Goal: Task Accomplishment & Management: Manage account settings

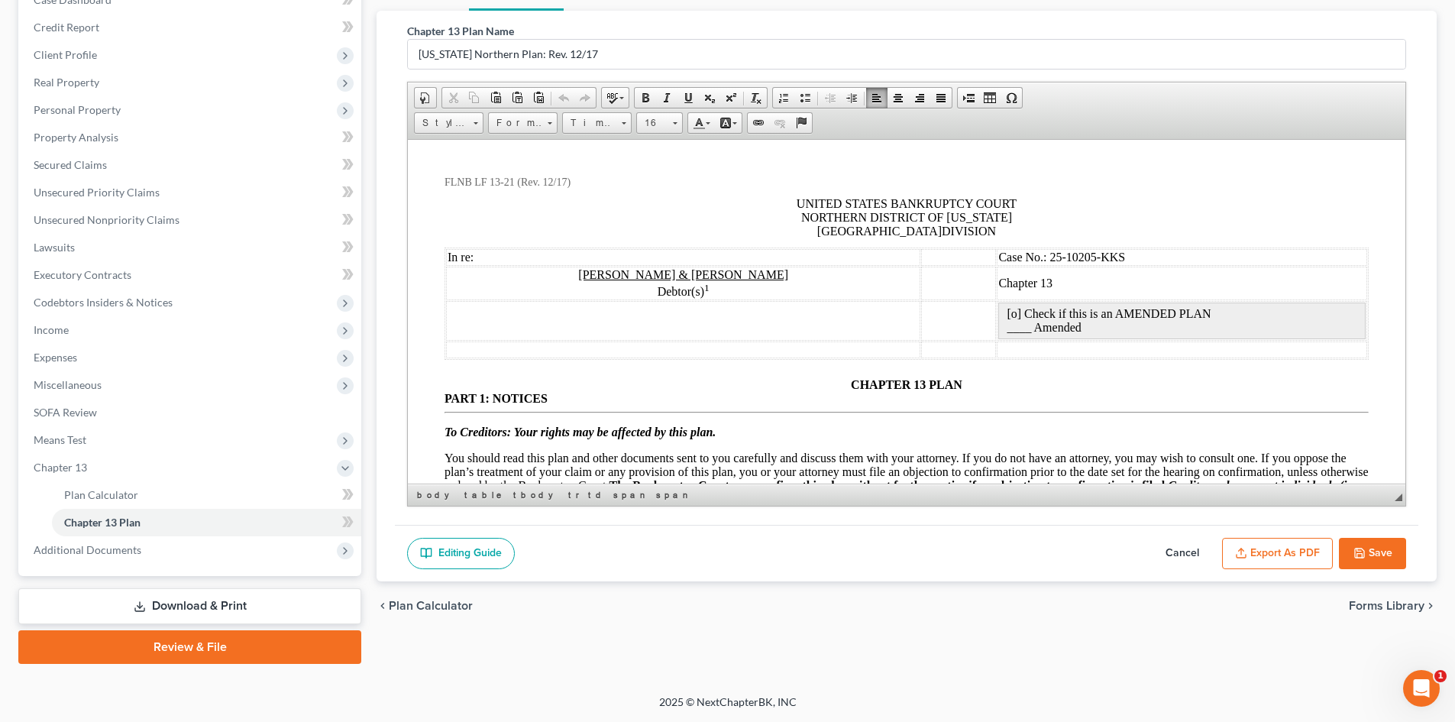
scroll to position [581, 0]
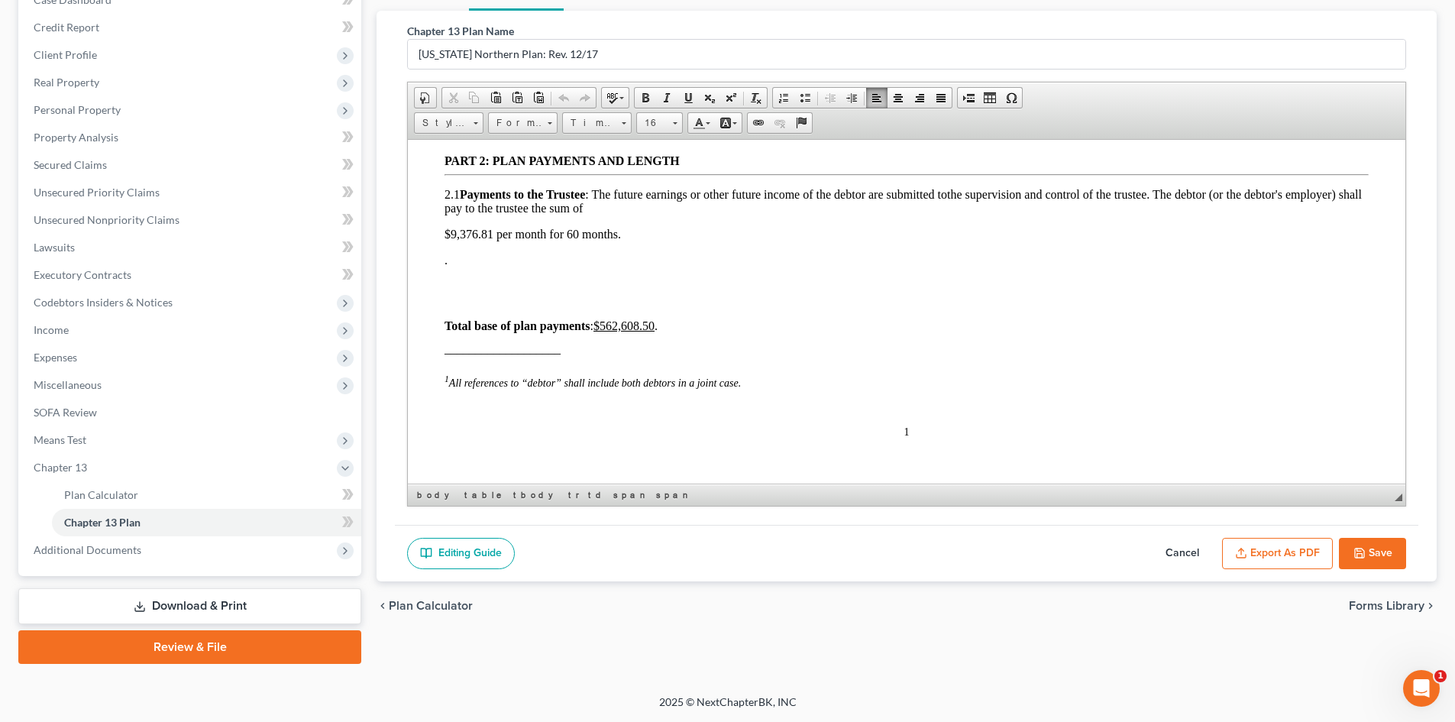
click at [367, 108] on div "Case Dashboard Payments Invoices Payments Payments Credit Report Client Profile" at bounding box center [190, 319] width 358 height 690
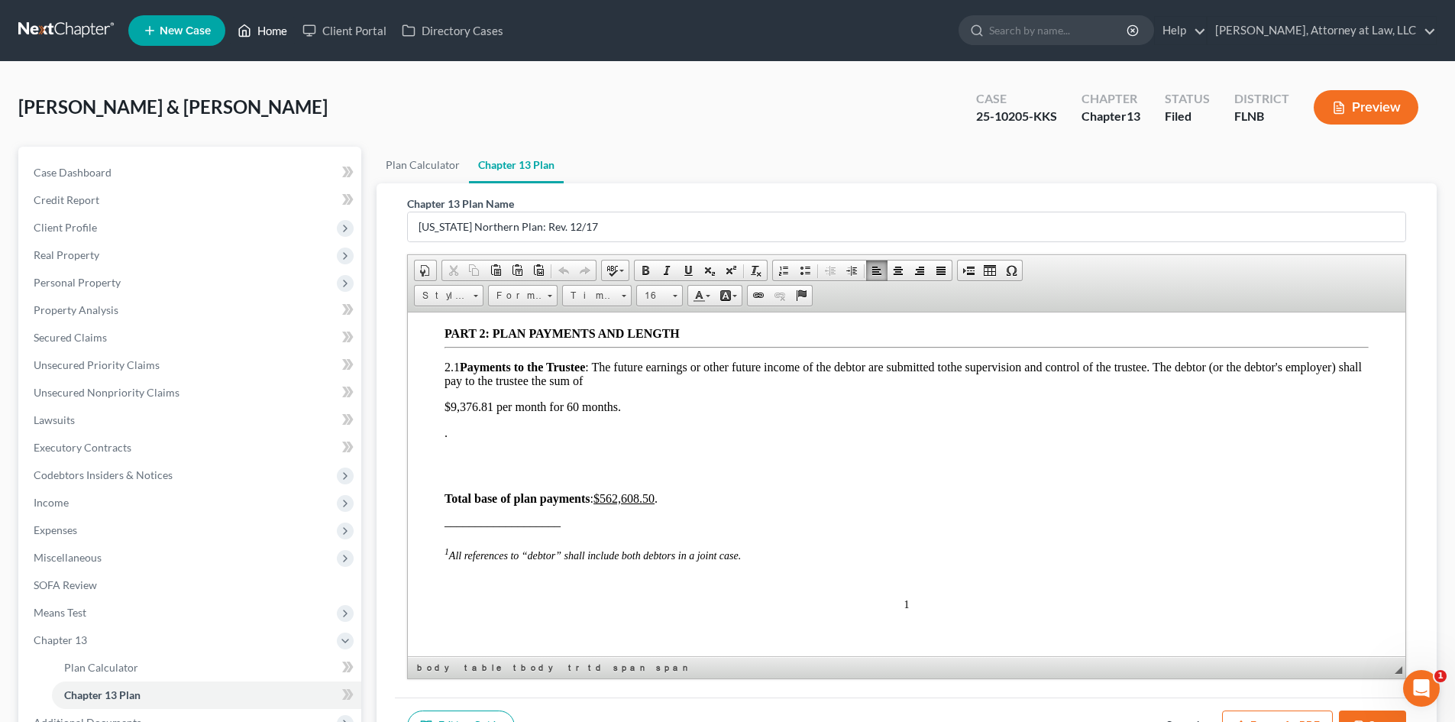
click at [268, 35] on link "Home" at bounding box center [262, 30] width 65 height 27
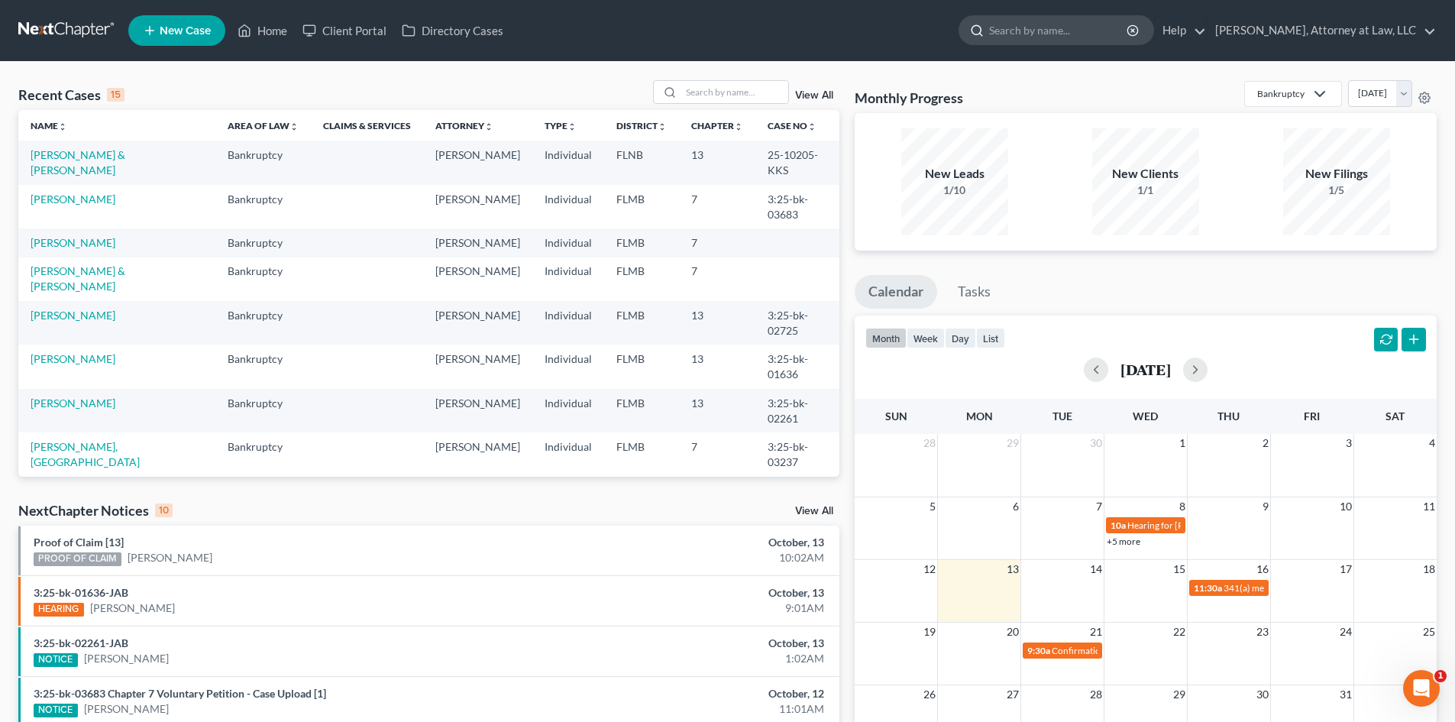
click at [1004, 21] on input "search" at bounding box center [1059, 30] width 140 height 28
click at [727, 92] on input "search" at bounding box center [734, 92] width 107 height 22
click at [98, 321] on link "[PERSON_NAME]" at bounding box center [73, 315] width 85 height 13
select select "6"
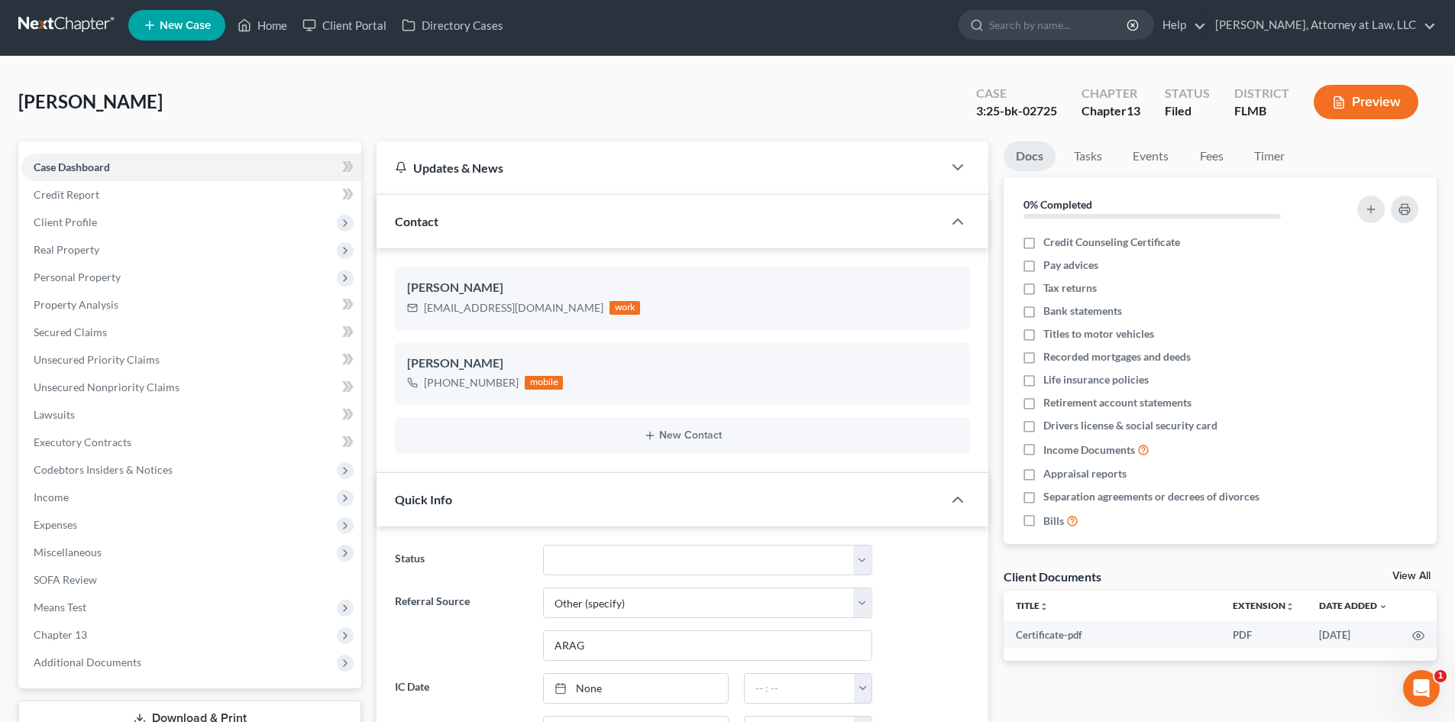
scroll to position [5, 0]
click at [1136, 161] on link "Events" at bounding box center [1150, 157] width 60 height 30
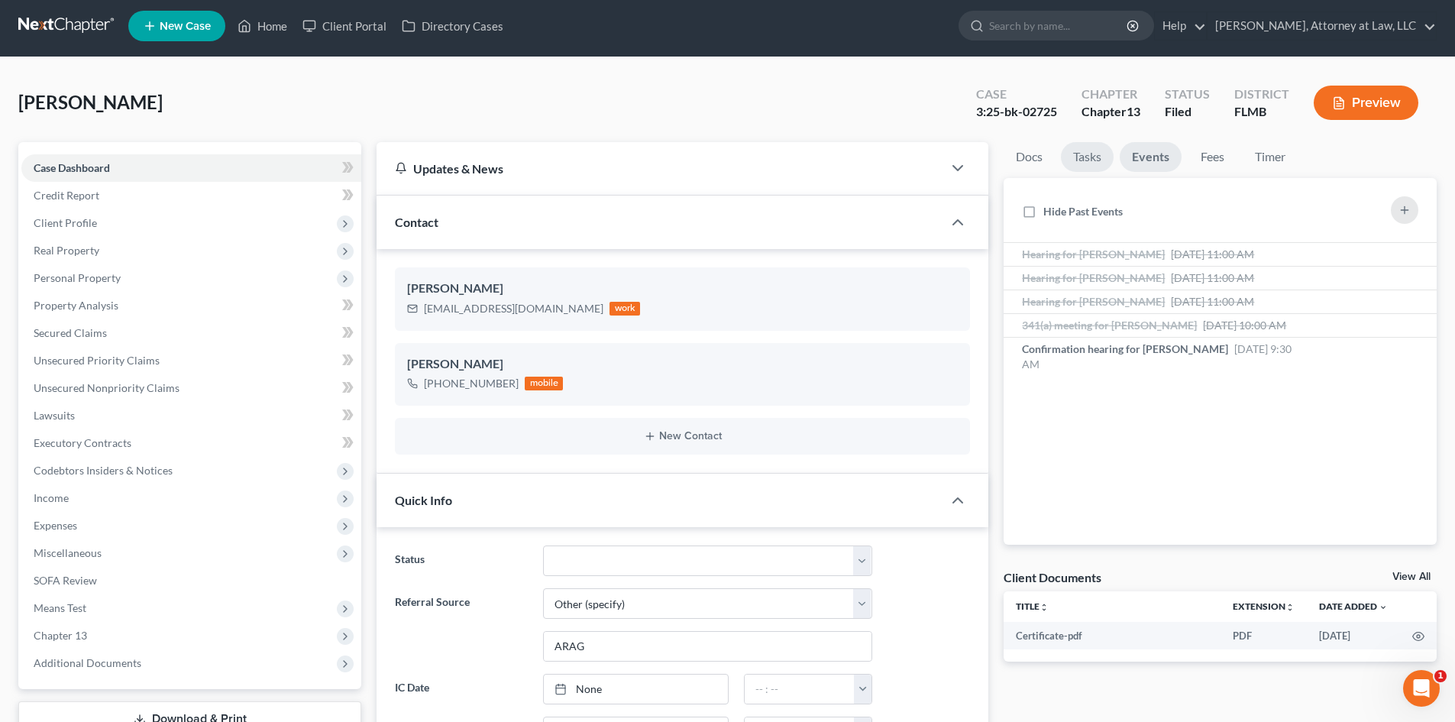
click at [1109, 161] on link "Tasks" at bounding box center [1087, 157] width 53 height 30
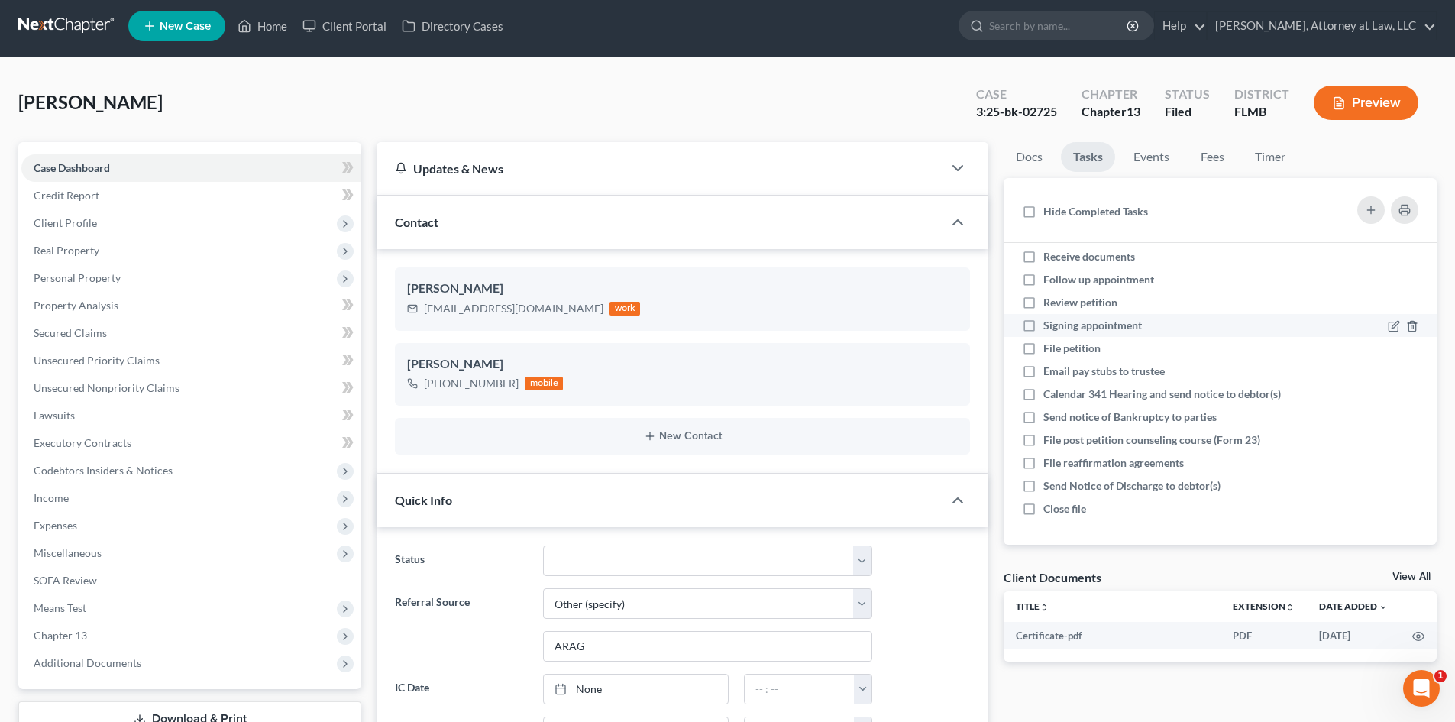
scroll to position [0, 0]
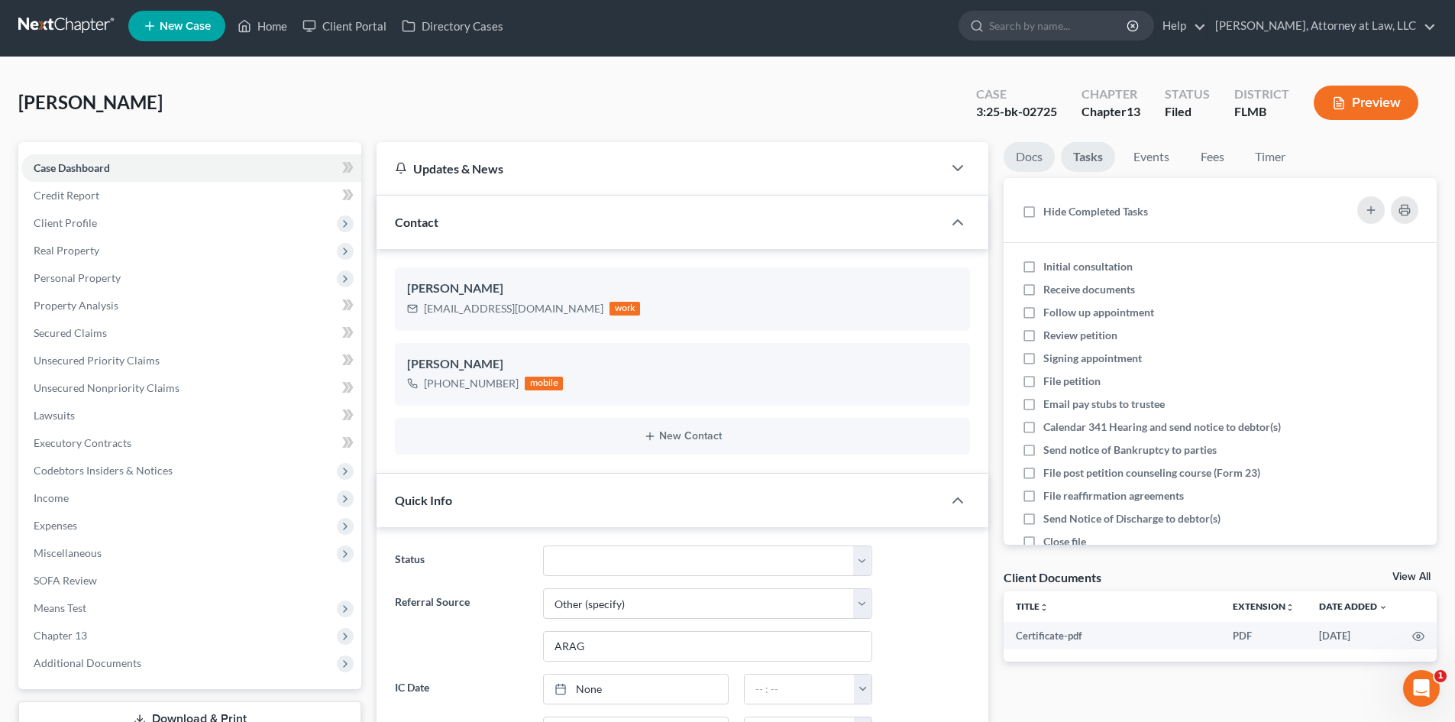
click at [1029, 161] on link "Docs" at bounding box center [1028, 157] width 51 height 30
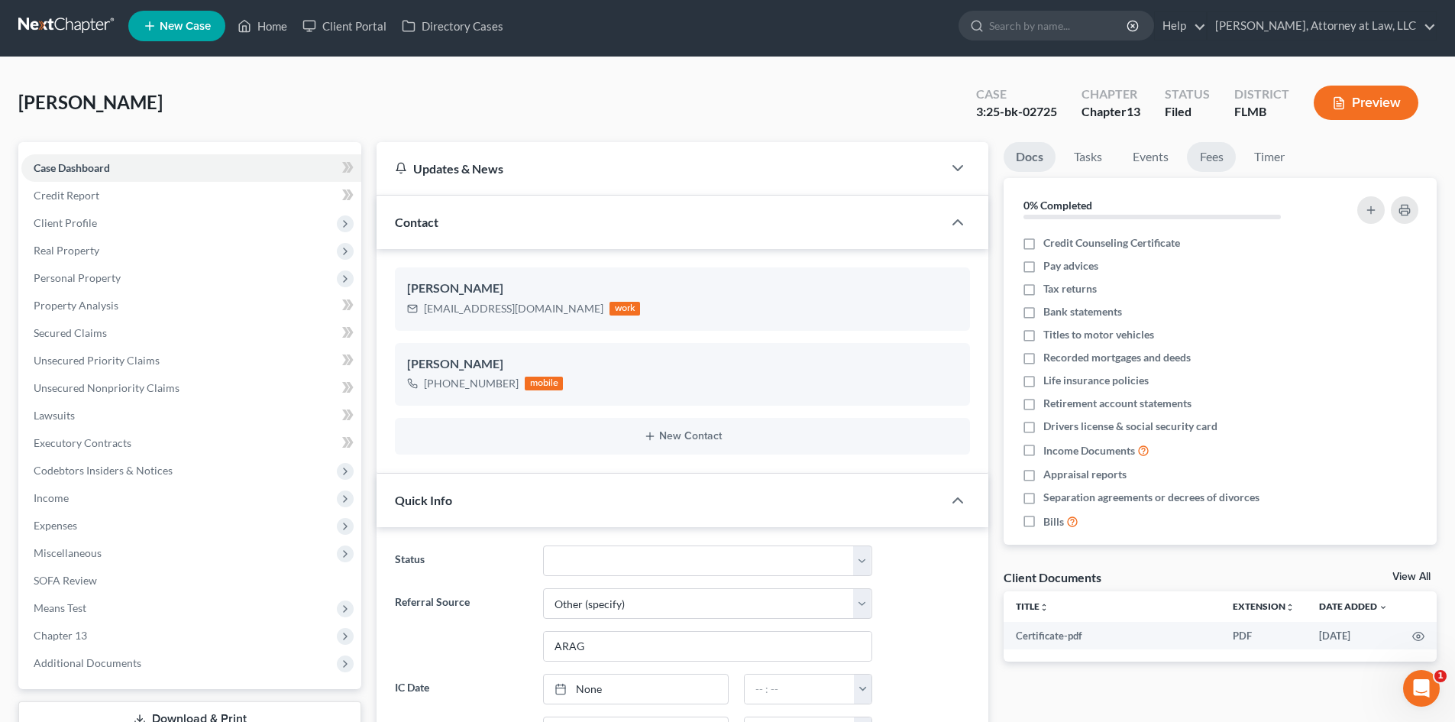
click at [1207, 165] on link "Fees" at bounding box center [1211, 157] width 49 height 30
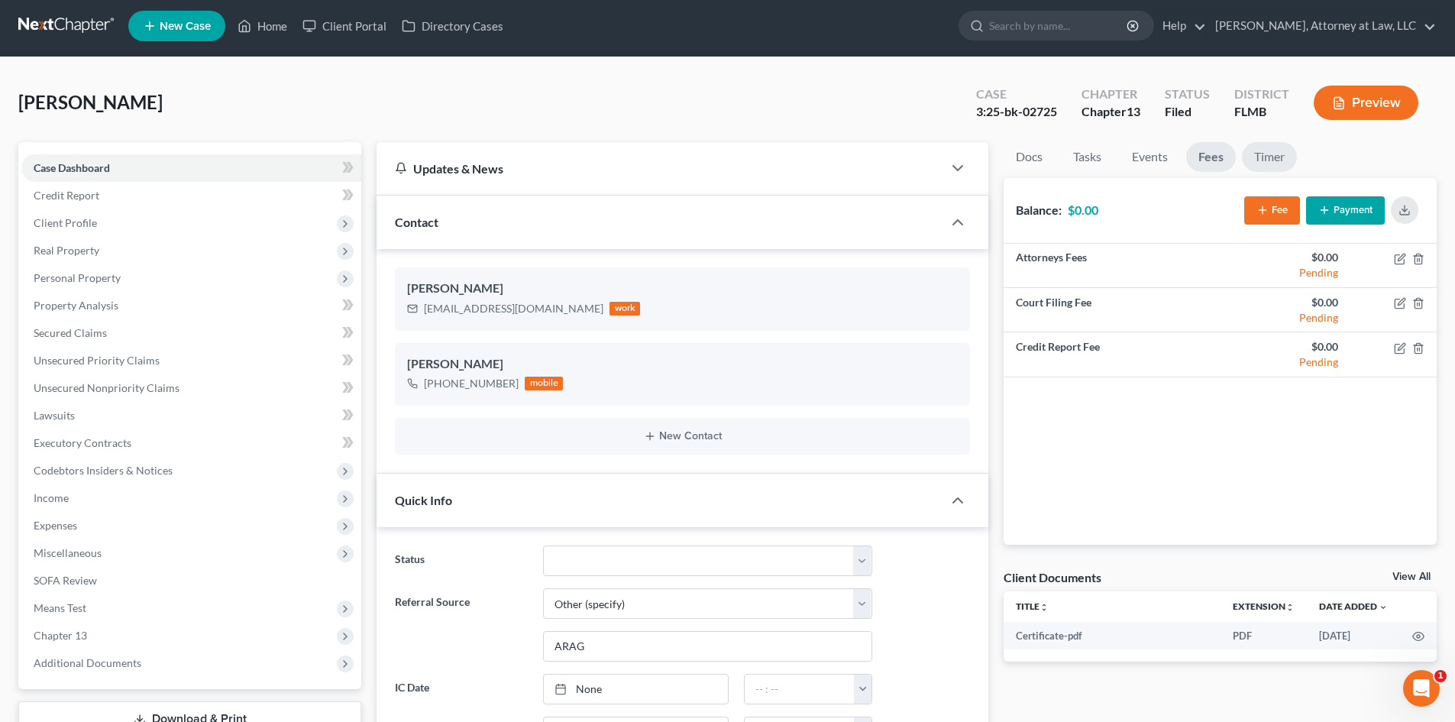
click at [1264, 165] on link "Timer" at bounding box center [1269, 157] width 55 height 30
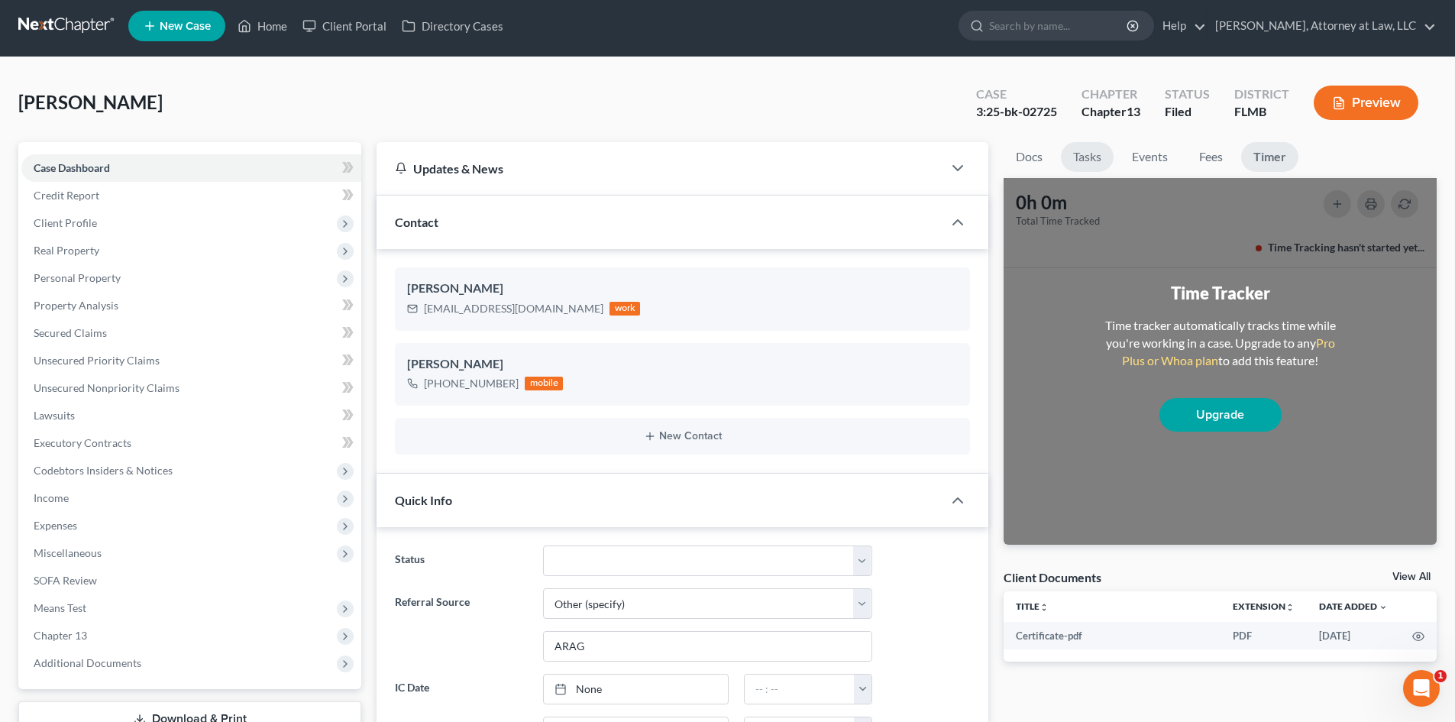
click at [1093, 157] on link "Tasks" at bounding box center [1087, 157] width 53 height 30
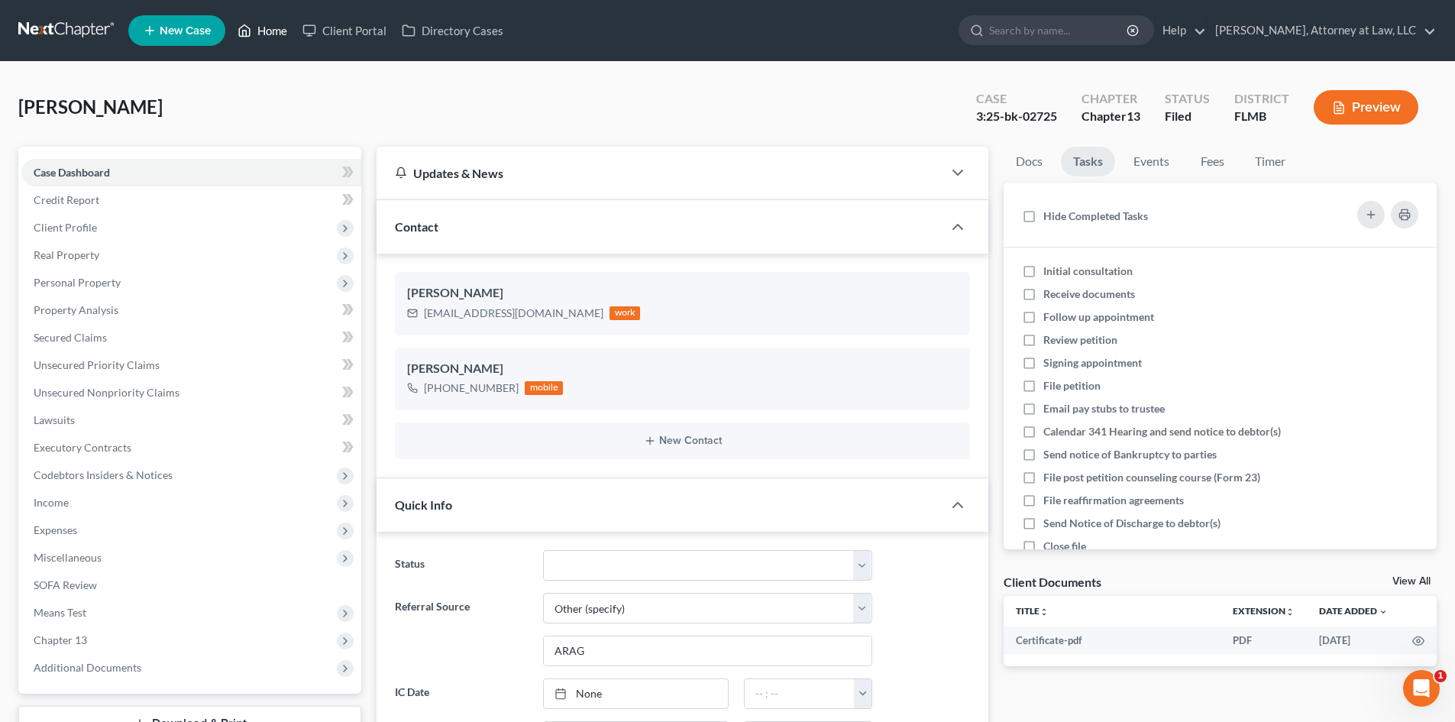
click at [257, 28] on link "Home" at bounding box center [262, 30] width 65 height 27
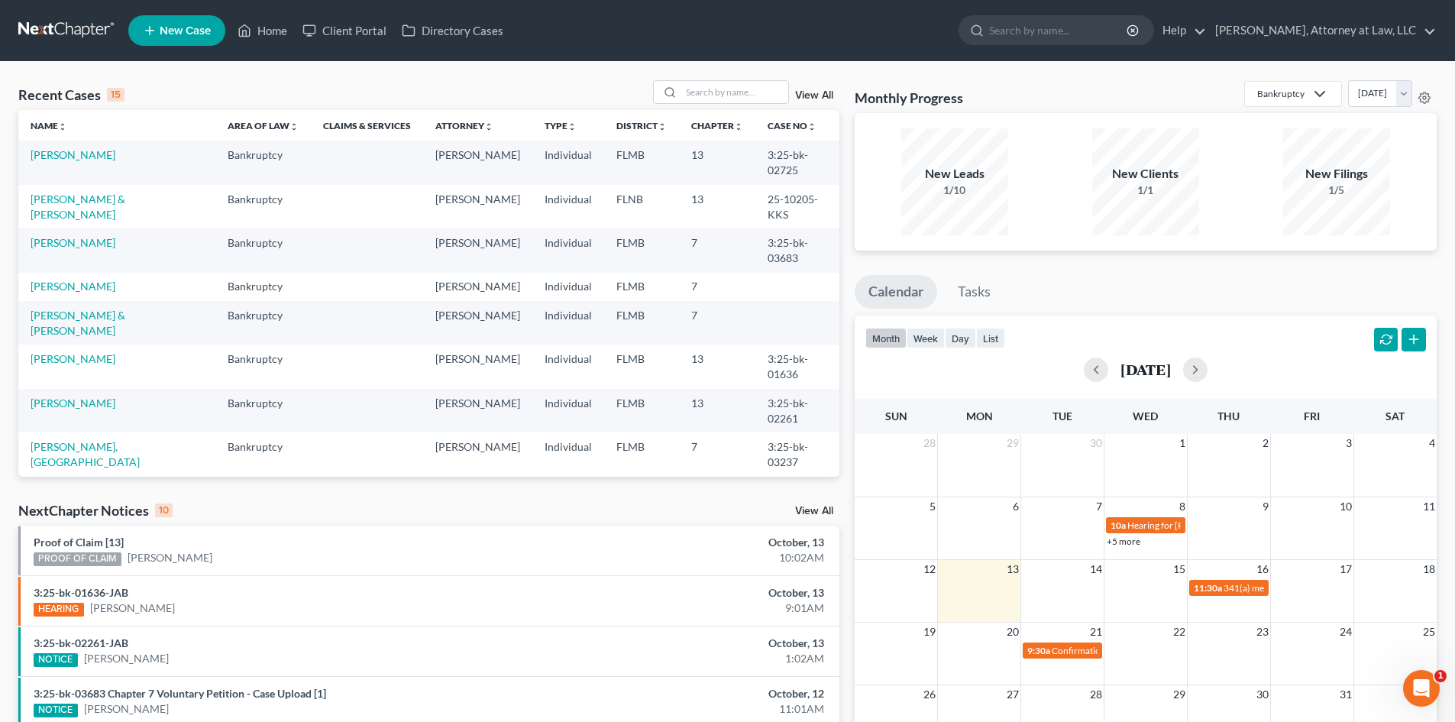
click at [809, 506] on link "View All" at bounding box center [814, 511] width 38 height 11
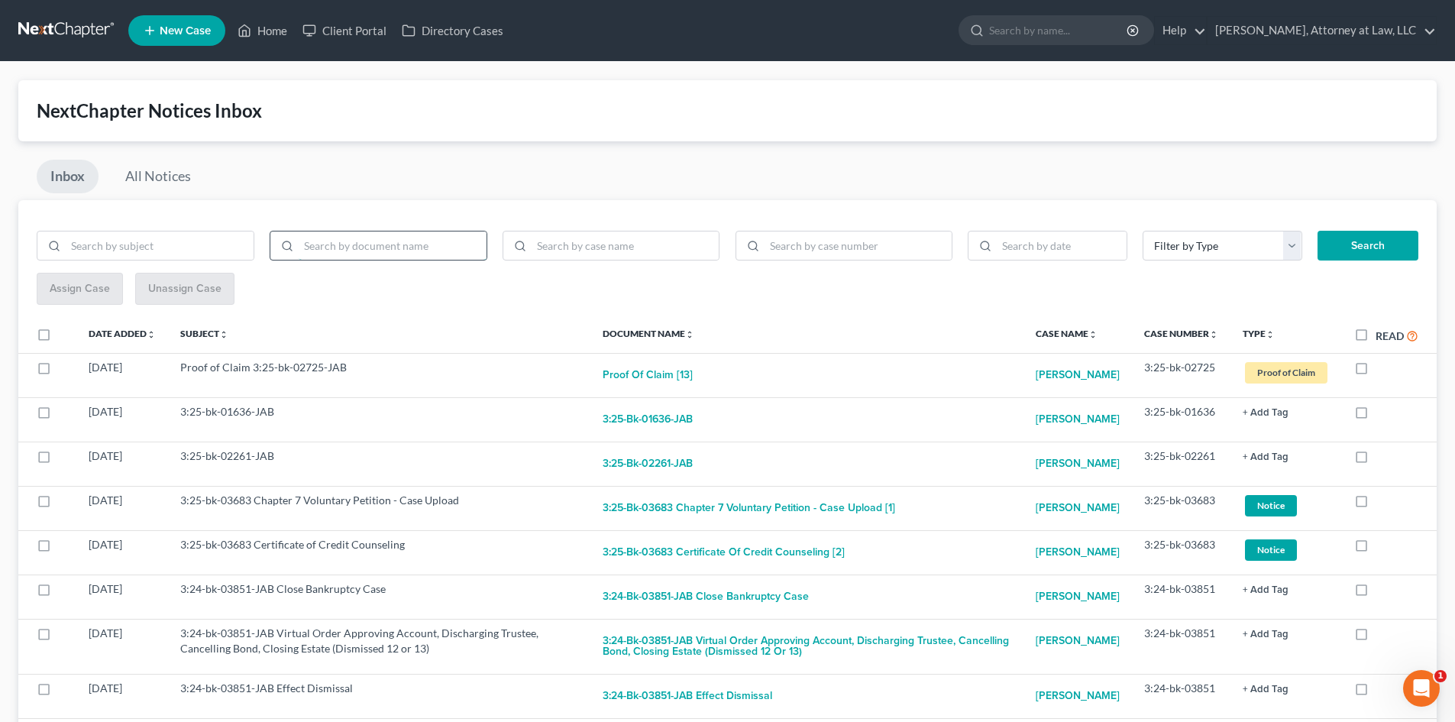
click at [358, 254] on input "search" at bounding box center [393, 245] width 188 height 29
click at [587, 255] on input "search" at bounding box center [625, 245] width 188 height 29
type input "[PERSON_NAME]"
click at [1317, 231] on button "Search" at bounding box center [1367, 246] width 101 height 31
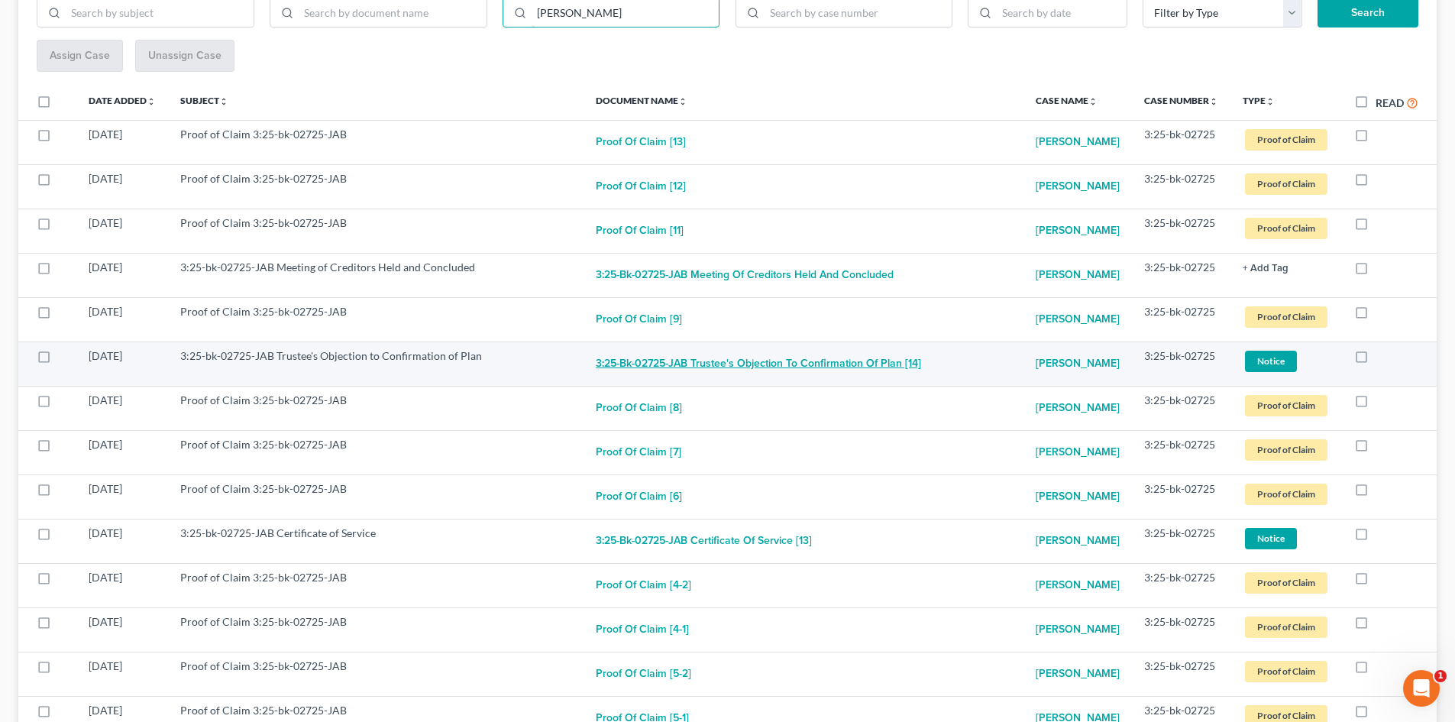
scroll to position [232, 0]
click at [693, 380] on button "3:25-bk-02725-JAB Trustee's Objection to Confirmation of Plan [14]" at bounding box center [758, 364] width 325 height 31
checkbox input "true"
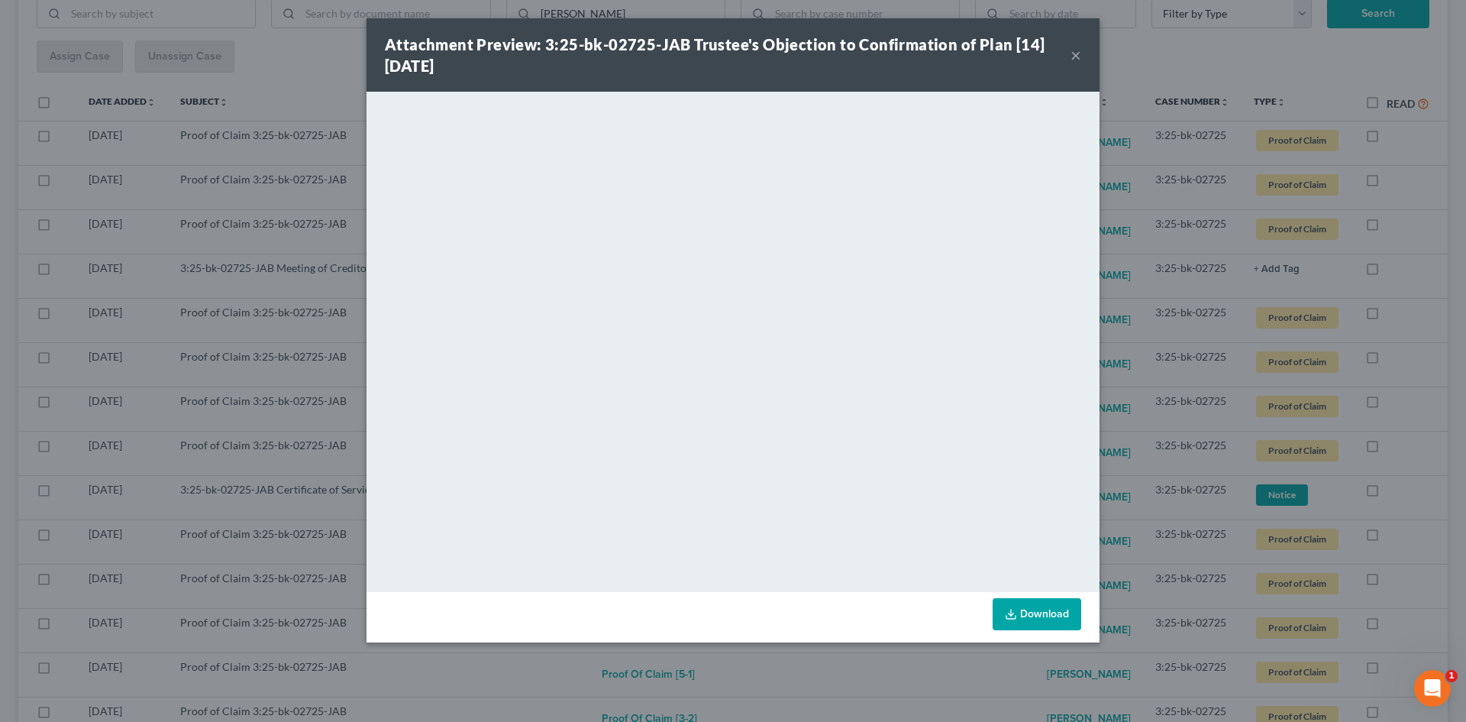
click at [1072, 57] on button "×" at bounding box center [1076, 55] width 11 height 18
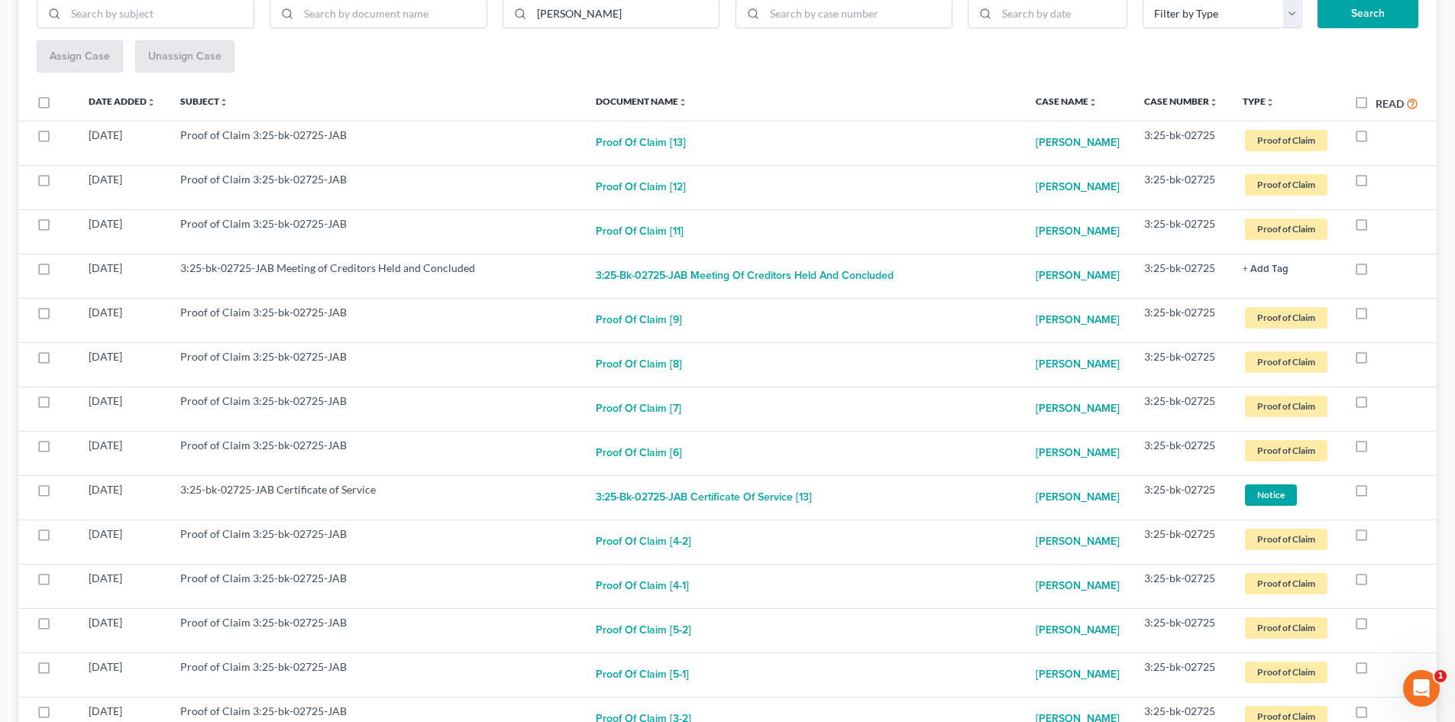
click at [466, 104] on th "Subject unfold_more expand_more expand_less" at bounding box center [375, 103] width 415 height 35
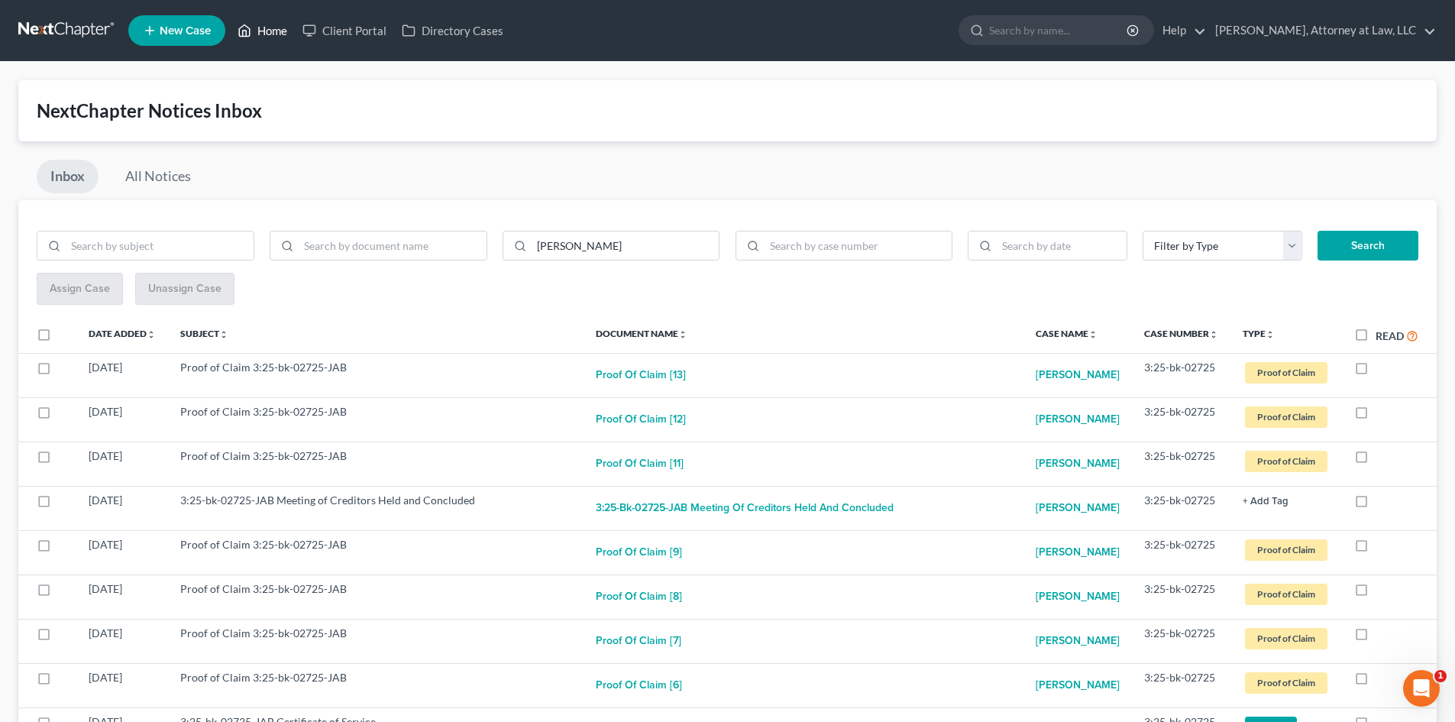
click at [272, 22] on link "Home" at bounding box center [262, 30] width 65 height 27
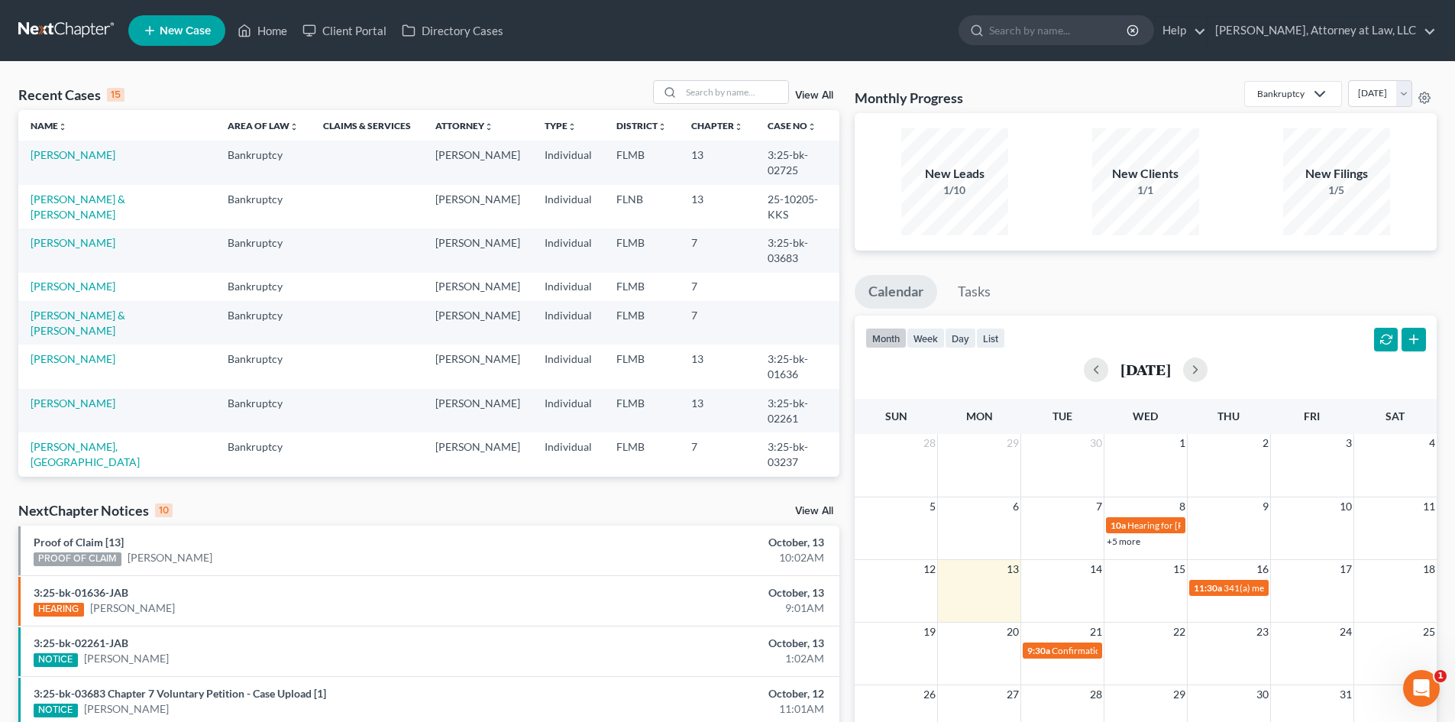
click at [415, 499] on div "Recent Cases 15 View All Name unfold_more expand_more expand_less Area of Law u…" at bounding box center [429, 574] width 836 height 988
click at [97, 156] on link "[PERSON_NAME]" at bounding box center [73, 154] width 85 height 13
select select "6"
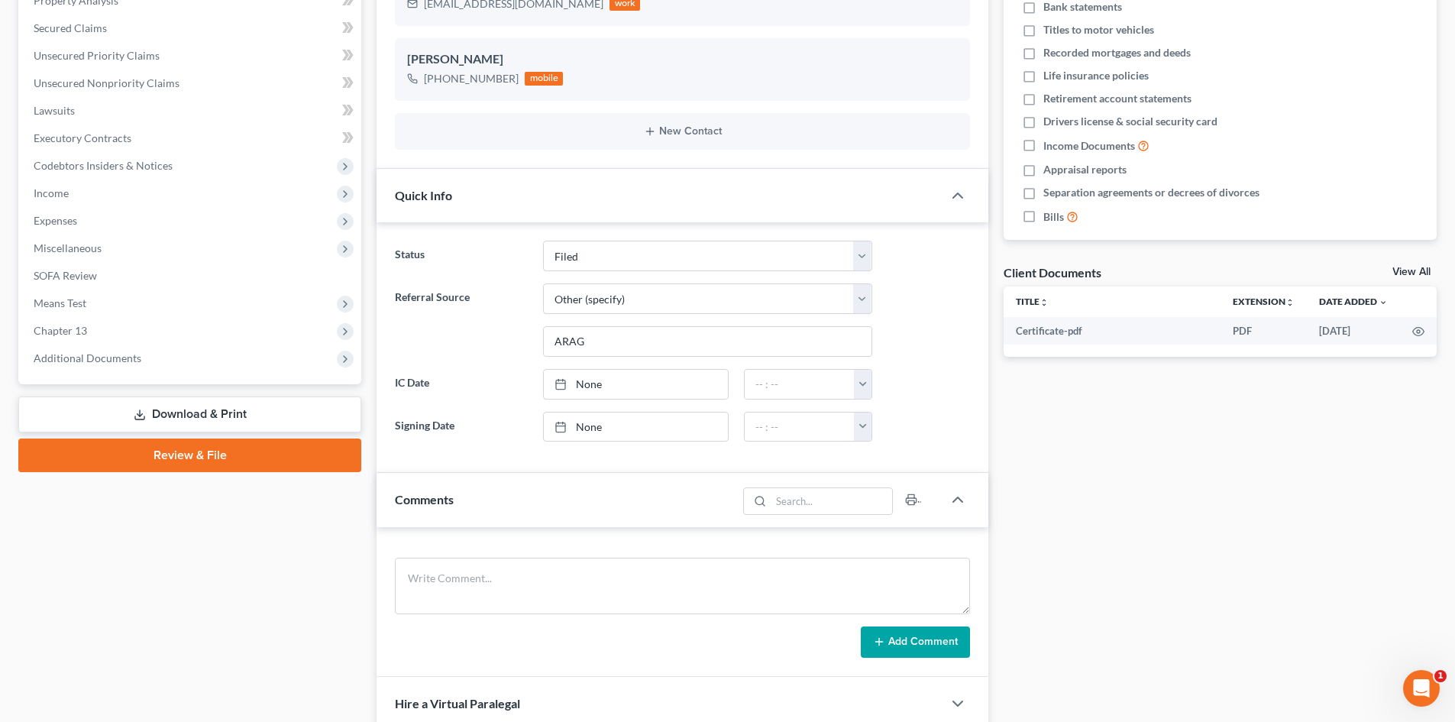
scroll to position [308, 0]
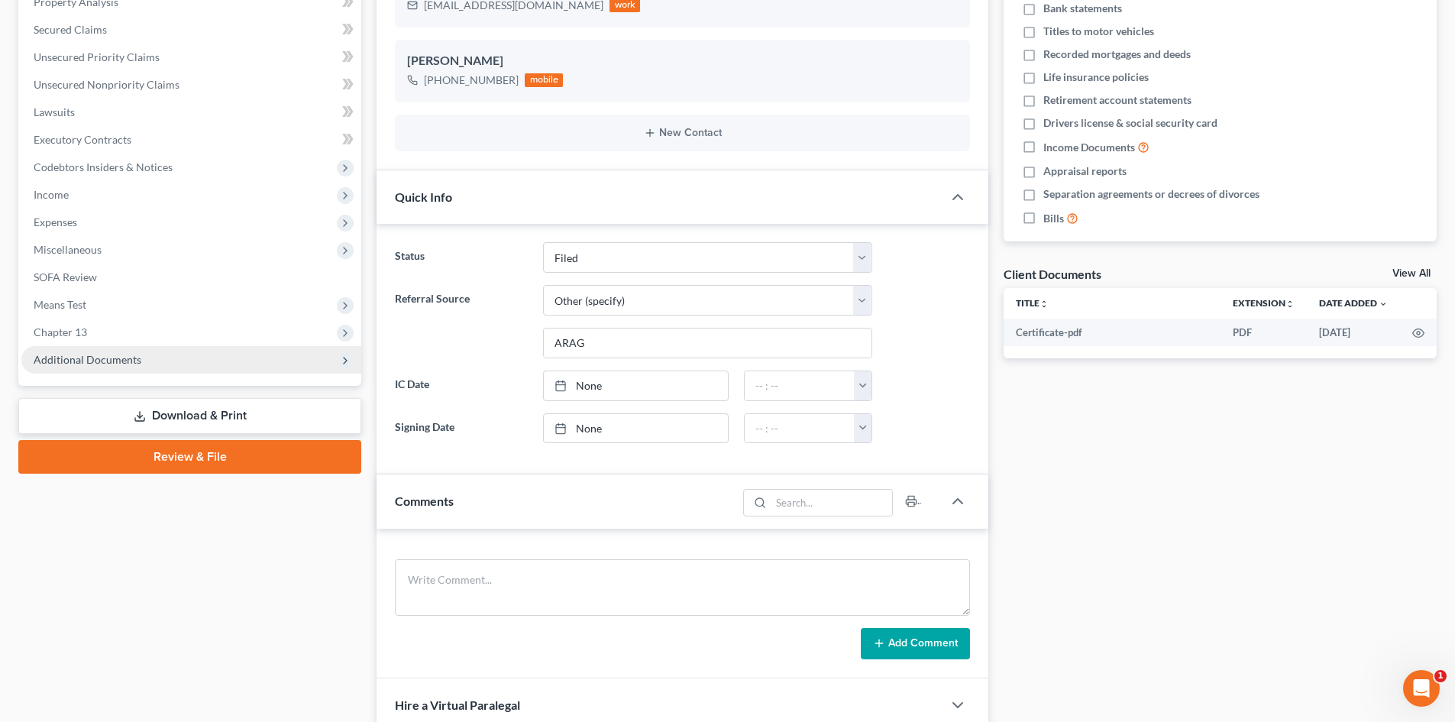
click at [270, 360] on span "Additional Documents" at bounding box center [191, 359] width 340 height 27
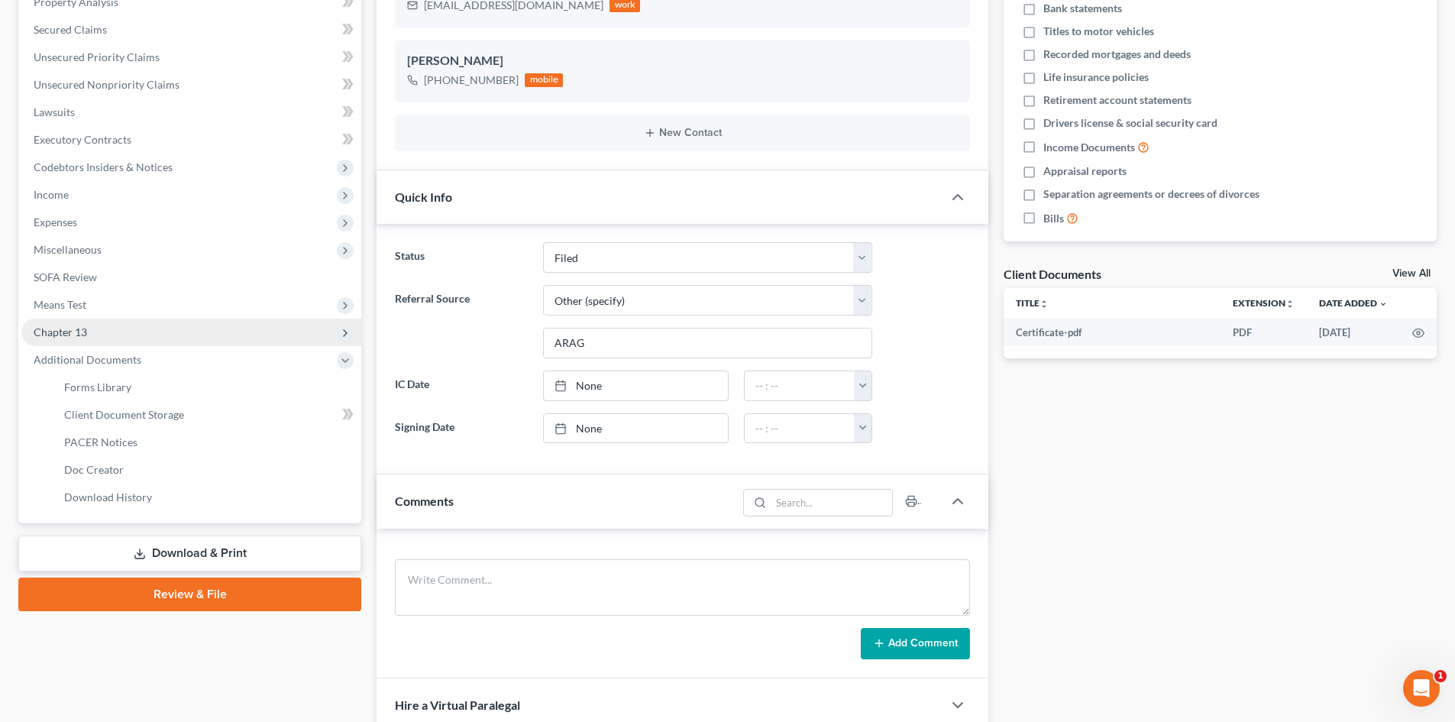
click at [282, 332] on span "Chapter 13" at bounding box center [191, 331] width 340 height 27
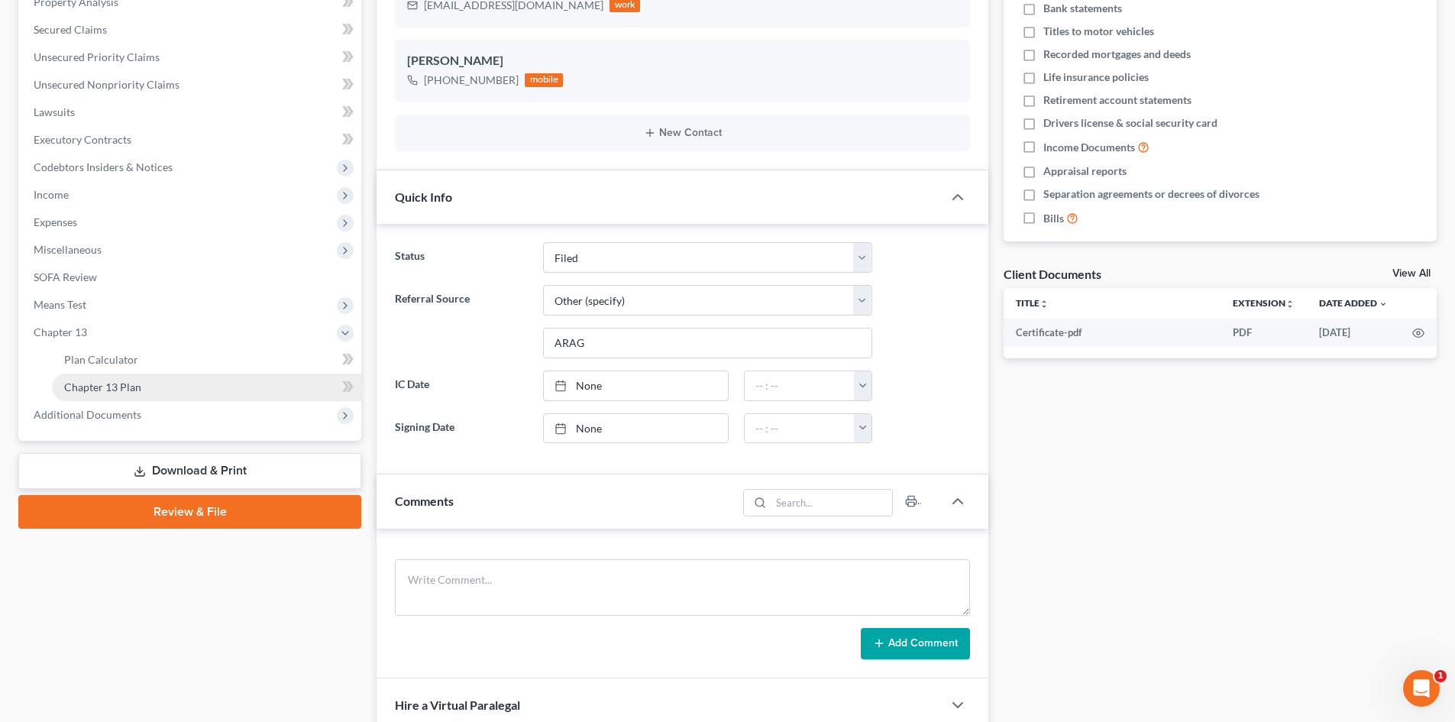
click at [273, 382] on link "Chapter 13 Plan" at bounding box center [206, 386] width 309 height 27
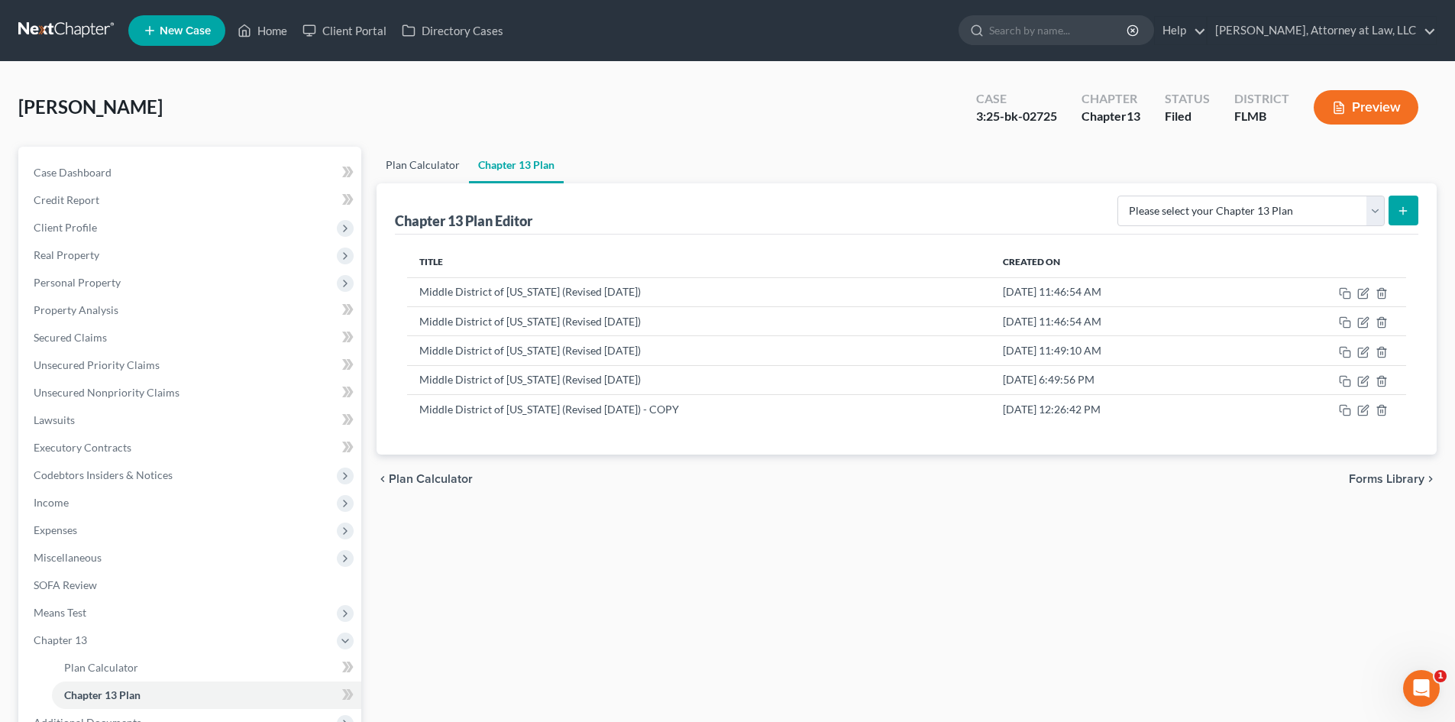
click at [440, 160] on link "Plan Calculator" at bounding box center [422, 165] width 92 height 37
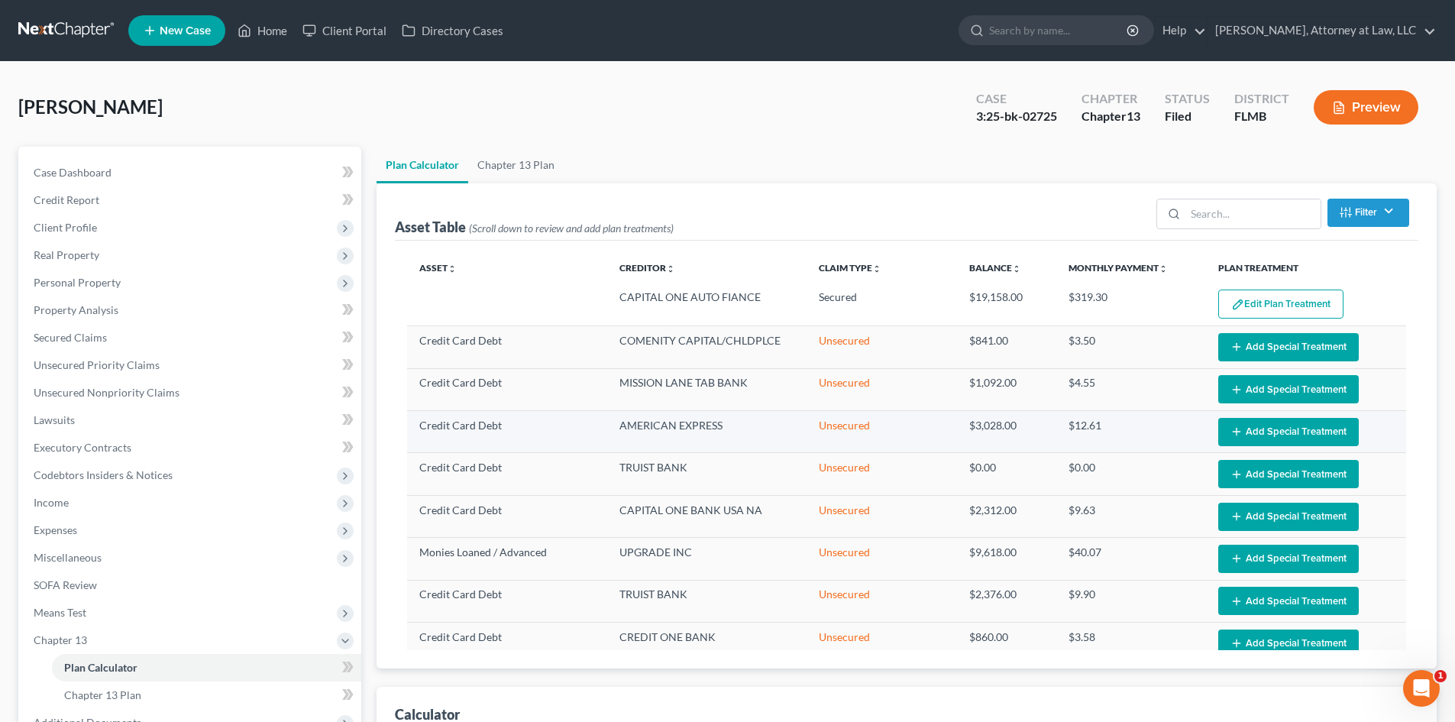
select select "59"
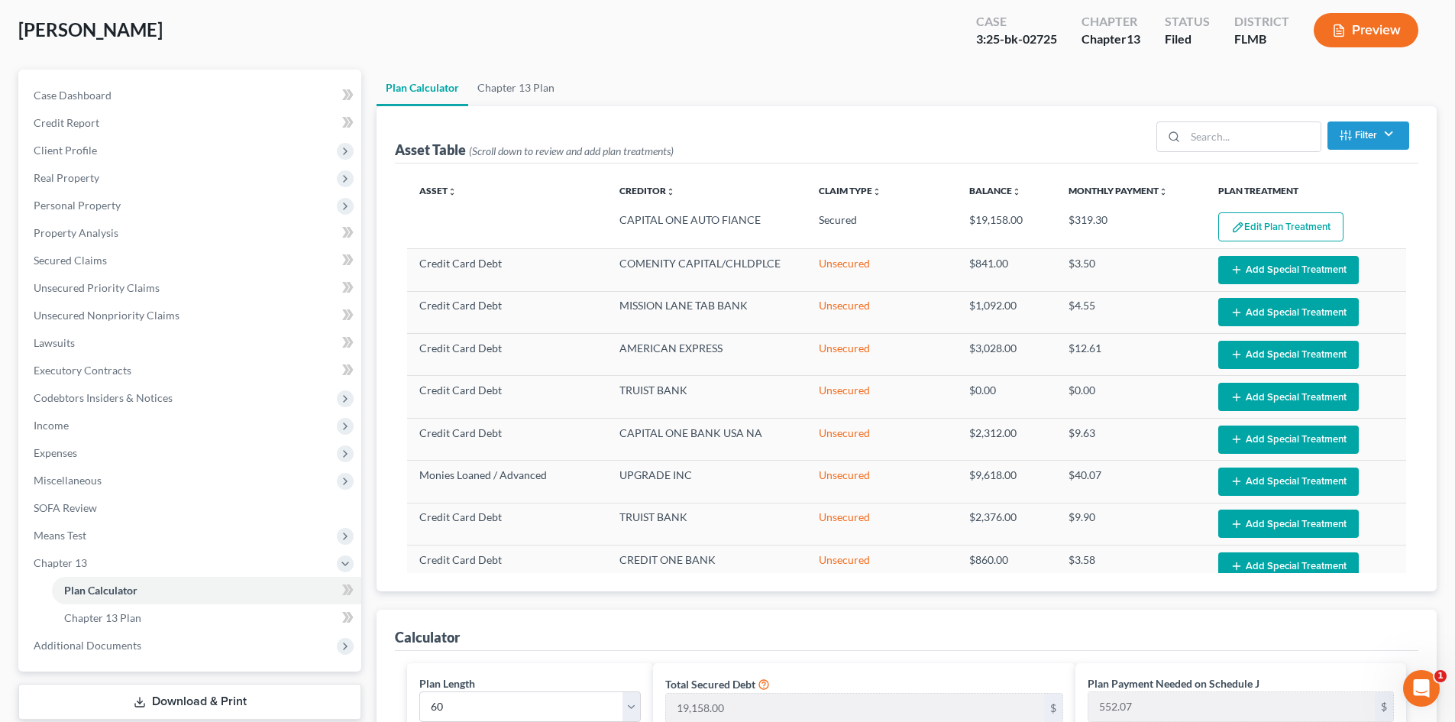
click at [1436, 451] on div "Plan Calculator Chapter 13 Plan Asset Table (Scroll down to review and add plan…" at bounding box center [906, 709] width 1075 height 1281
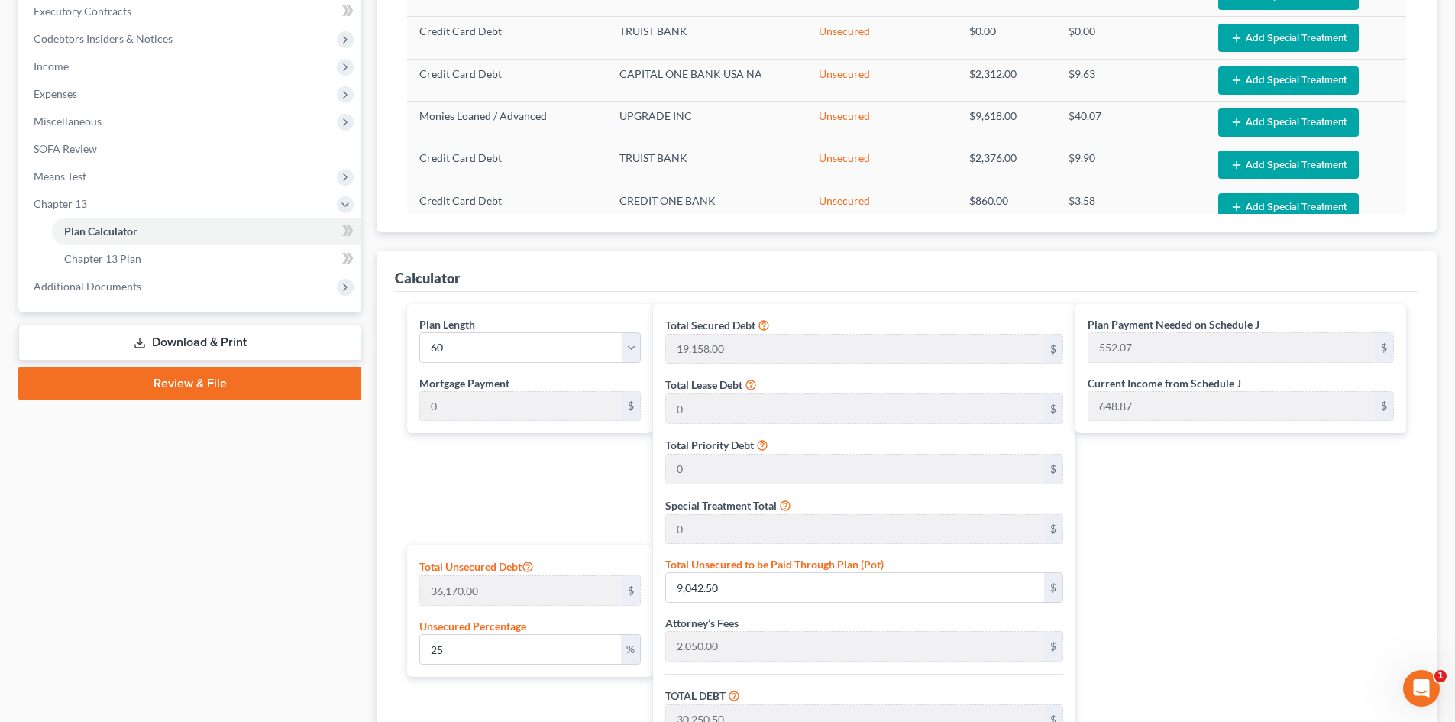
scroll to position [447, 0]
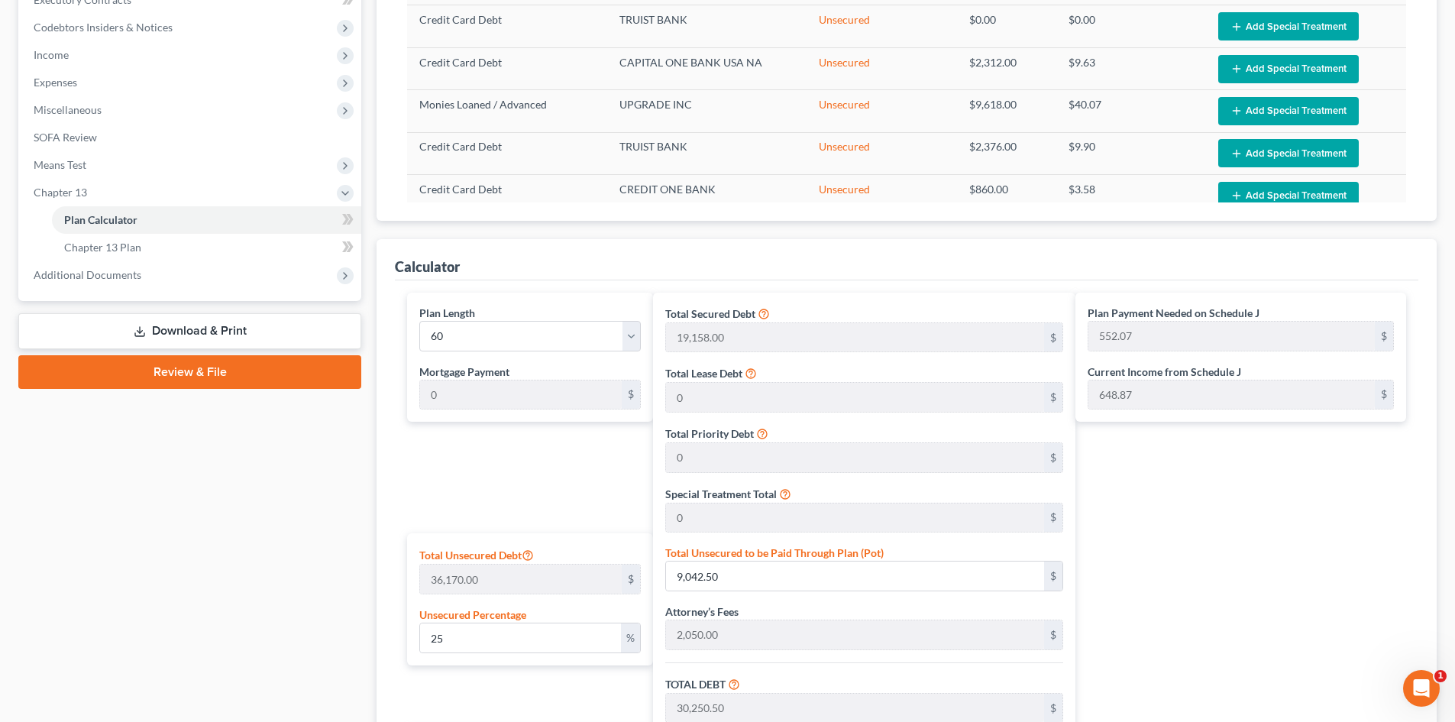
click at [368, 481] on div "Case Dashboard Payments Invoices Payments Payments Credit Report Client Profile" at bounding box center [190, 339] width 358 height 1281
click at [380, 495] on div "Calculator Plan Length 1 2 3 4 5 6 7 8 9 10 11 12 13 14 15 16 17 18 19 20 21 22…" at bounding box center [906, 585] width 1060 height 692
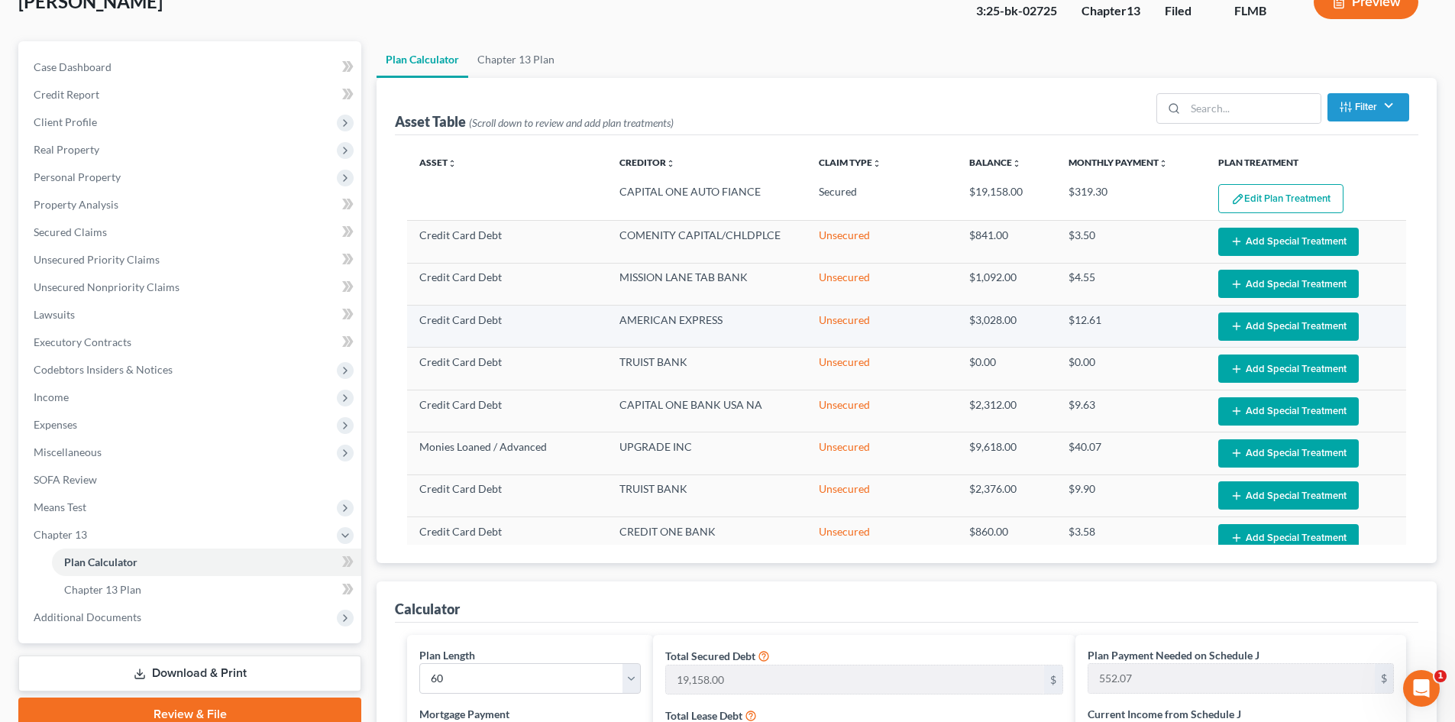
scroll to position [237, 0]
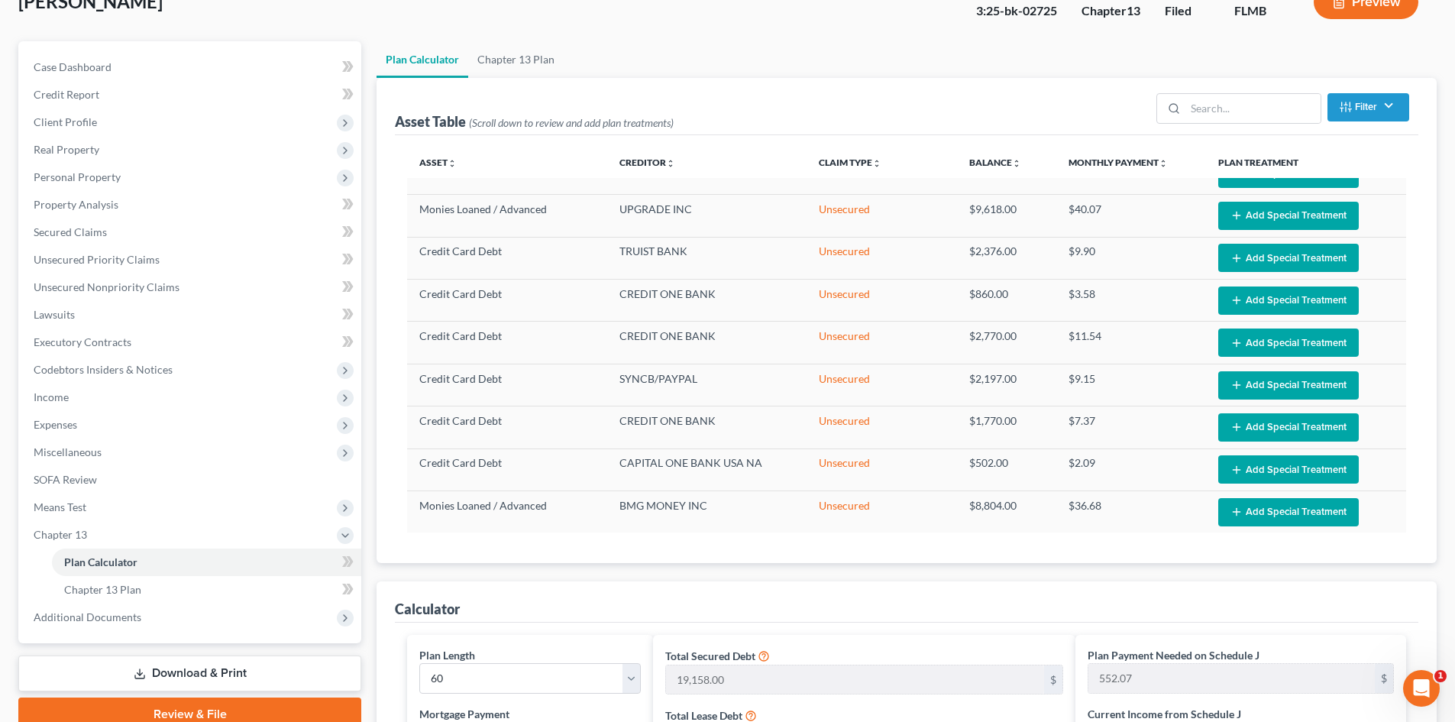
click at [373, 385] on div "Plan Calculator Chapter 13 Plan Asset Table (Scroll down to review and add plan…" at bounding box center [906, 681] width 1075 height 1281
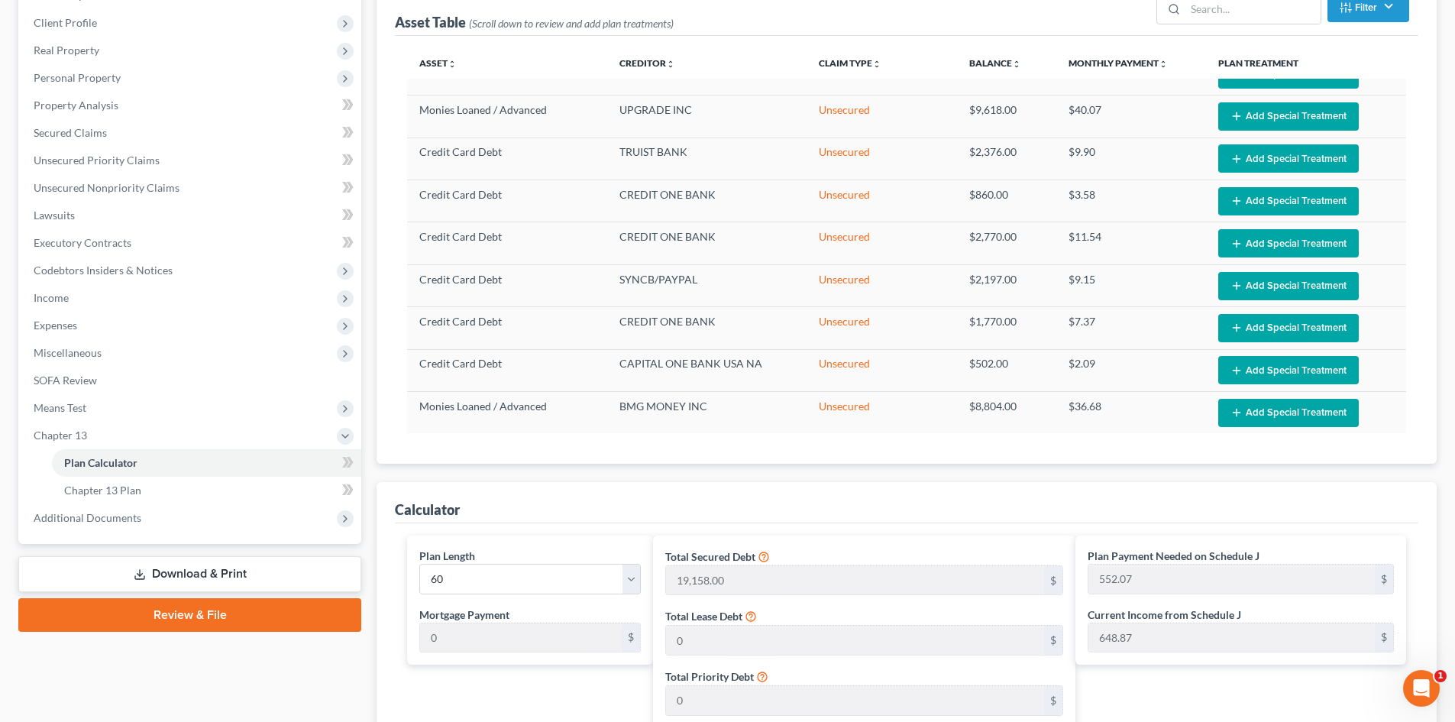
scroll to position [205, 0]
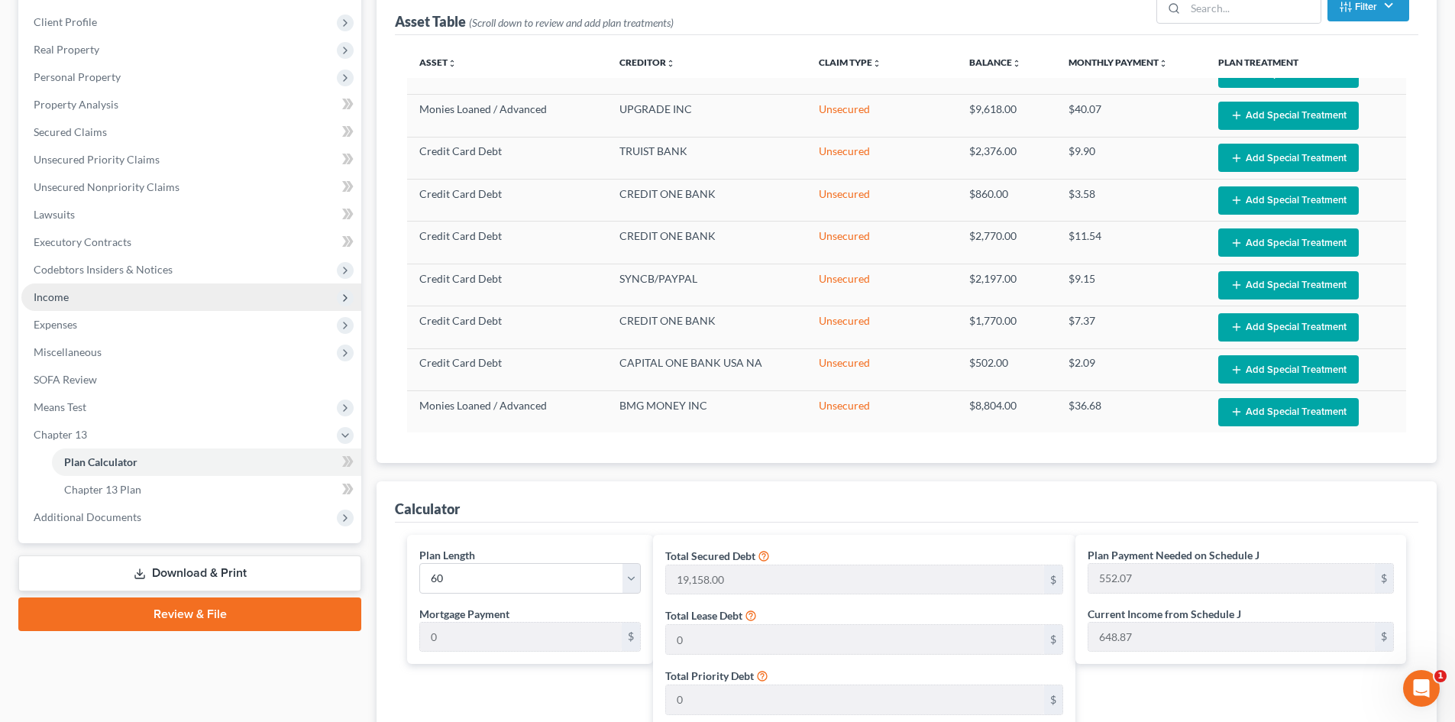
click at [228, 299] on span "Income" at bounding box center [191, 296] width 340 height 27
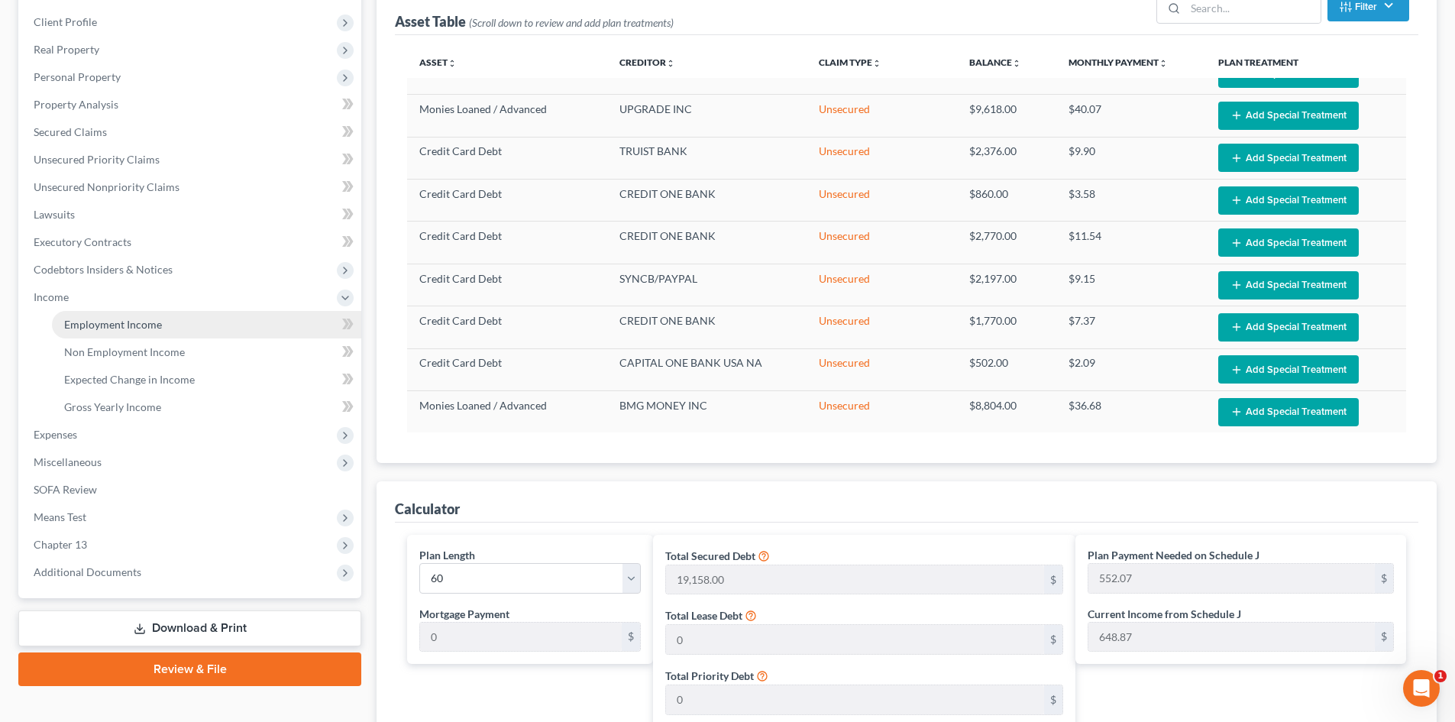
click at [241, 321] on link "Employment Income" at bounding box center [206, 324] width 309 height 27
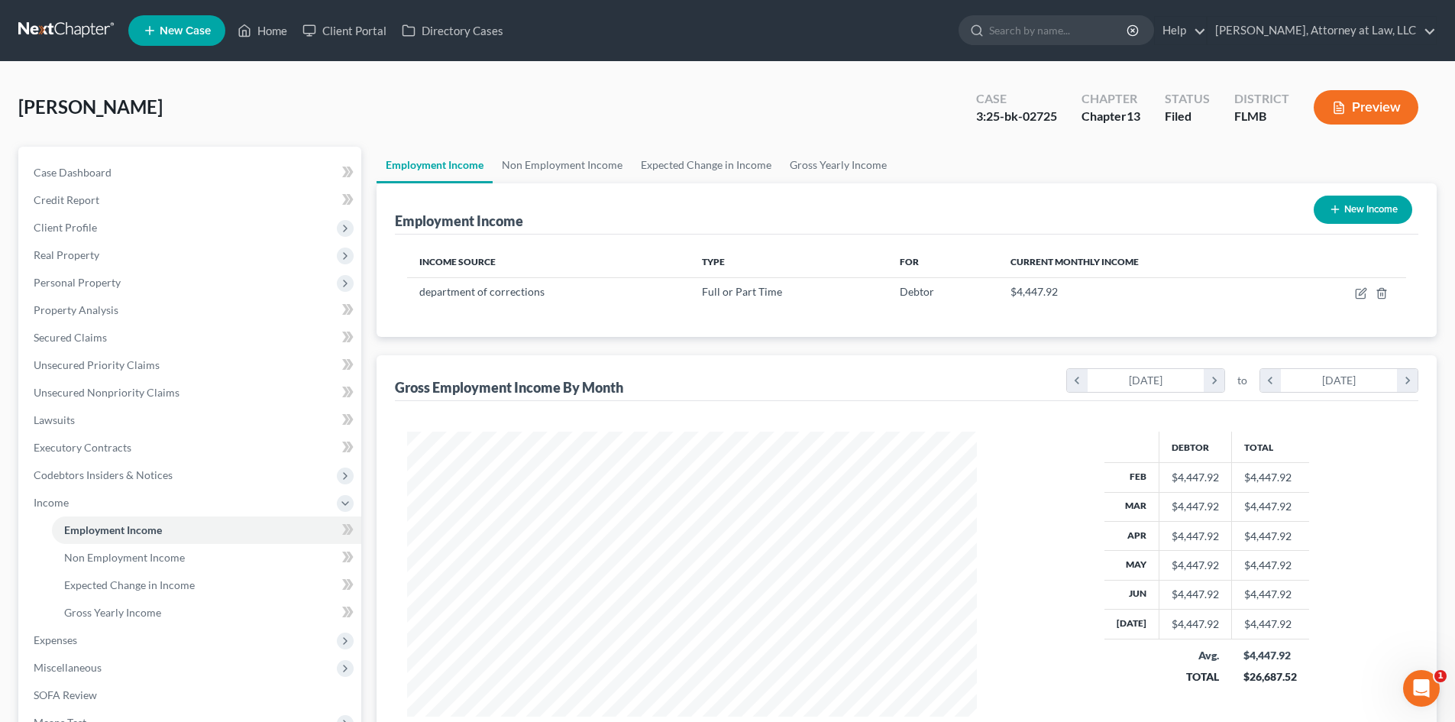
scroll to position [285, 600]
click at [543, 170] on link "Non Employment Income" at bounding box center [562, 165] width 139 height 37
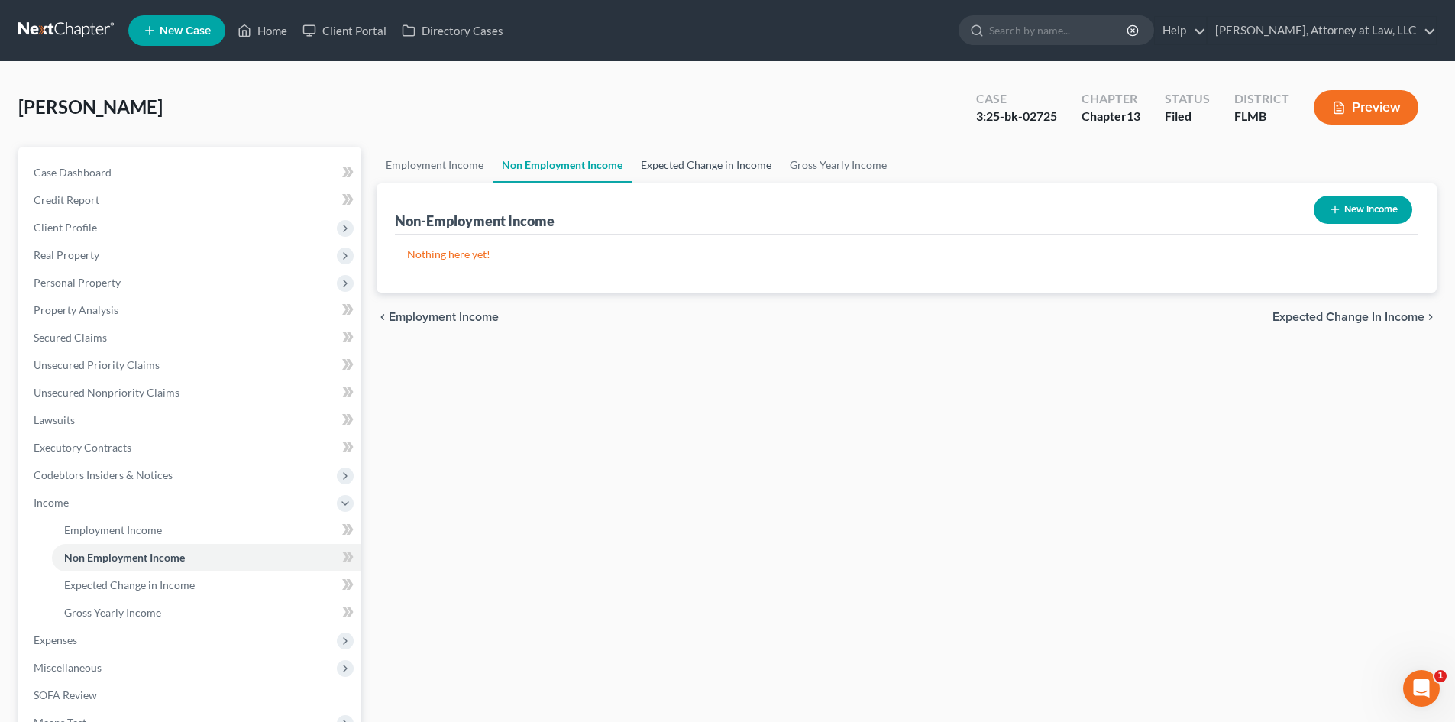
click at [674, 161] on link "Expected Change in Income" at bounding box center [706, 165] width 149 height 37
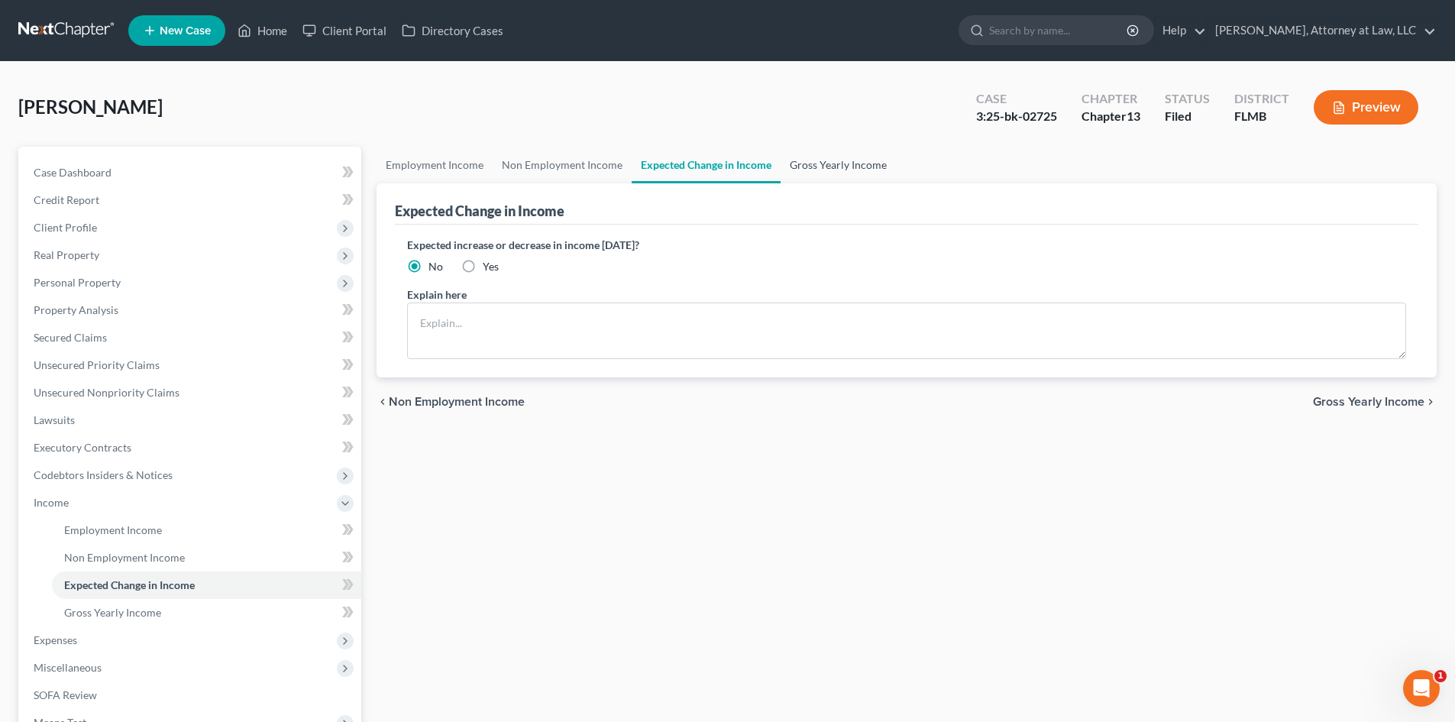
click at [813, 163] on link "Gross Yearly Income" at bounding box center [837, 165] width 115 height 37
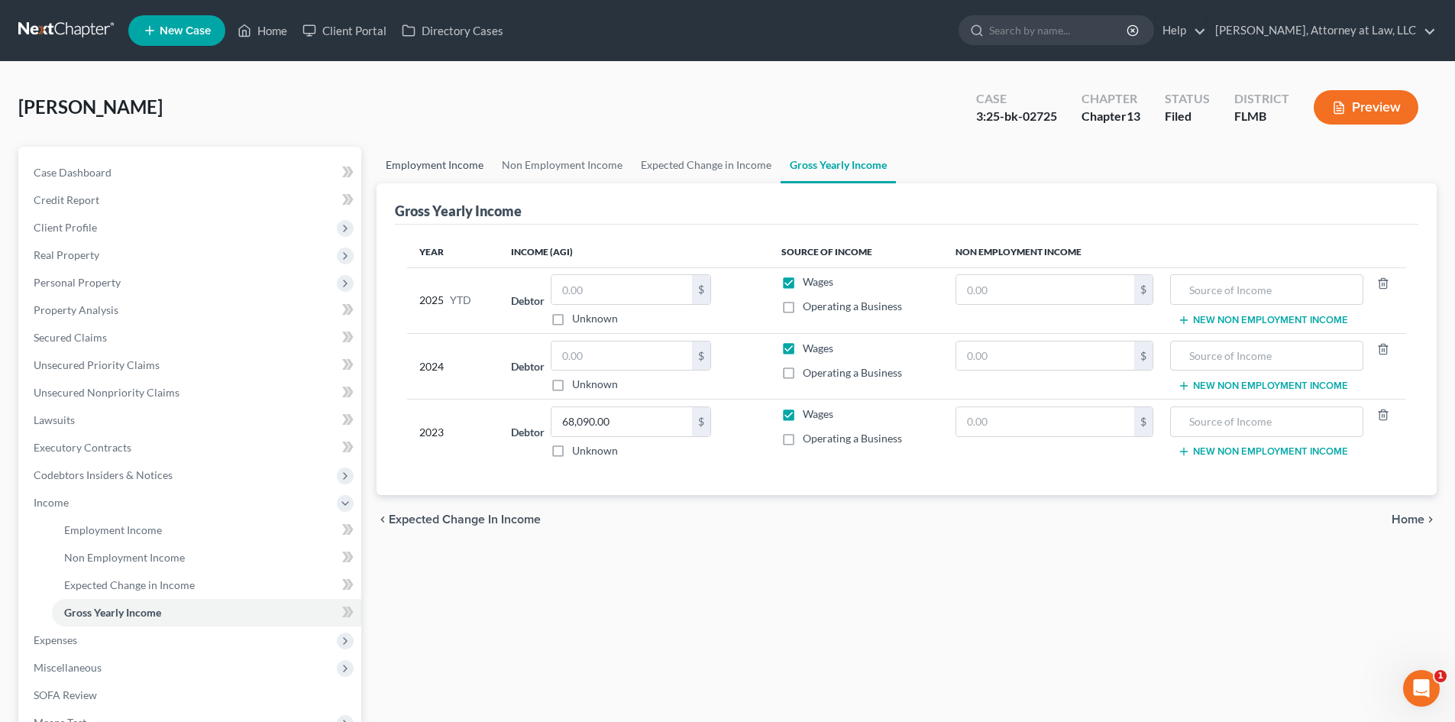
click at [447, 170] on link "Employment Income" at bounding box center [434, 165] width 116 height 37
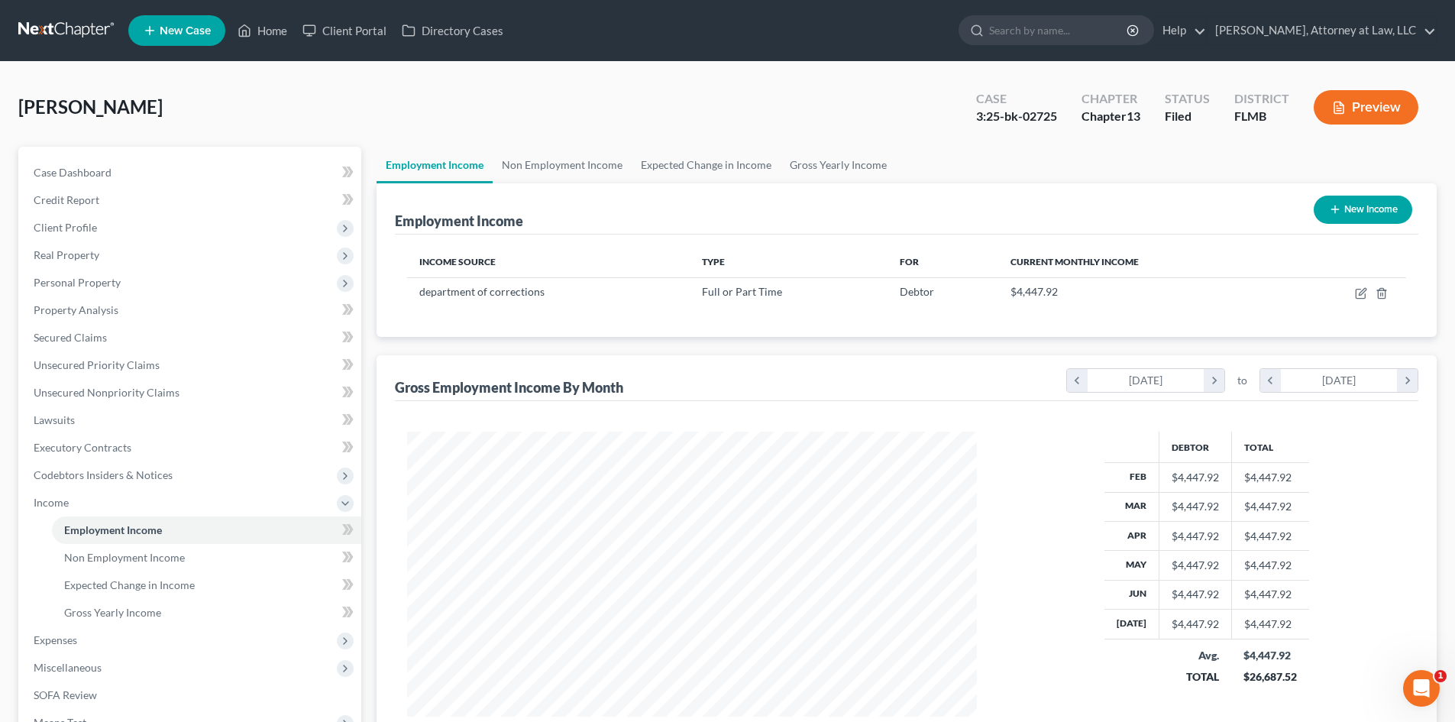
scroll to position [228, 0]
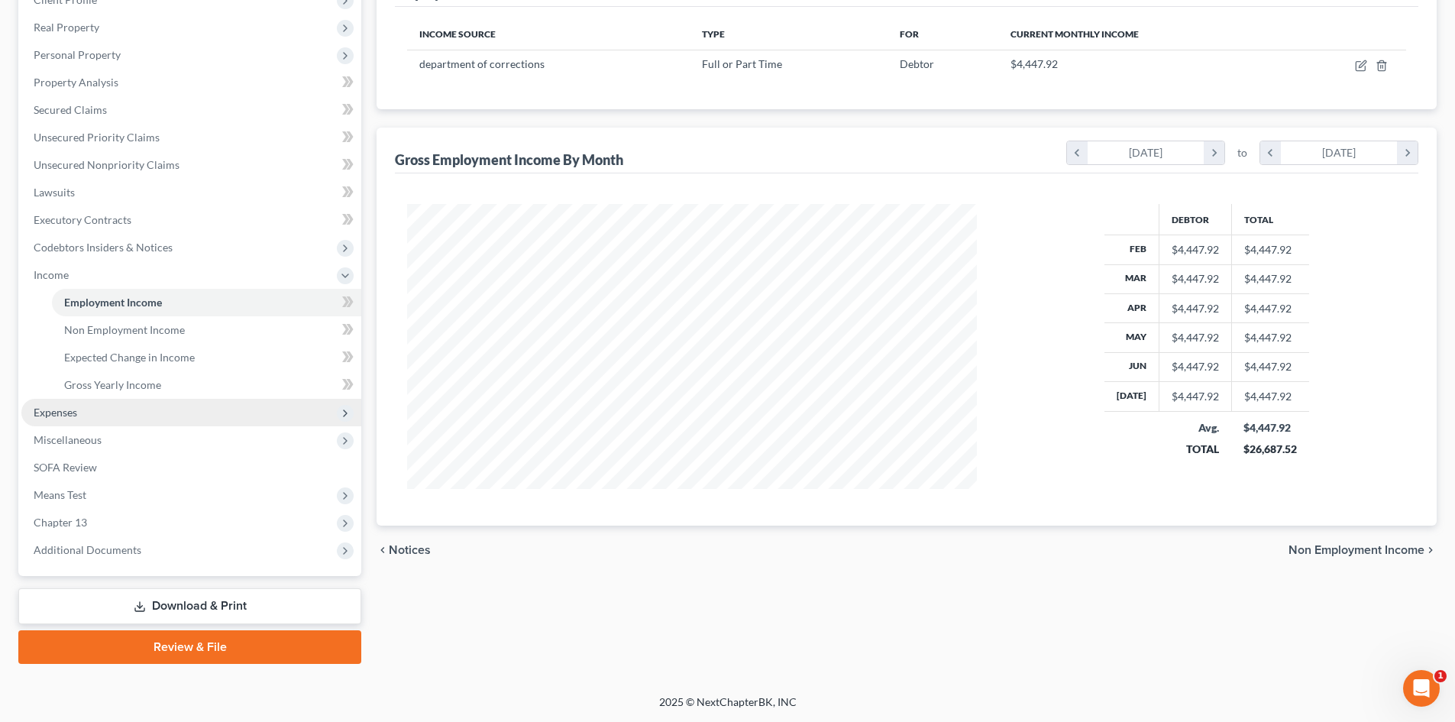
click at [191, 415] on span "Expenses" at bounding box center [191, 412] width 340 height 27
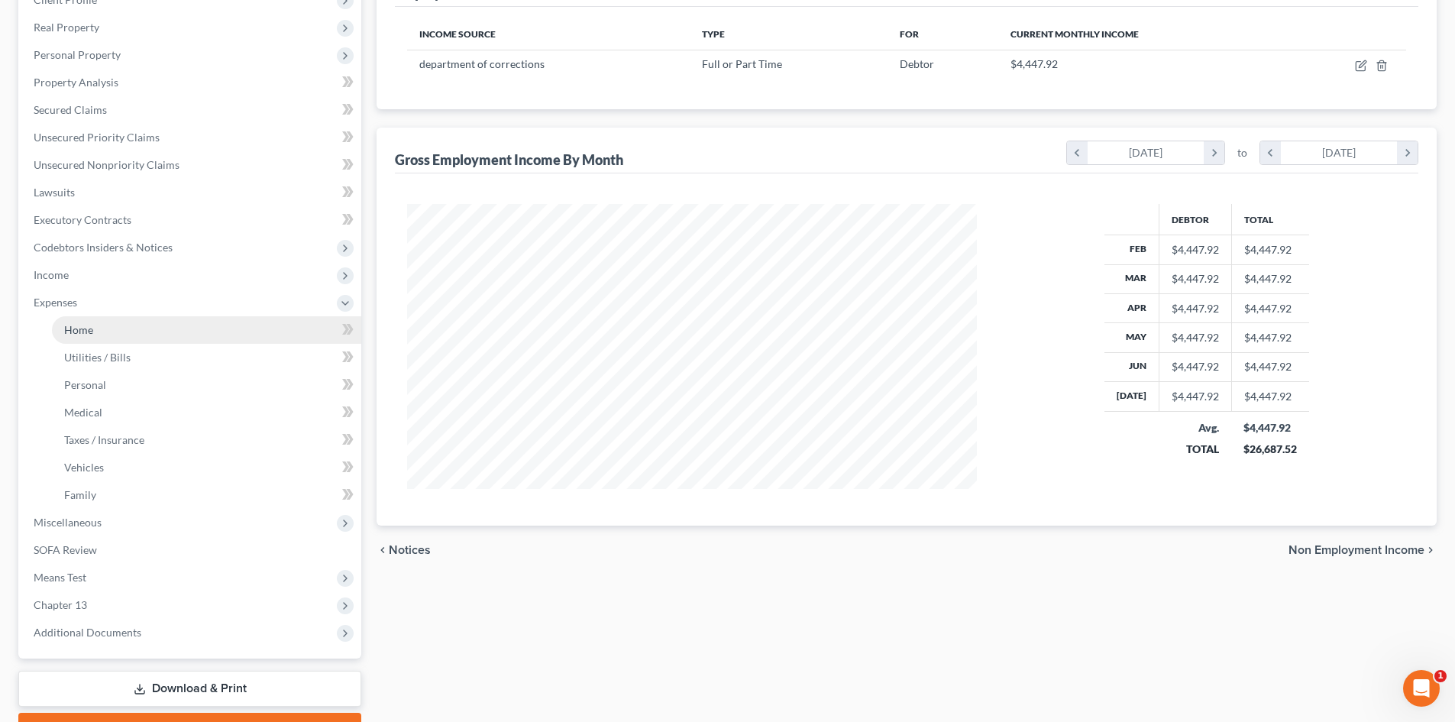
click at [247, 332] on link "Home" at bounding box center [206, 329] width 309 height 27
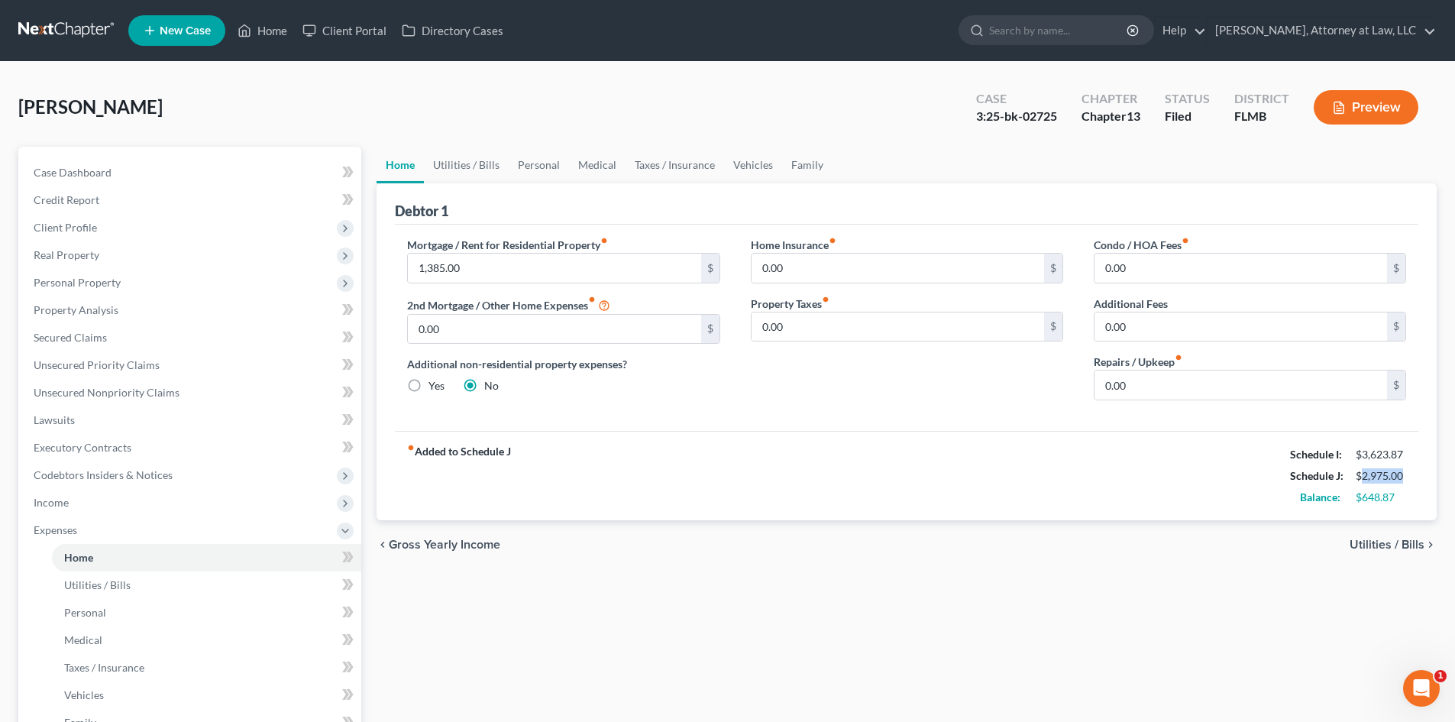
drag, startPoint x: 1362, startPoint y: 474, endPoint x: 1403, endPoint y: 469, distance: 41.6
click at [1403, 469] on div "$2,975.00" at bounding box center [1380, 475] width 50 height 15
click at [1116, 457] on div "fiber_manual_record Added to Schedule J Schedule I: $3,623.87 Schedule J: $2,97…" at bounding box center [906, 475] width 1023 height 89
drag, startPoint x: 1363, startPoint y: 499, endPoint x: 1394, endPoint y: 496, distance: 30.7
click at [1394, 496] on div "$648.87" at bounding box center [1380, 496] width 50 height 15
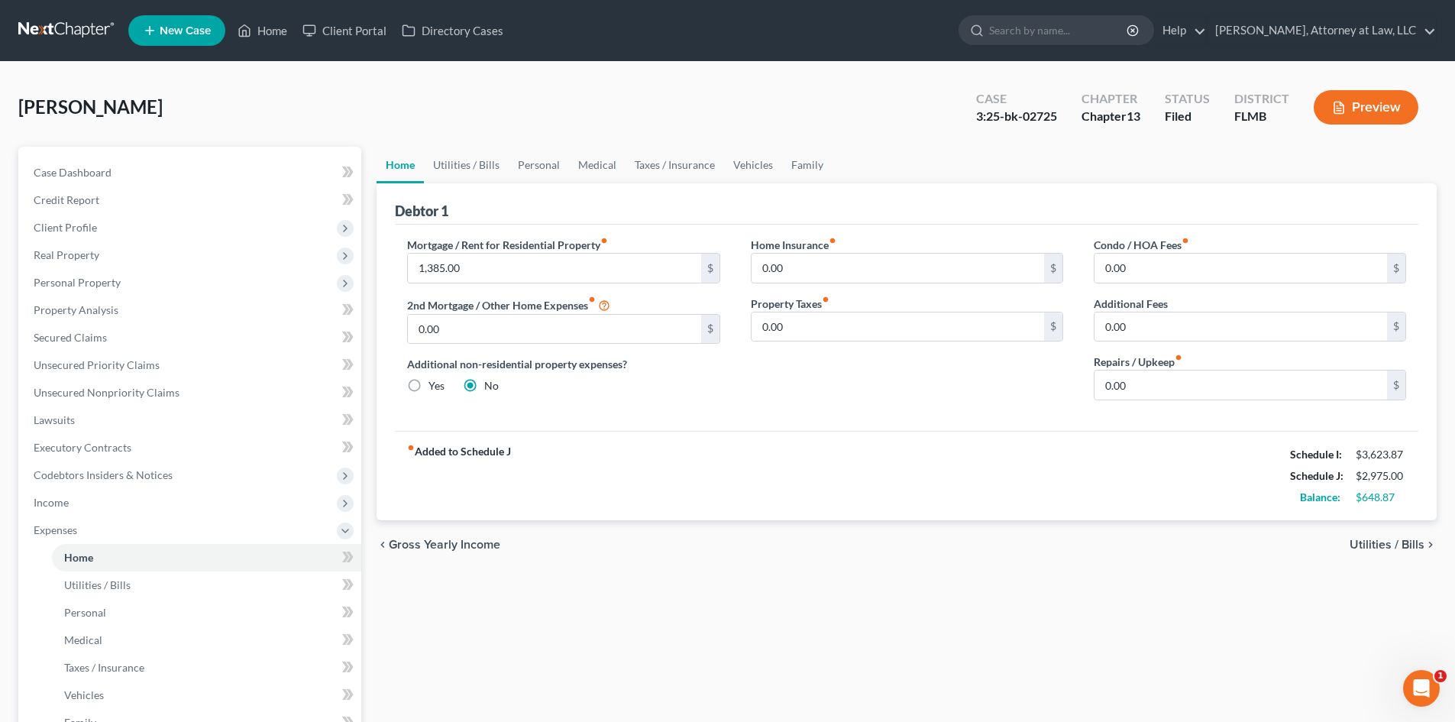
click at [1100, 514] on div "fiber_manual_record Added to Schedule J Schedule I: $3,623.87 Schedule J: $2,97…" at bounding box center [906, 475] width 1023 height 89
drag, startPoint x: 1359, startPoint y: 455, endPoint x: 1401, endPoint y: 454, distance: 42.0
click at [1401, 454] on div "$3,623.87" at bounding box center [1380, 454] width 50 height 15
click at [1024, 461] on div "fiber_manual_record Added to Schedule J Schedule I: $3,623.87 Schedule J: $2,97…" at bounding box center [906, 475] width 1023 height 89
click at [468, 157] on link "Utilities / Bills" at bounding box center [466, 165] width 85 height 37
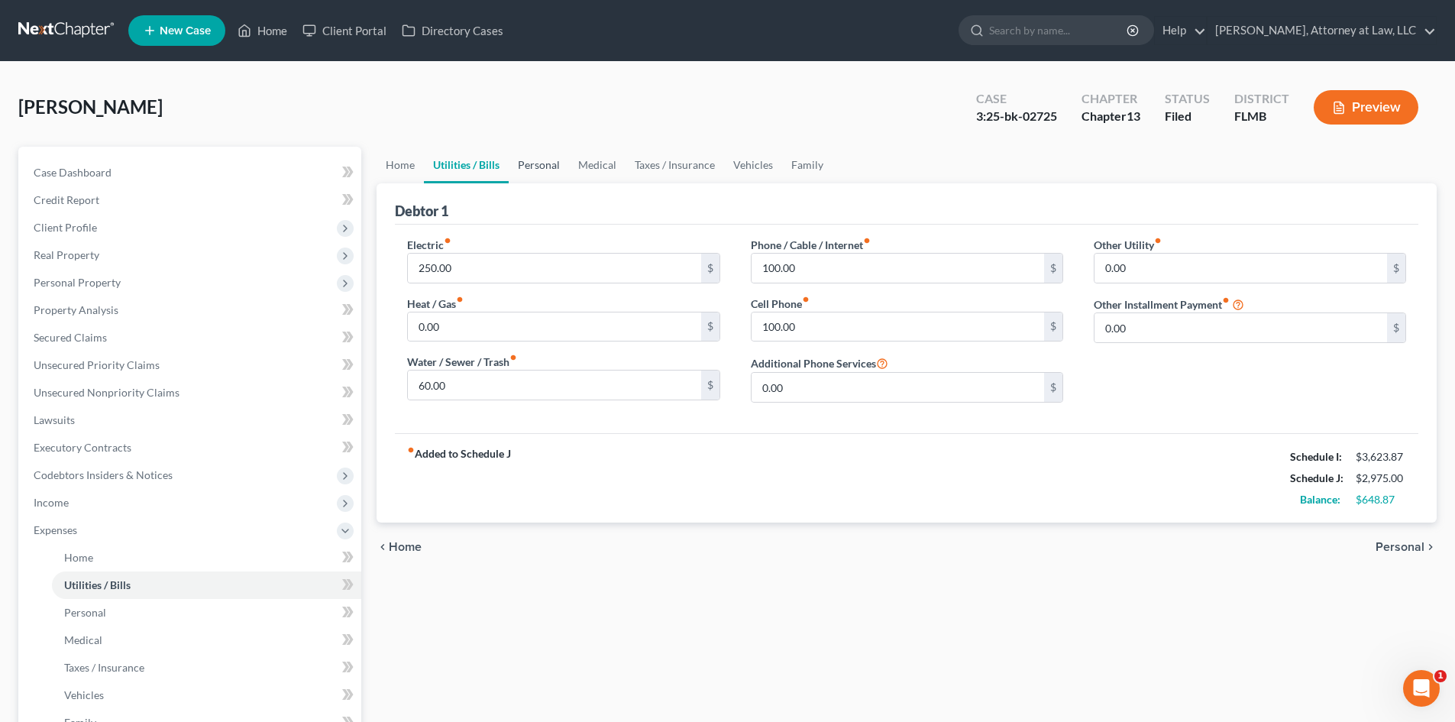
click at [536, 164] on link "Personal" at bounding box center [539, 165] width 60 height 37
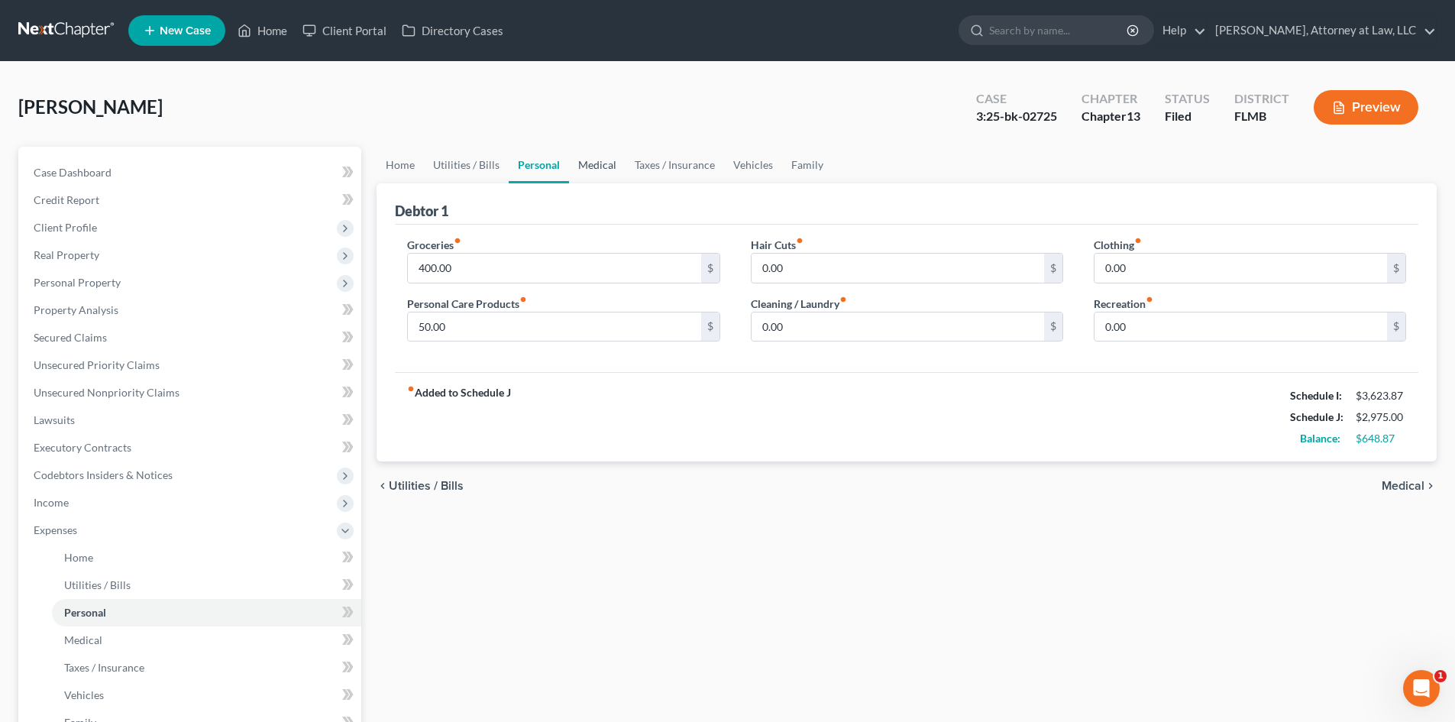
click at [595, 166] on link "Medical" at bounding box center [597, 165] width 57 height 37
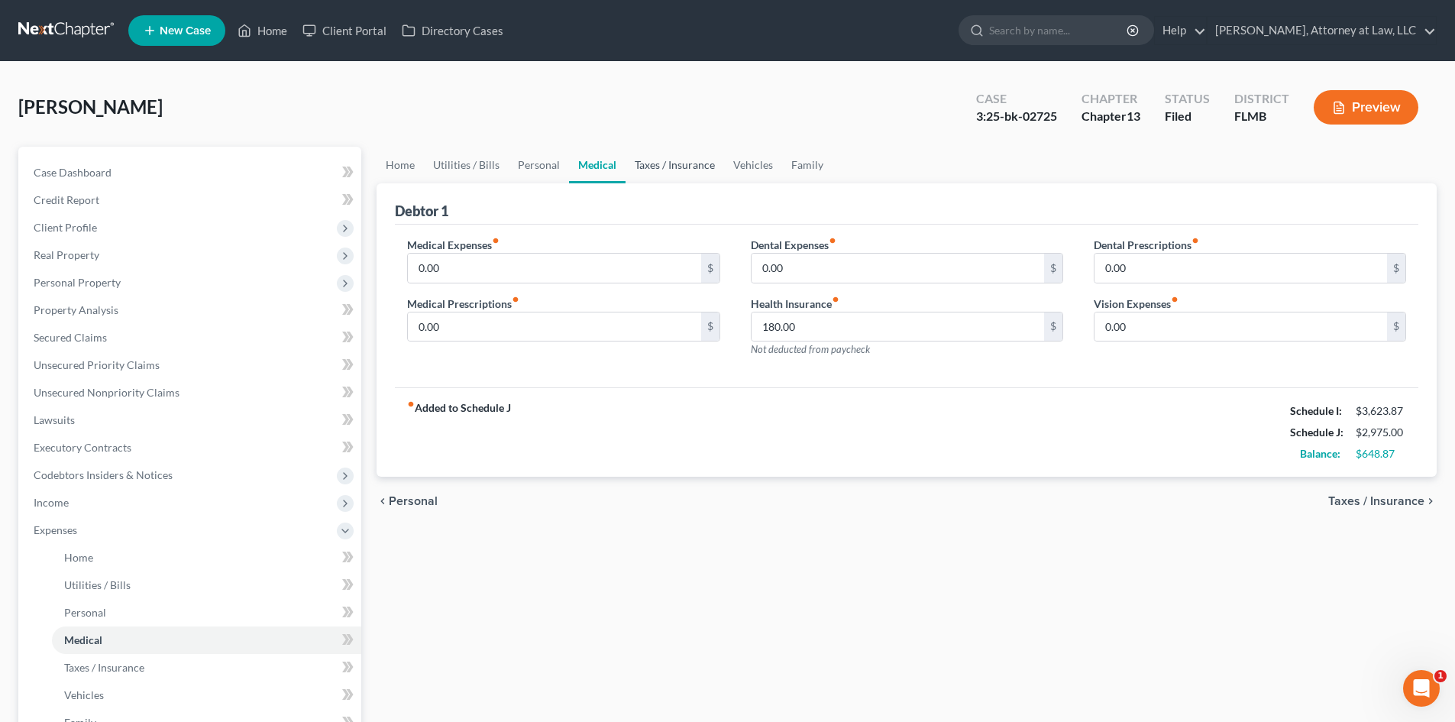
click at [644, 167] on link "Taxes / Insurance" at bounding box center [674, 165] width 99 height 37
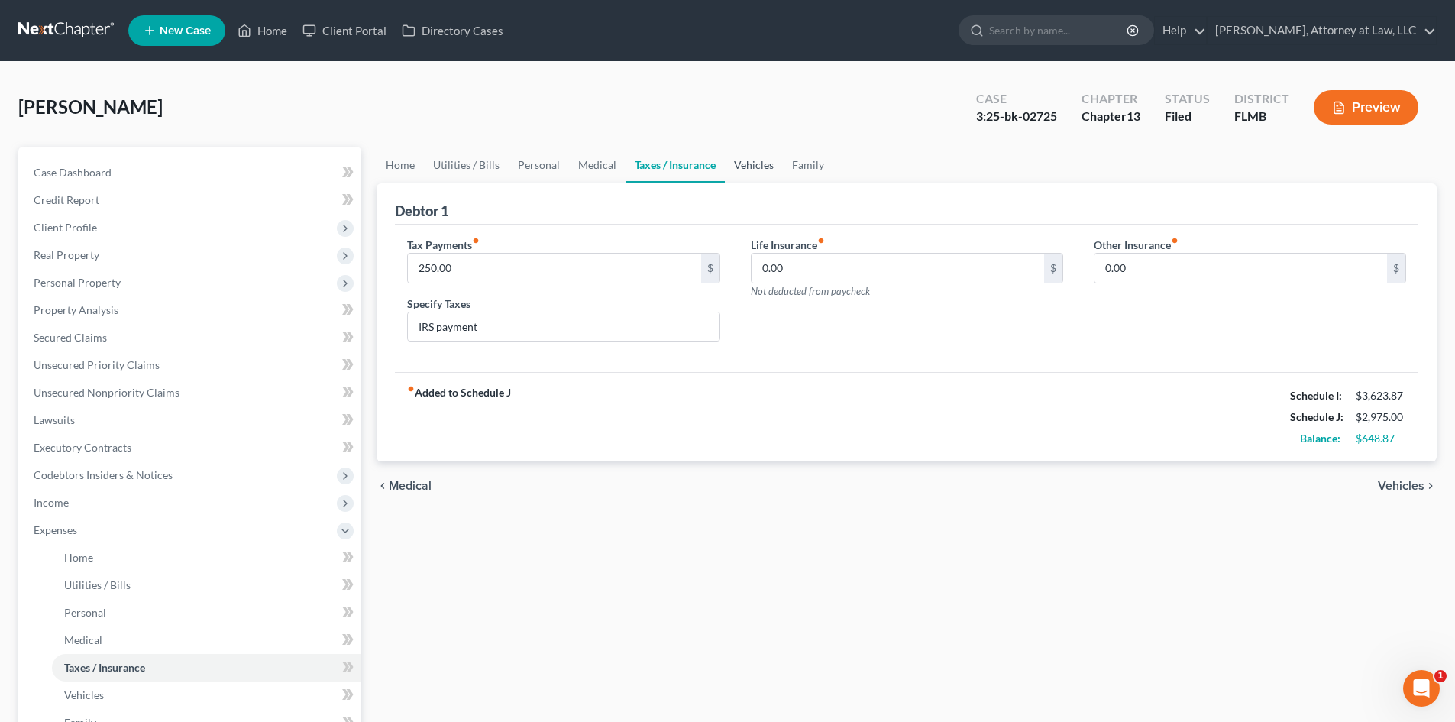
click at [748, 164] on link "Vehicles" at bounding box center [754, 165] width 58 height 37
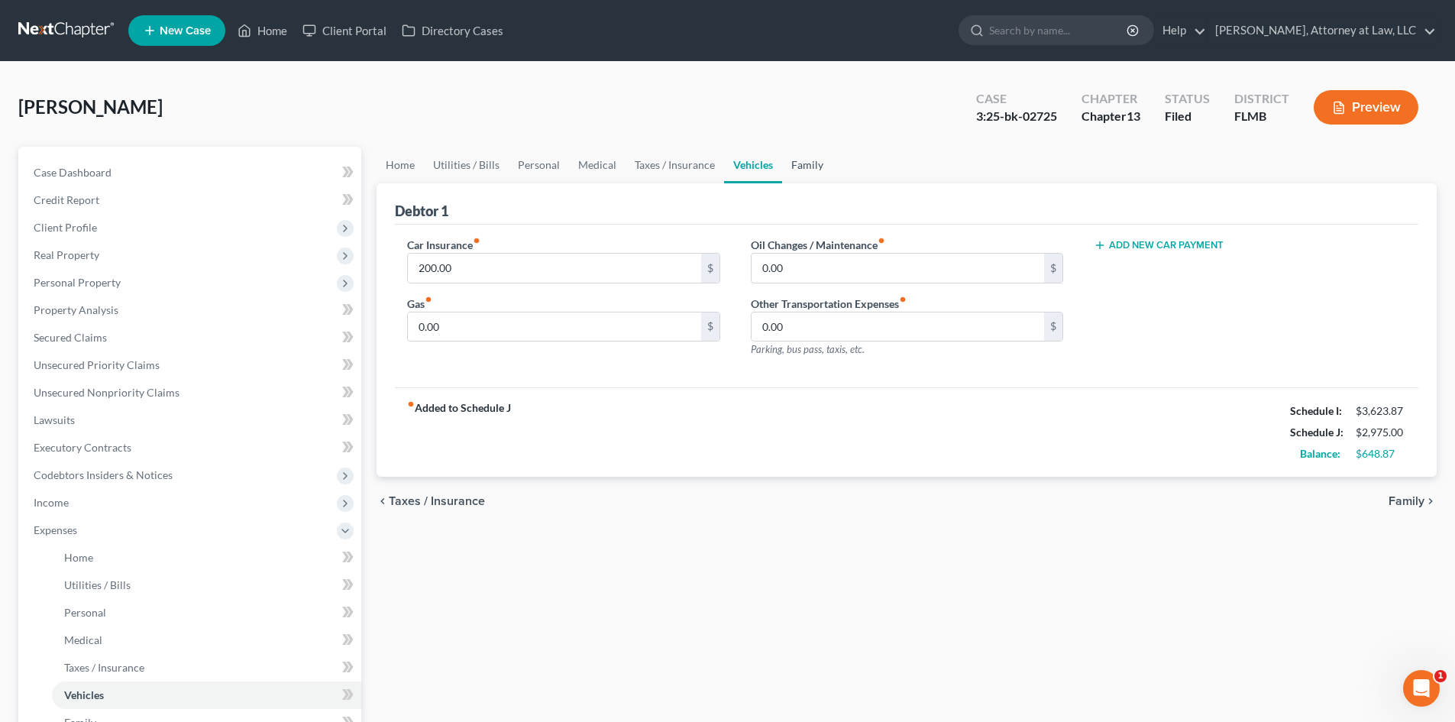
click at [802, 166] on link "Family" at bounding box center [807, 165] width 50 height 37
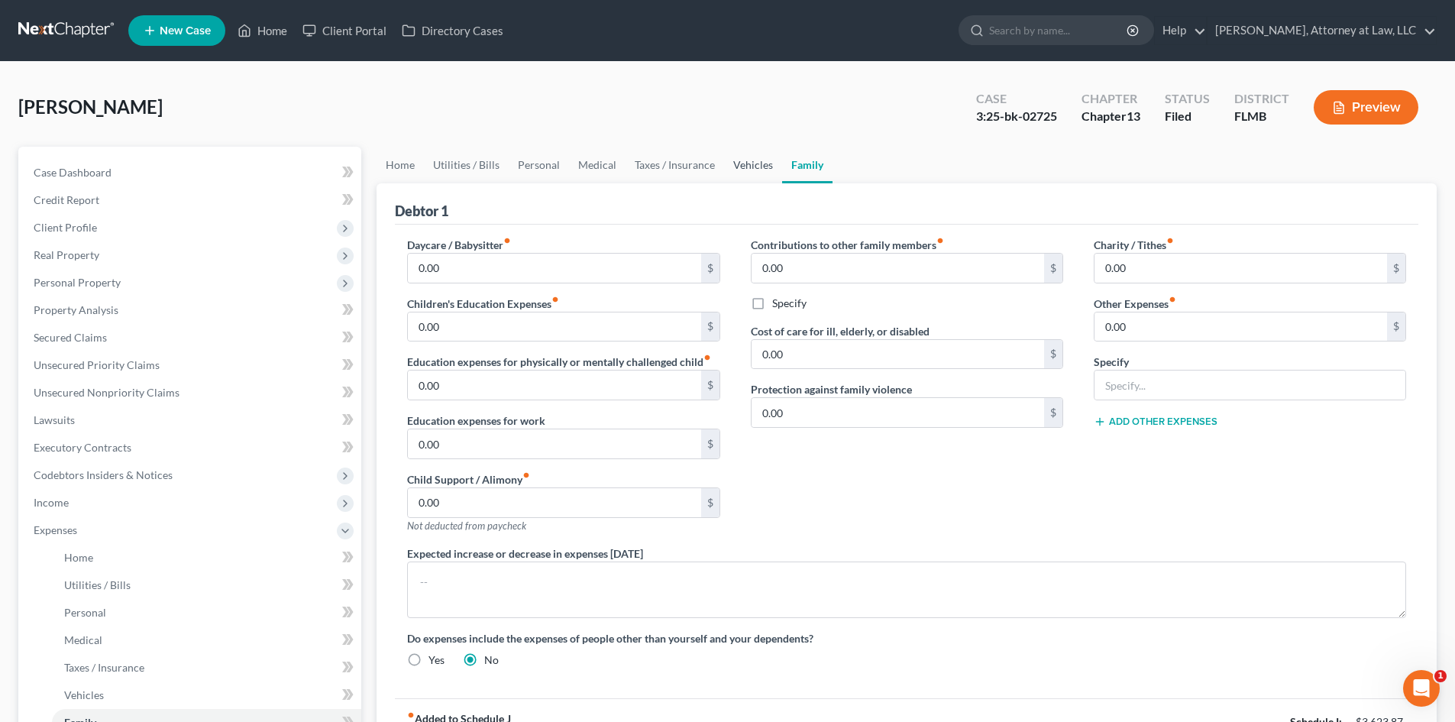
click at [759, 169] on link "Vehicles" at bounding box center [753, 165] width 58 height 37
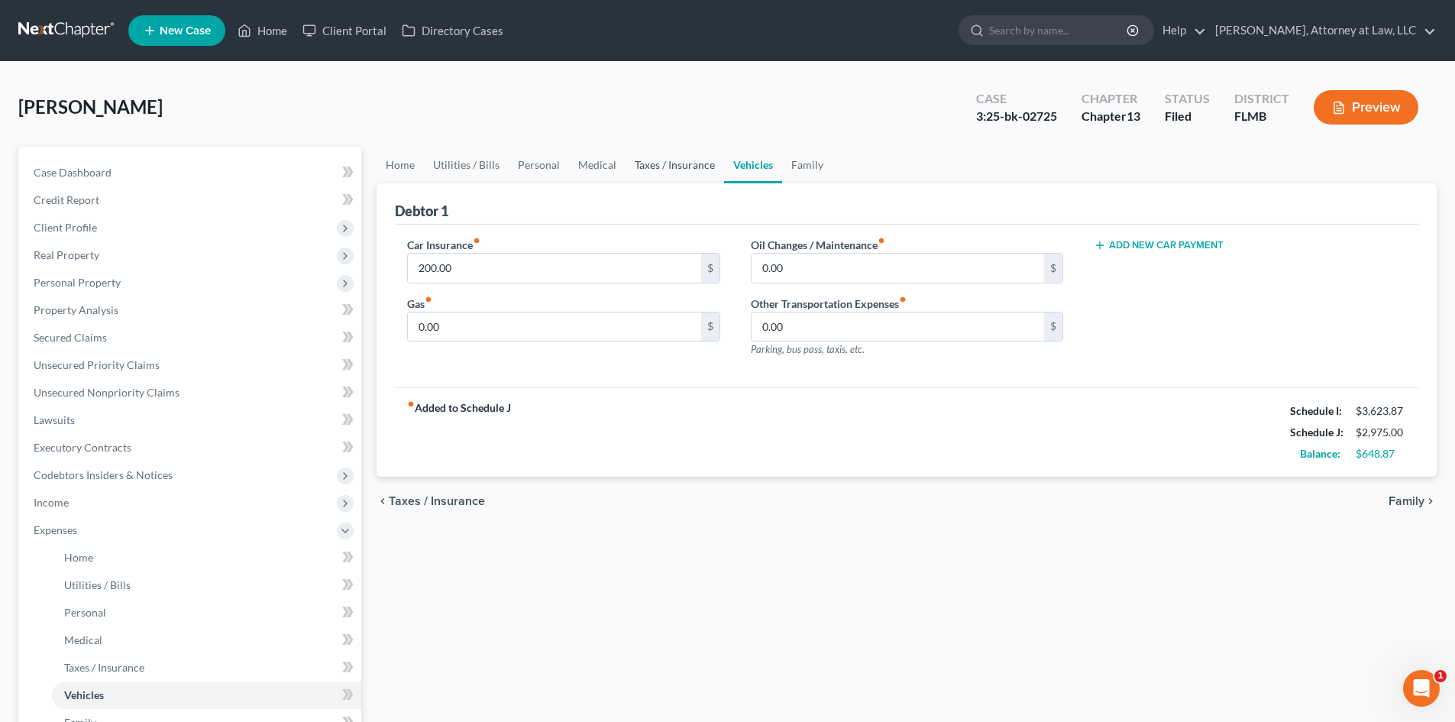
click at [682, 166] on link "Taxes / Insurance" at bounding box center [674, 165] width 99 height 37
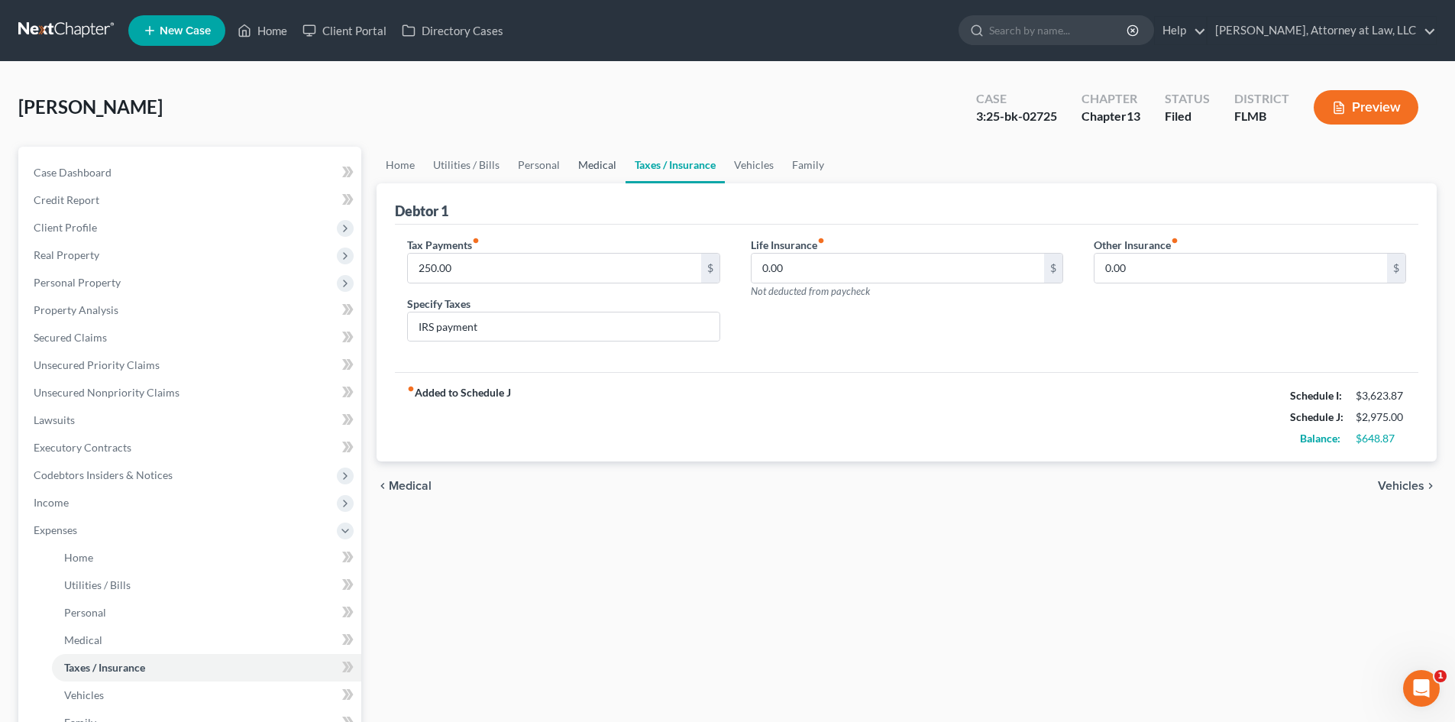
click at [606, 170] on link "Medical" at bounding box center [597, 165] width 57 height 37
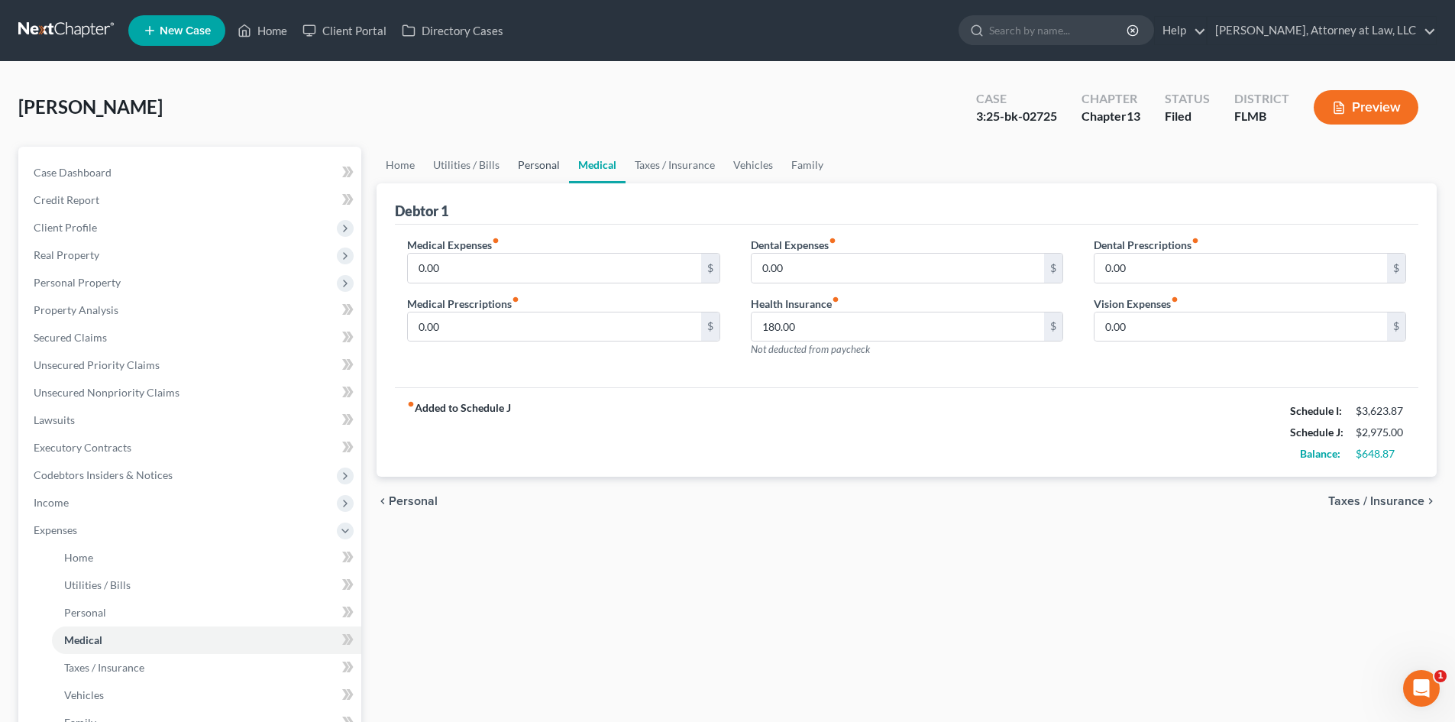
click at [538, 171] on link "Personal" at bounding box center [539, 165] width 60 height 37
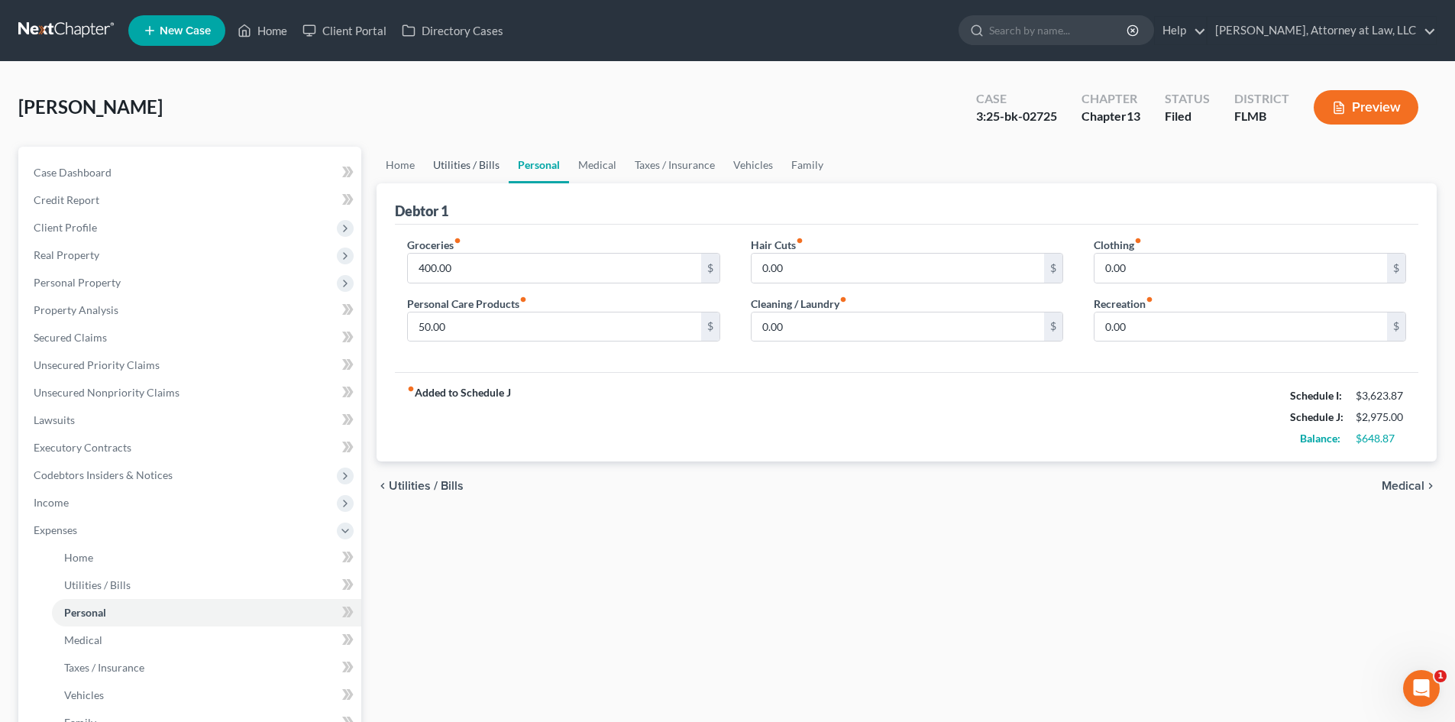
click at [479, 172] on link "Utilities / Bills" at bounding box center [466, 165] width 85 height 37
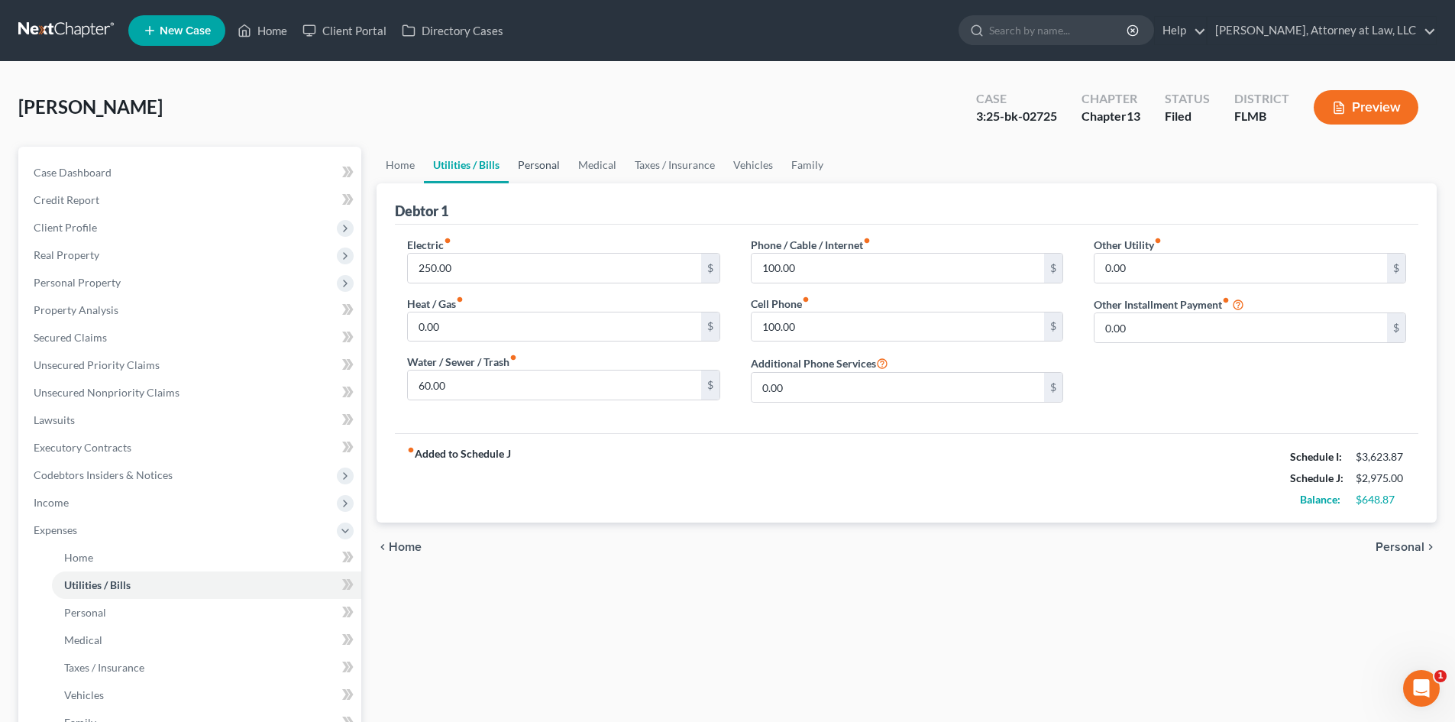
click at [525, 172] on link "Personal" at bounding box center [539, 165] width 60 height 37
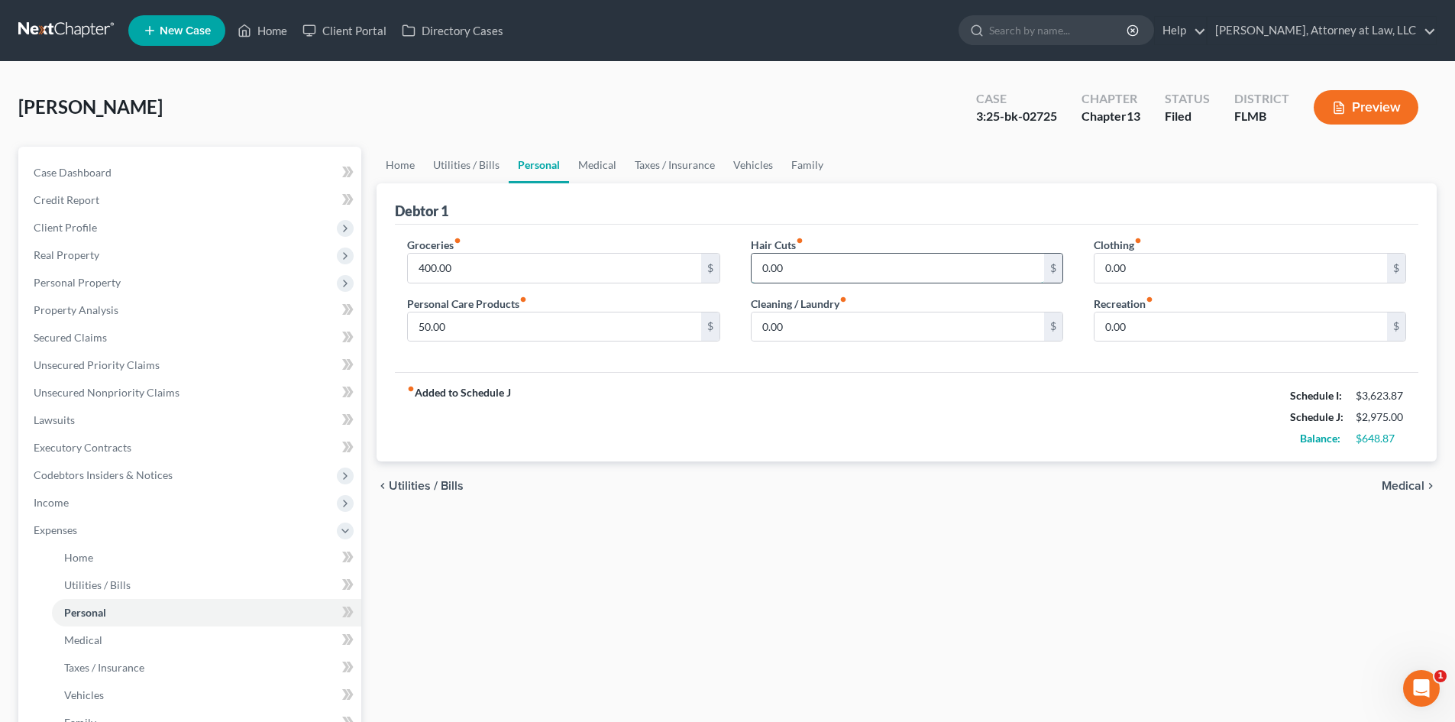
click at [830, 262] on input "0.00" at bounding box center [897, 268] width 292 height 29
type input "30"
click at [858, 328] on input "0.00" at bounding box center [897, 326] width 292 height 29
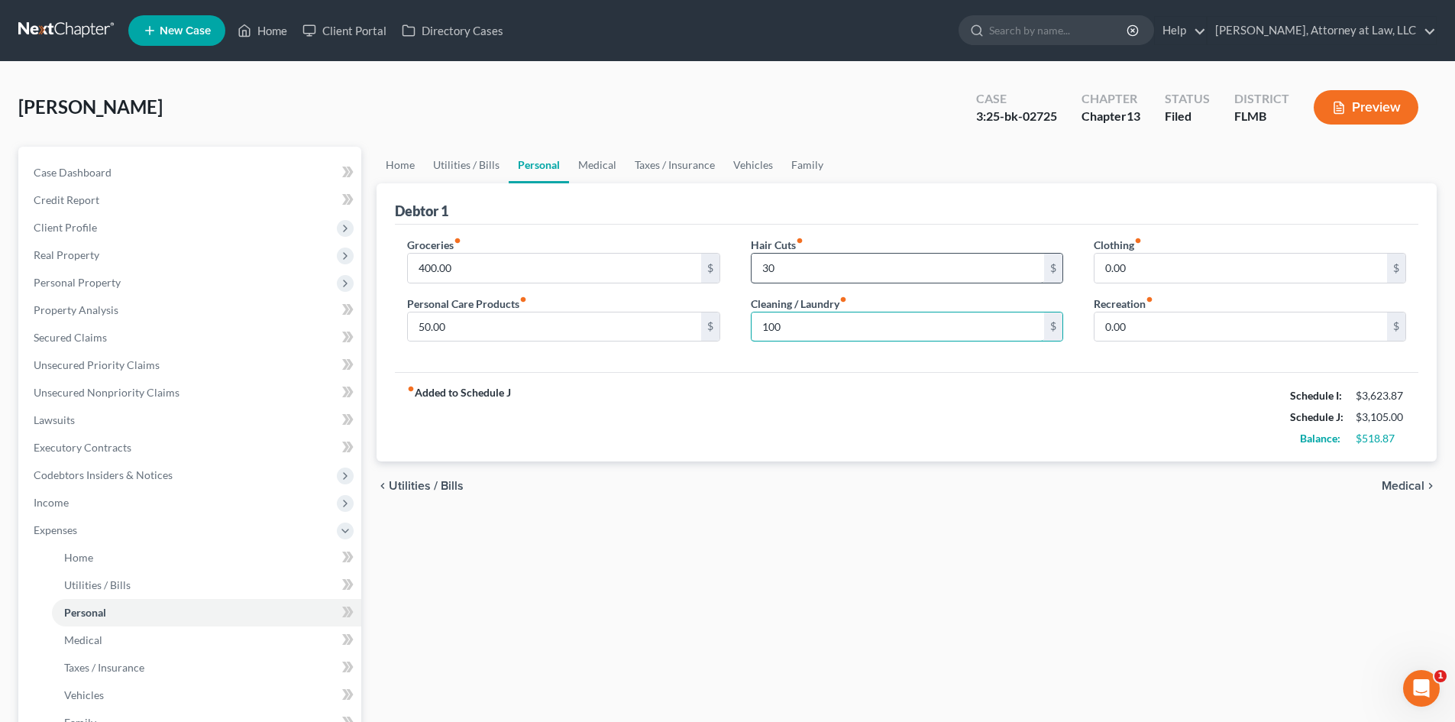
type input "100"
click at [867, 270] on input "30" at bounding box center [897, 268] width 292 height 29
click at [1064, 425] on div "fiber_manual_record Added to Schedule J Schedule I: $3,623.87 Schedule J: $3,10…" at bounding box center [906, 416] width 1023 height 89
click at [200, 338] on link "Secured Claims" at bounding box center [191, 337] width 340 height 27
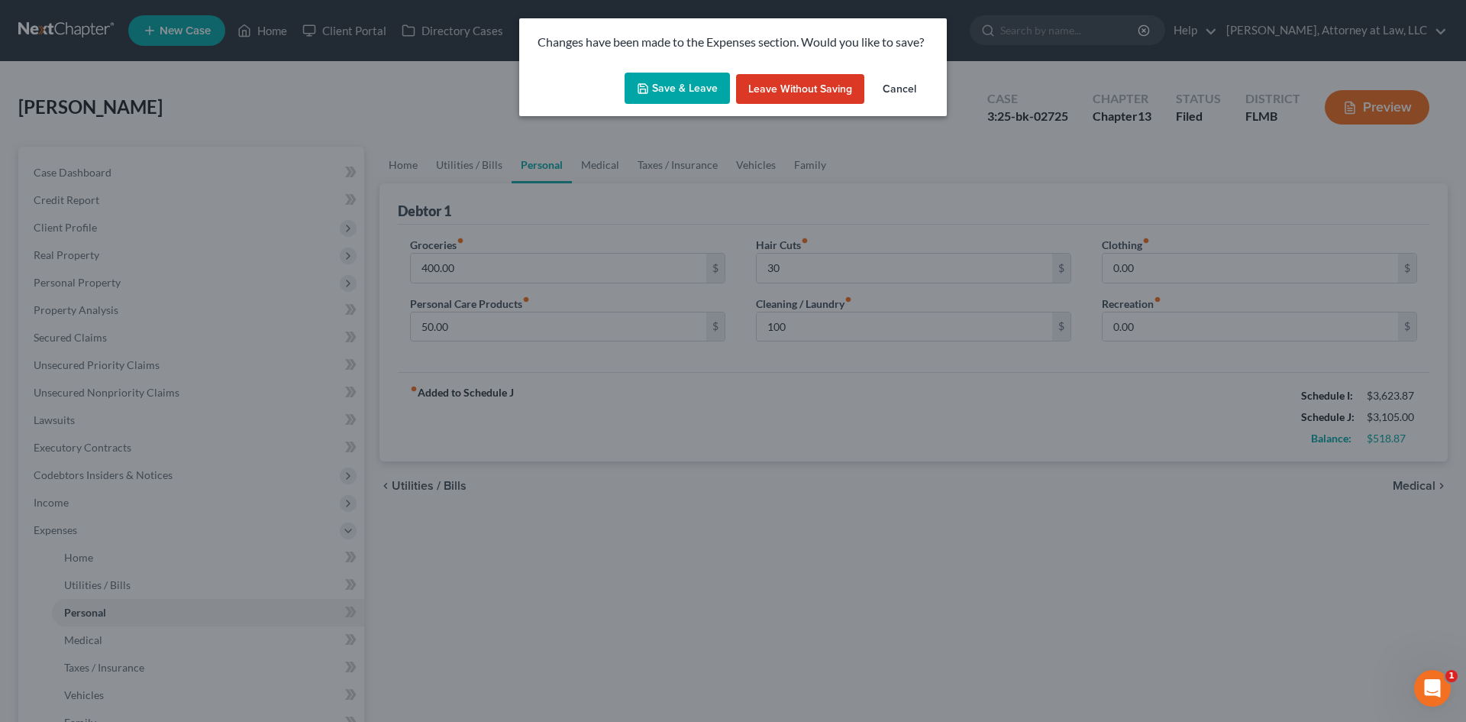
click at [678, 89] on button "Save & Leave" at bounding box center [677, 89] width 105 height 32
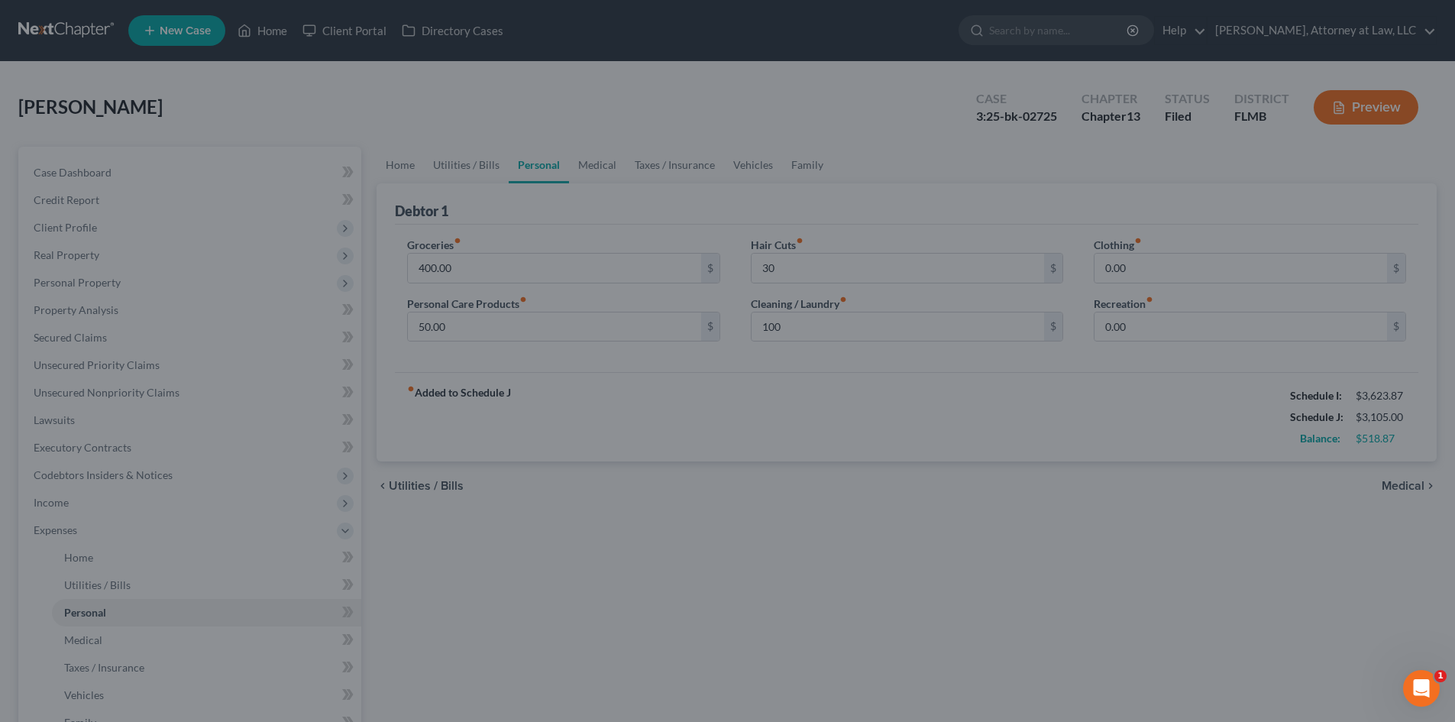
type input "30.00"
type input "100.00"
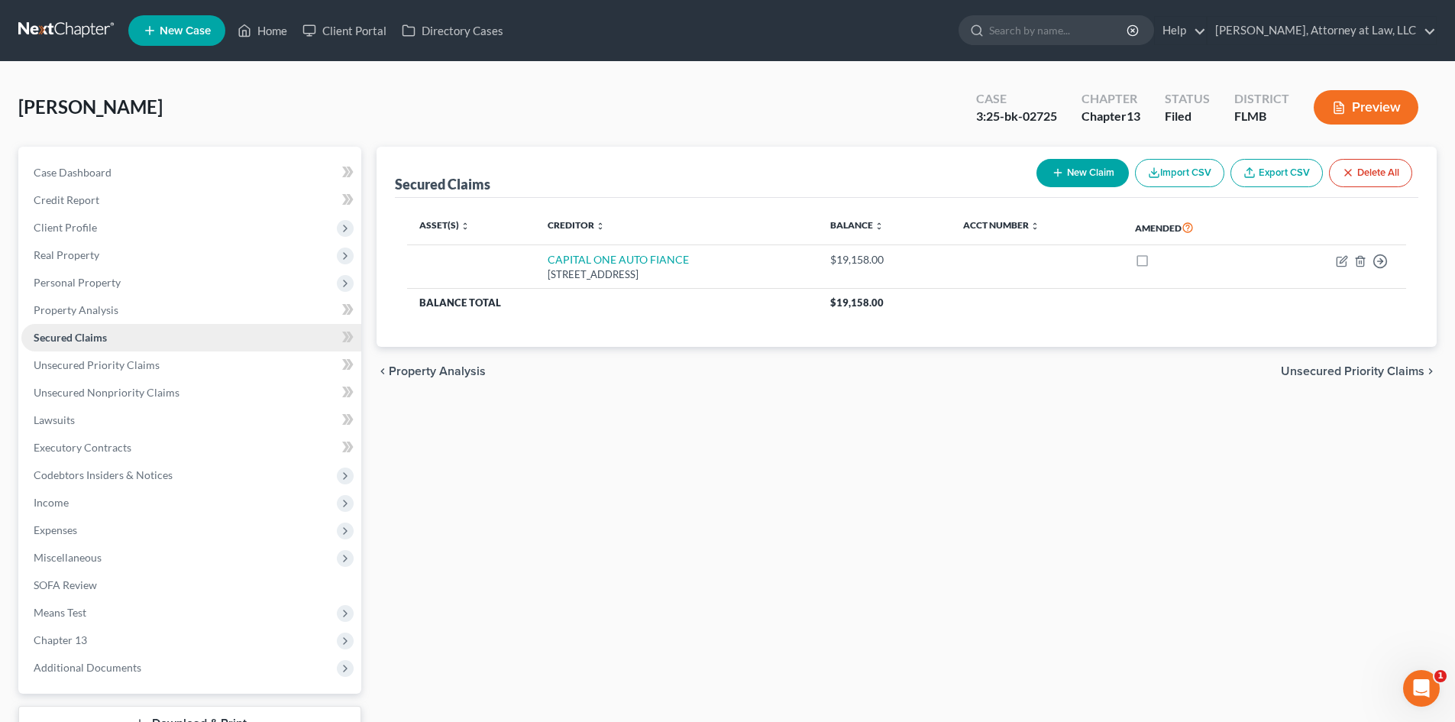
click at [276, 338] on link "Secured Claims" at bounding box center [191, 337] width 340 height 27
click at [295, 500] on span "Income" at bounding box center [191, 502] width 340 height 27
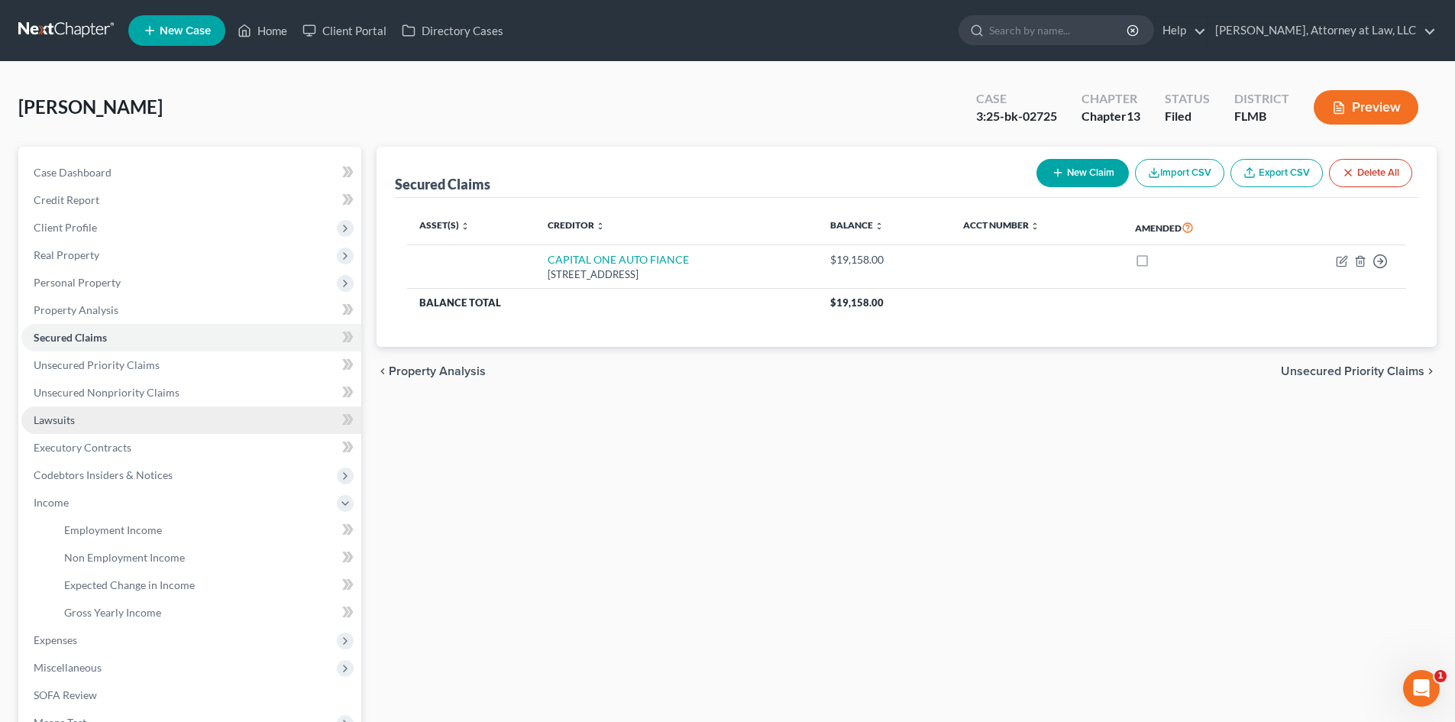
click at [293, 425] on link "Lawsuits" at bounding box center [191, 419] width 340 height 27
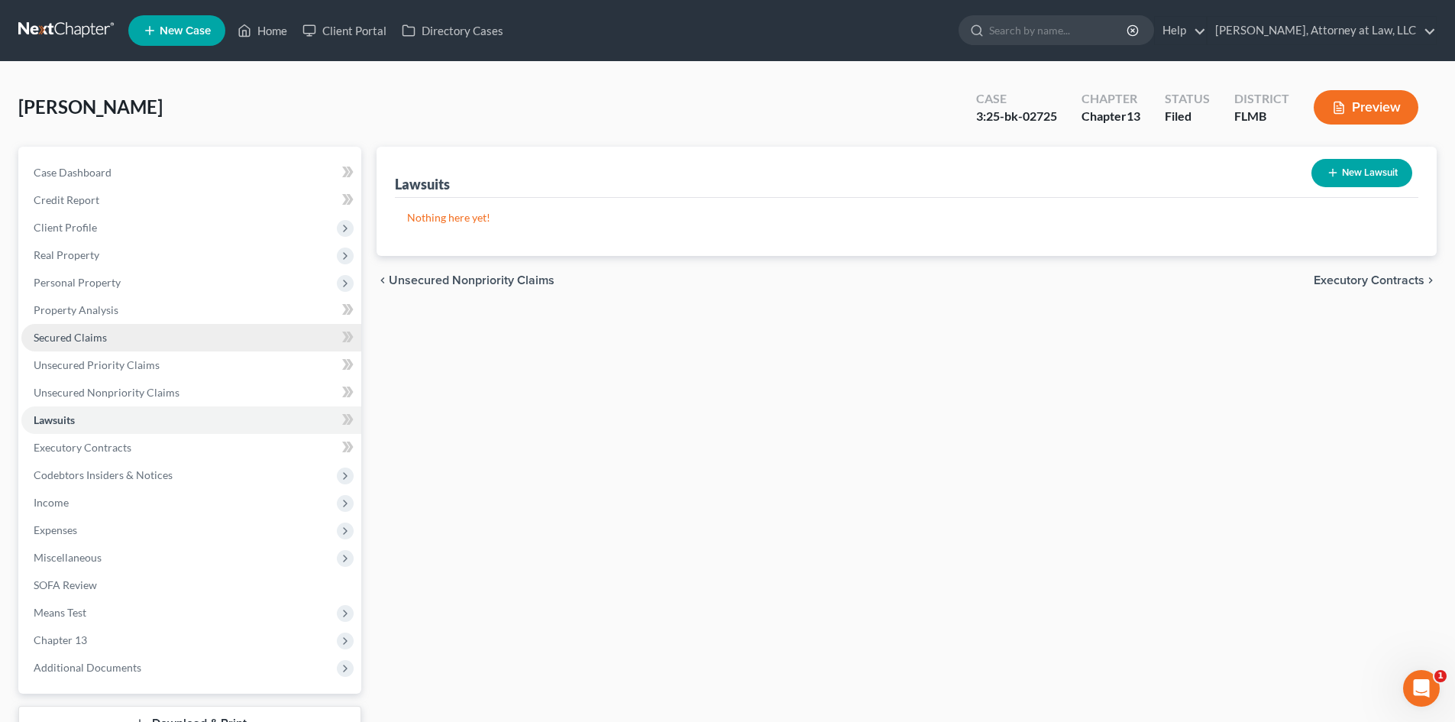
click at [271, 340] on link "Secured Claims" at bounding box center [191, 337] width 340 height 27
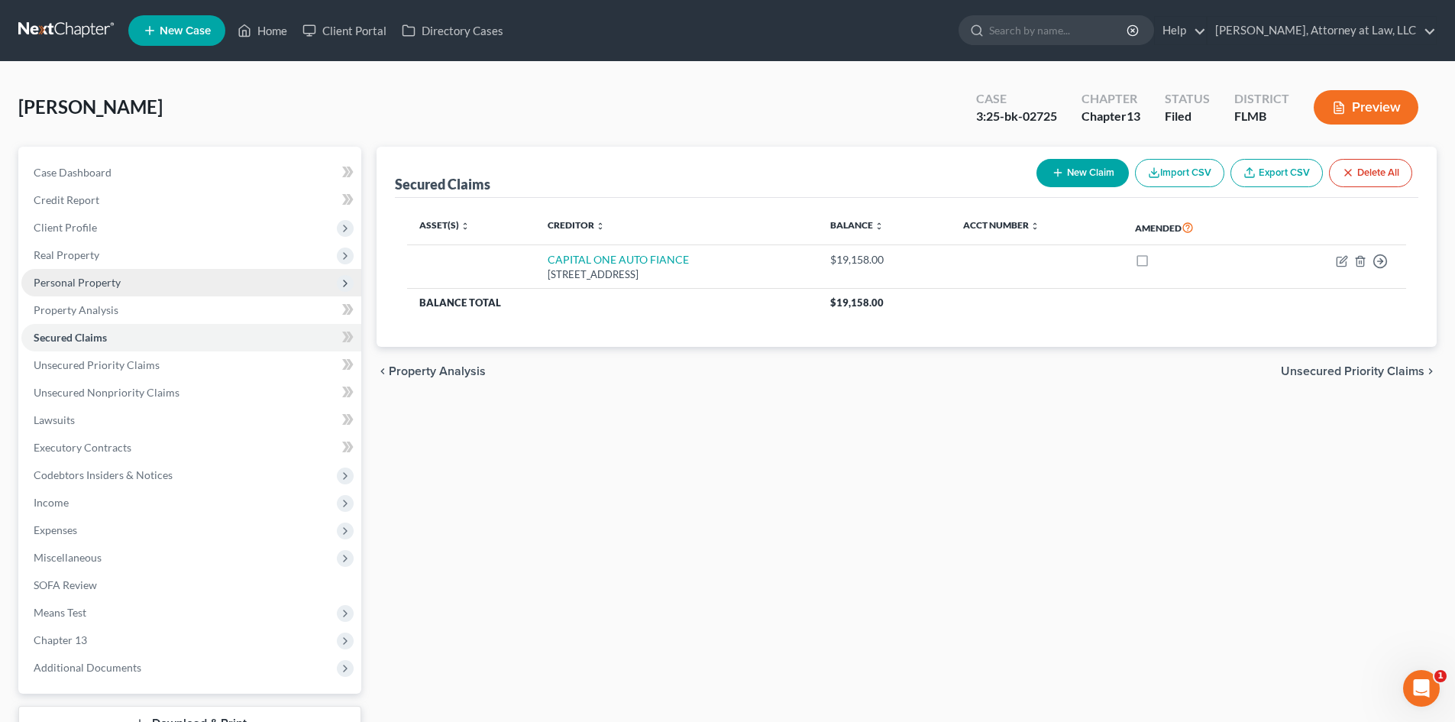
scroll to position [118, 0]
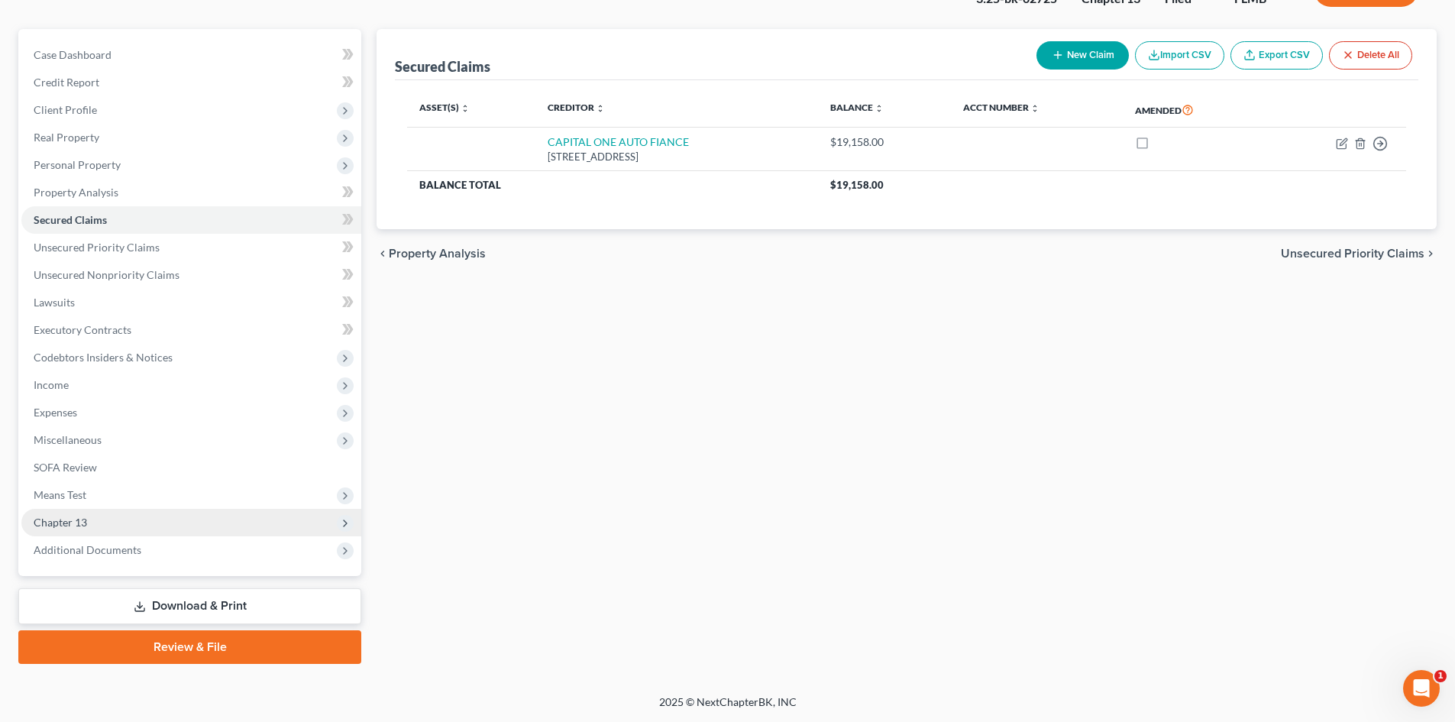
click at [291, 523] on span "Chapter 13" at bounding box center [191, 522] width 340 height 27
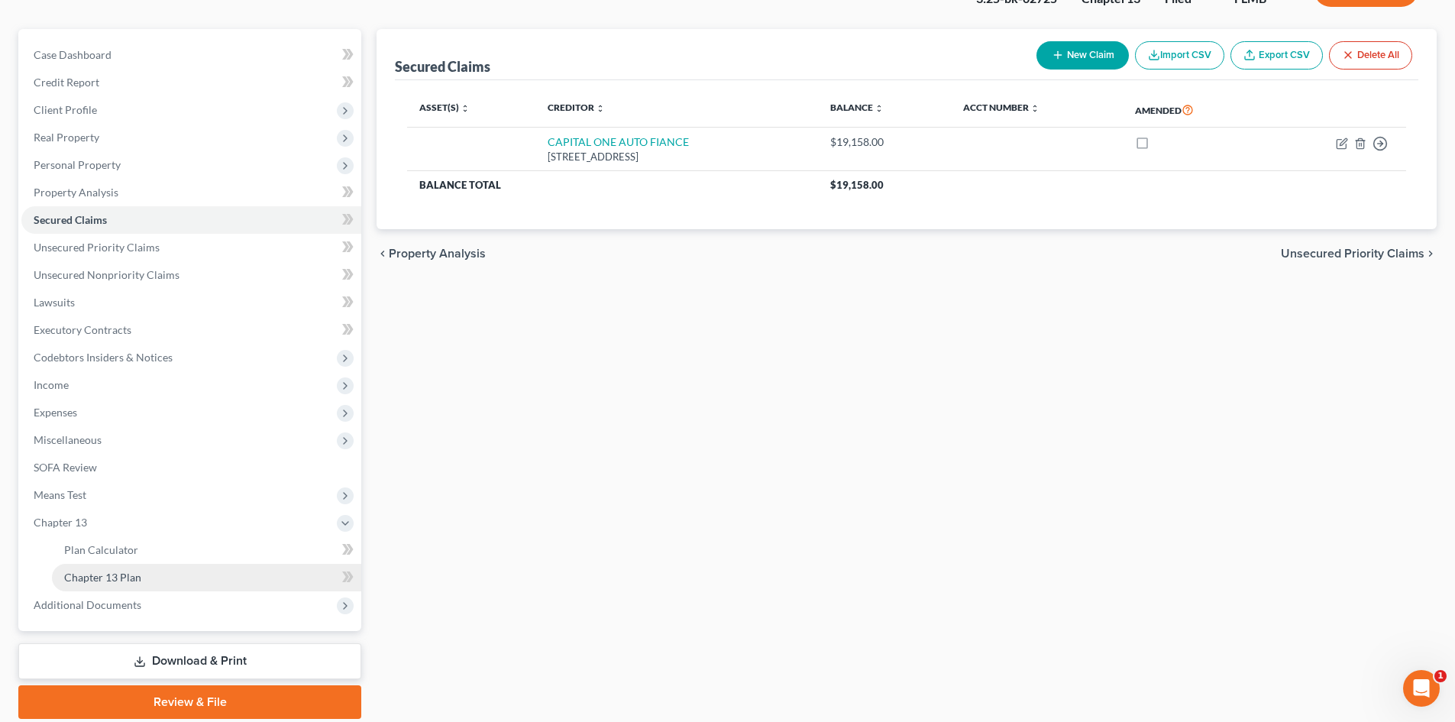
click at [277, 573] on link "Chapter 13 Plan" at bounding box center [206, 577] width 309 height 27
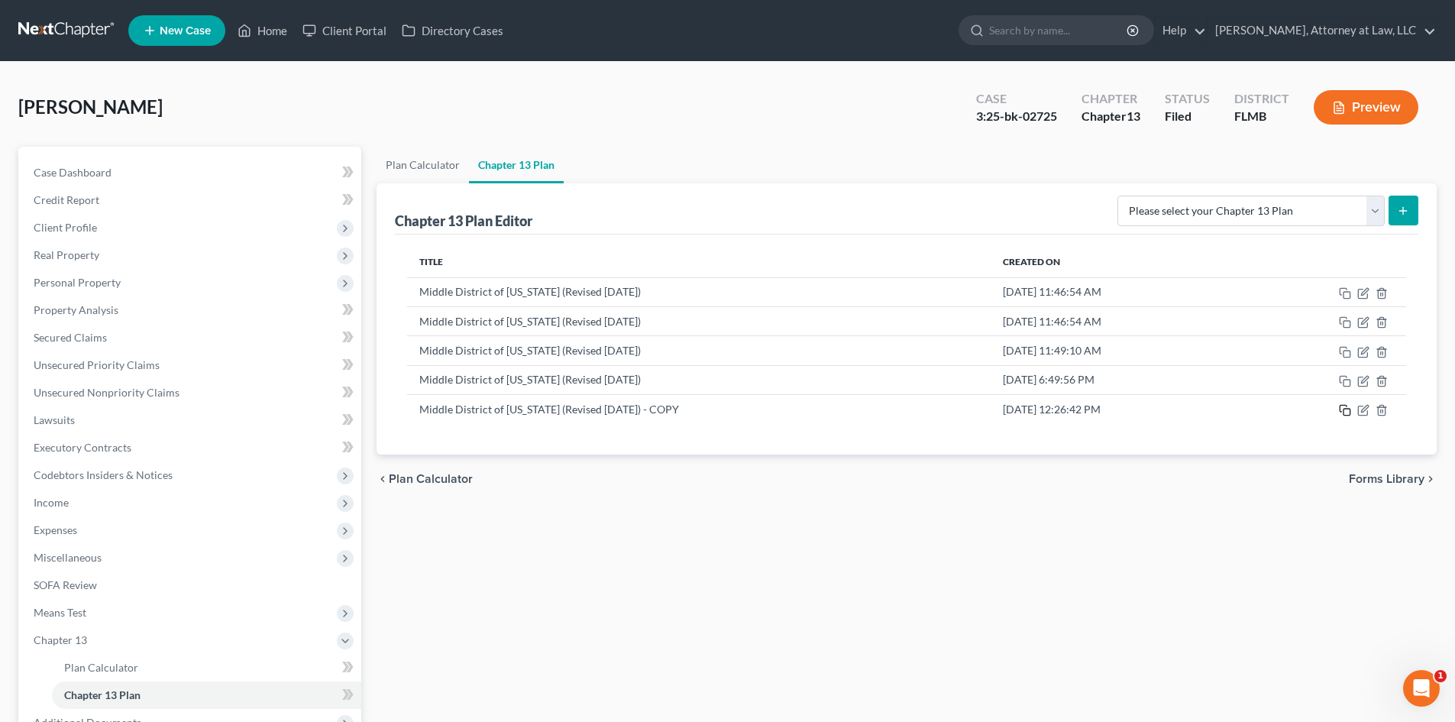
drag, startPoint x: 1340, startPoint y: 410, endPoint x: 1339, endPoint y: 447, distance: 36.7
click at [1339, 447] on div "Title Created On Middle District of [US_STATE] (Revised [DATE]) [DATE] 11:46:54…" at bounding box center [906, 344] width 1023 height 220
click at [1363, 408] on icon "button" at bounding box center [1363, 410] width 12 height 12
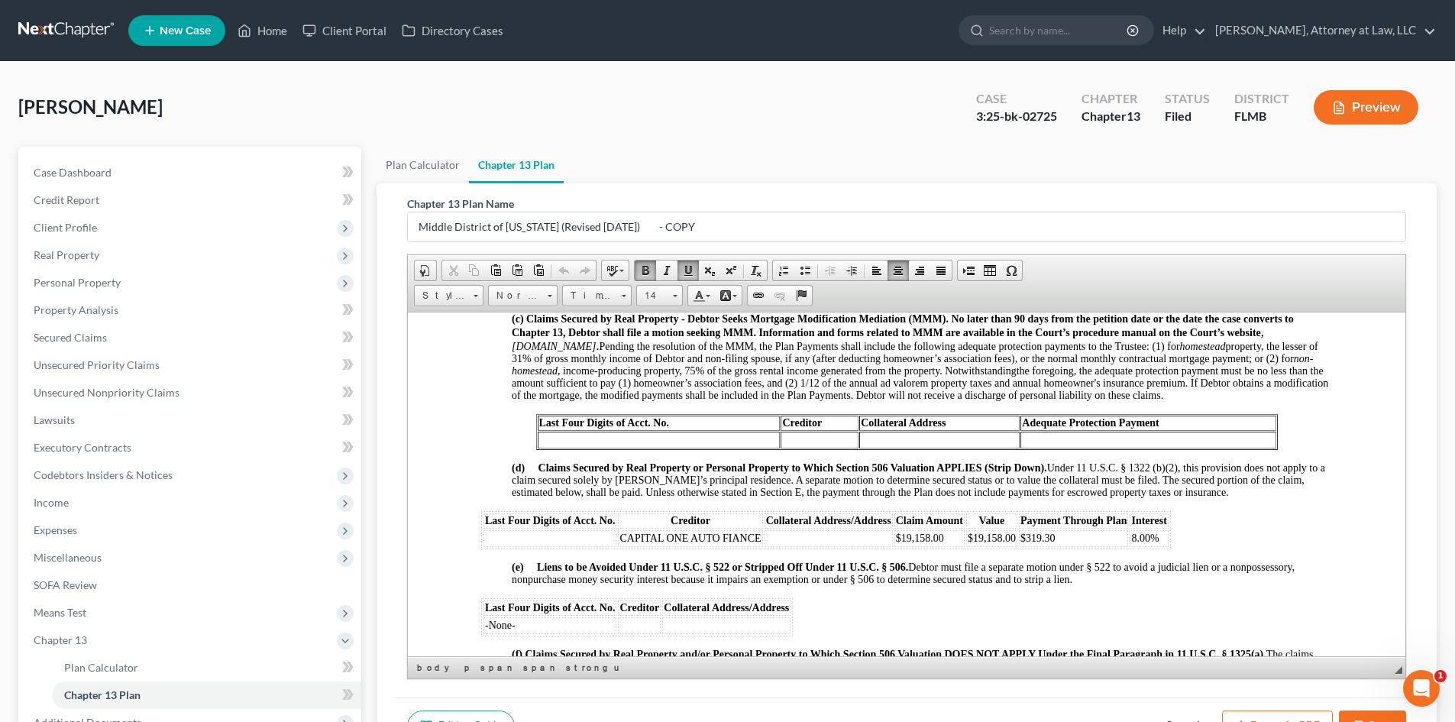
scroll to position [1539, 0]
click at [800, 544] on td at bounding box center [828, 536] width 128 height 17
click at [210, 422] on link "Lawsuits" at bounding box center [191, 419] width 340 height 27
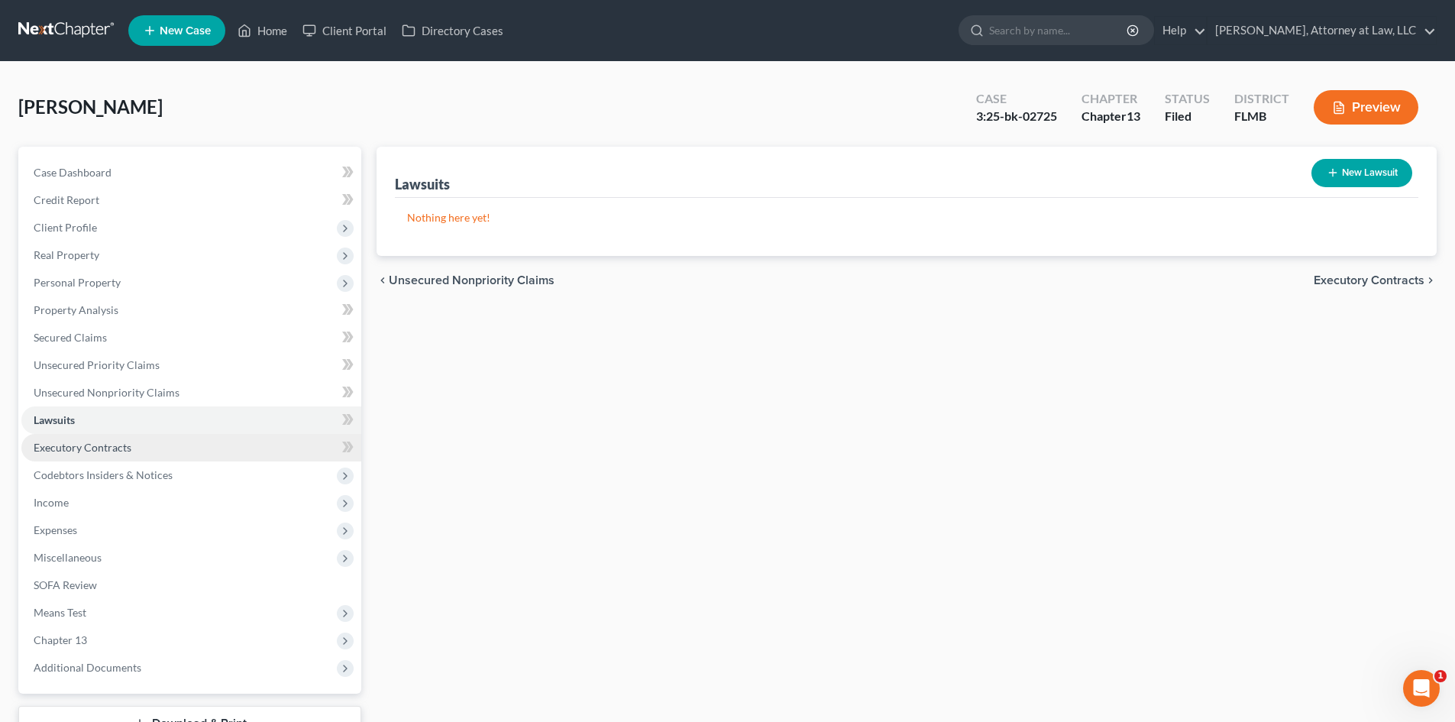
click at [214, 444] on link "Executory Contracts" at bounding box center [191, 447] width 340 height 27
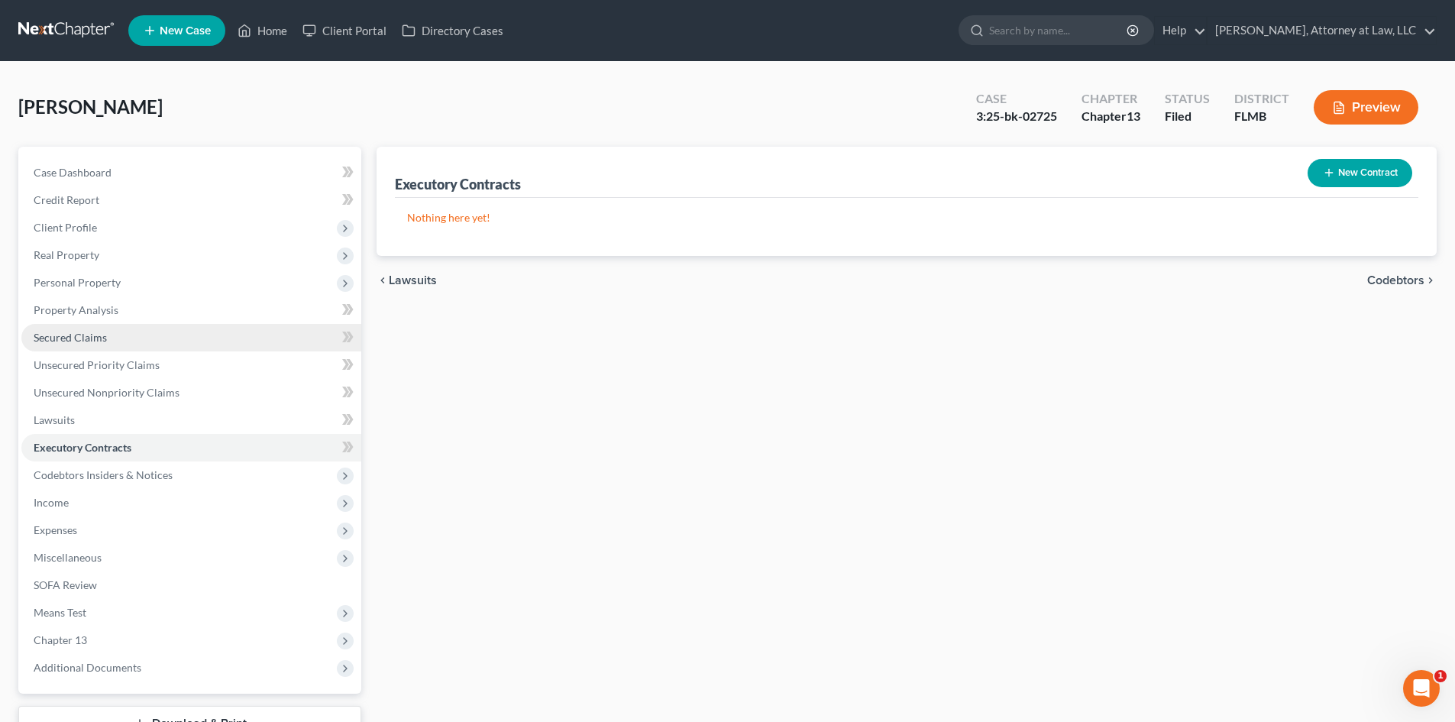
click at [244, 339] on link "Secured Claims" at bounding box center [191, 337] width 340 height 27
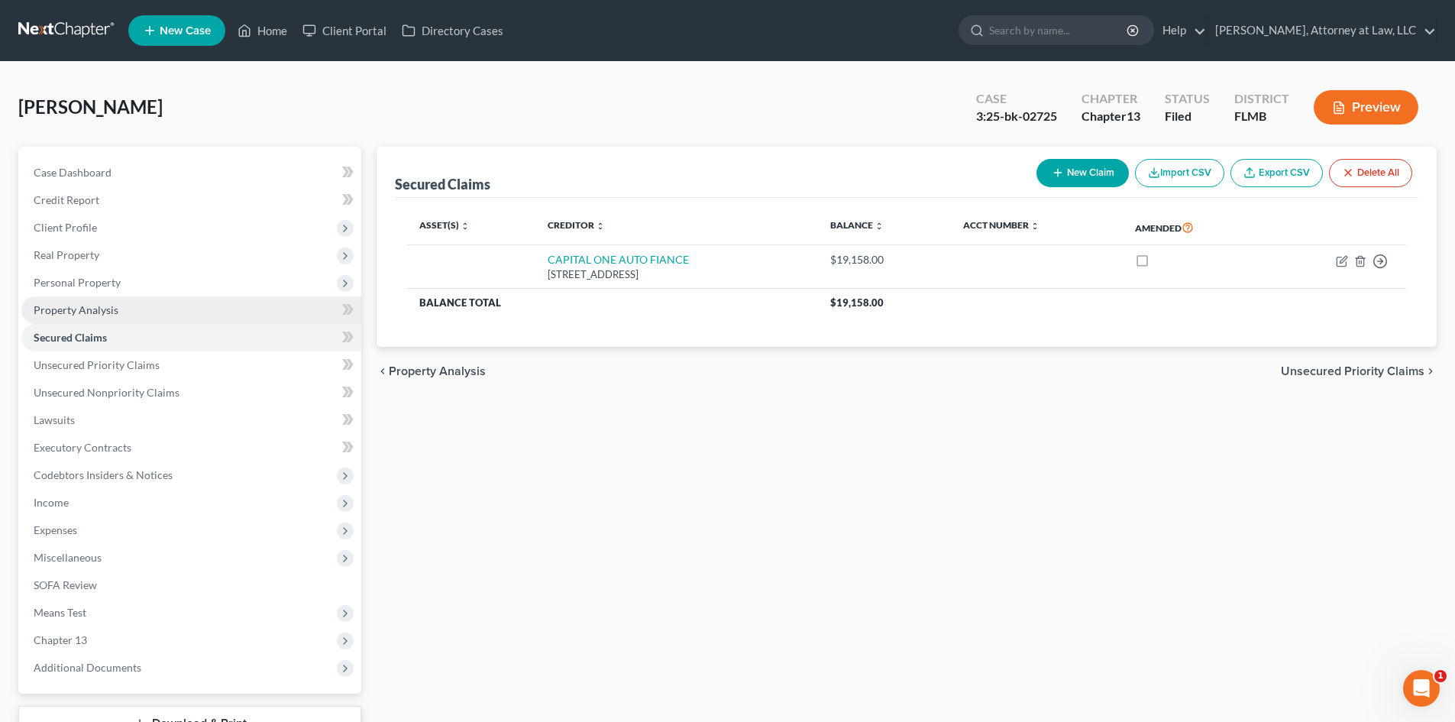
click at [249, 309] on link "Property Analysis" at bounding box center [191, 309] width 340 height 27
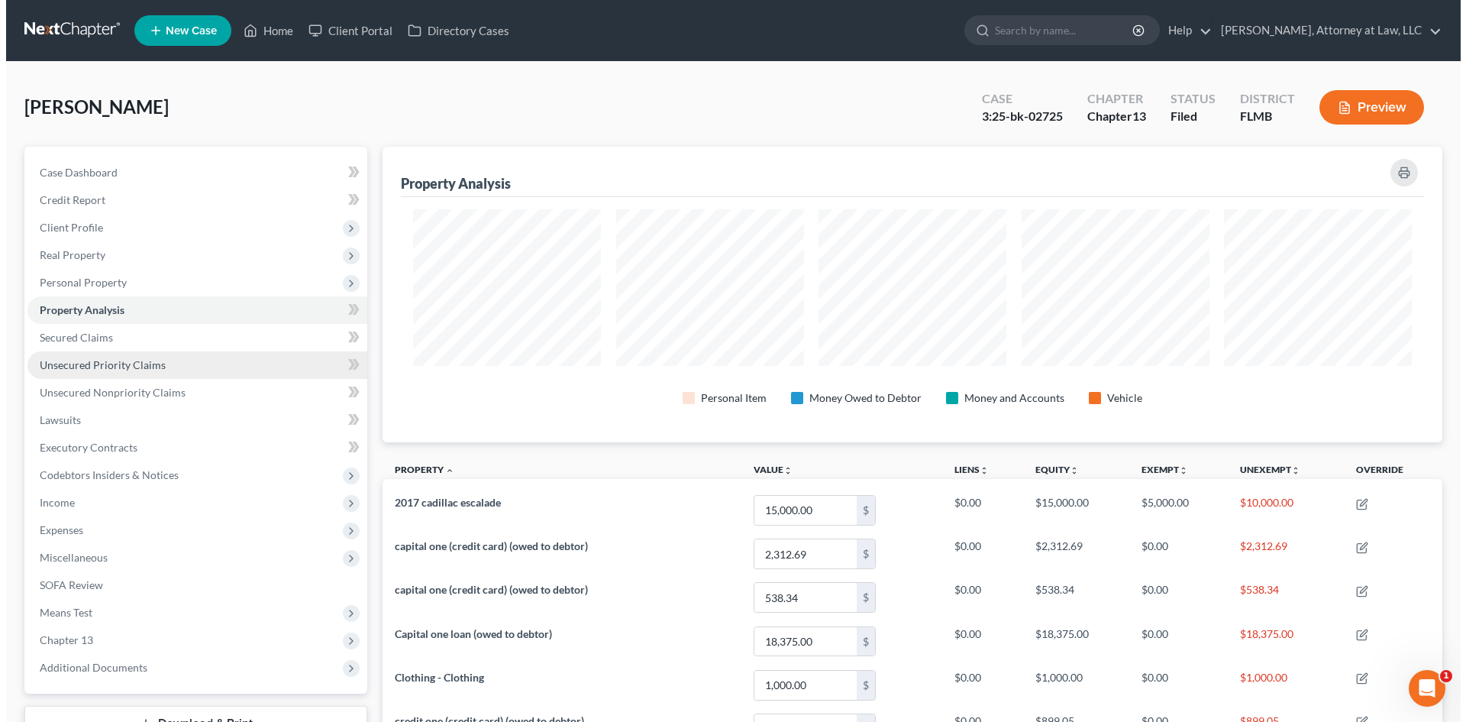
scroll to position [296, 1060]
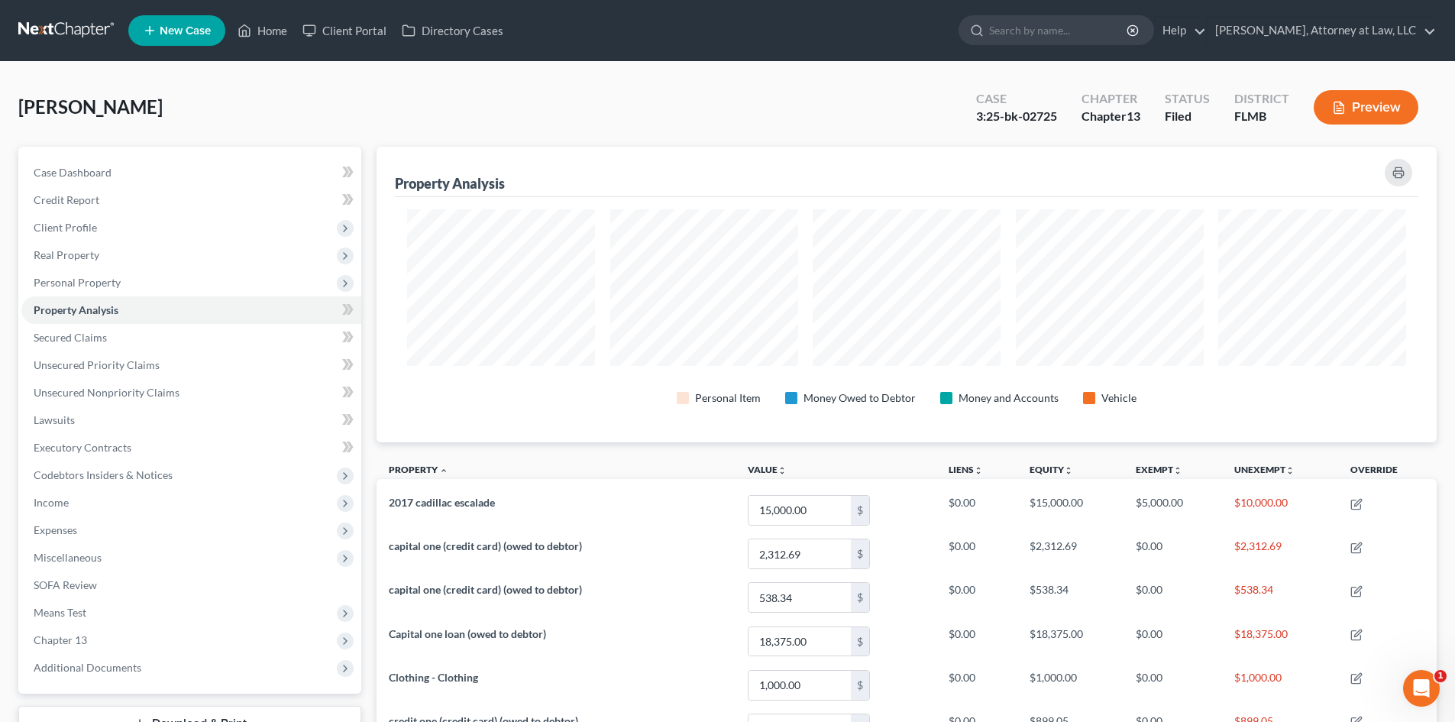
click at [854, 150] on div "Property Analysis" at bounding box center [906, 172] width 1023 height 50
click at [286, 289] on span "Personal Property" at bounding box center [191, 282] width 340 height 27
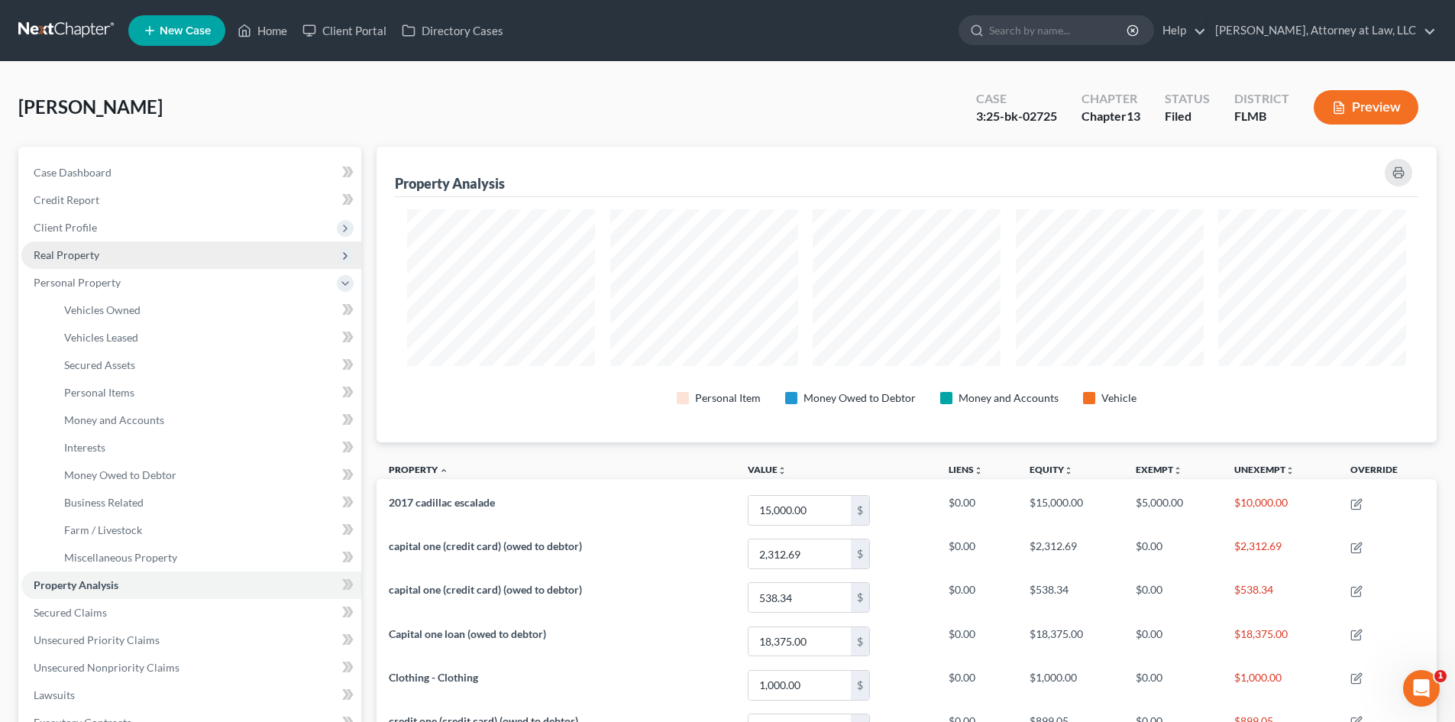
click at [289, 254] on span "Real Property" at bounding box center [191, 254] width 340 height 27
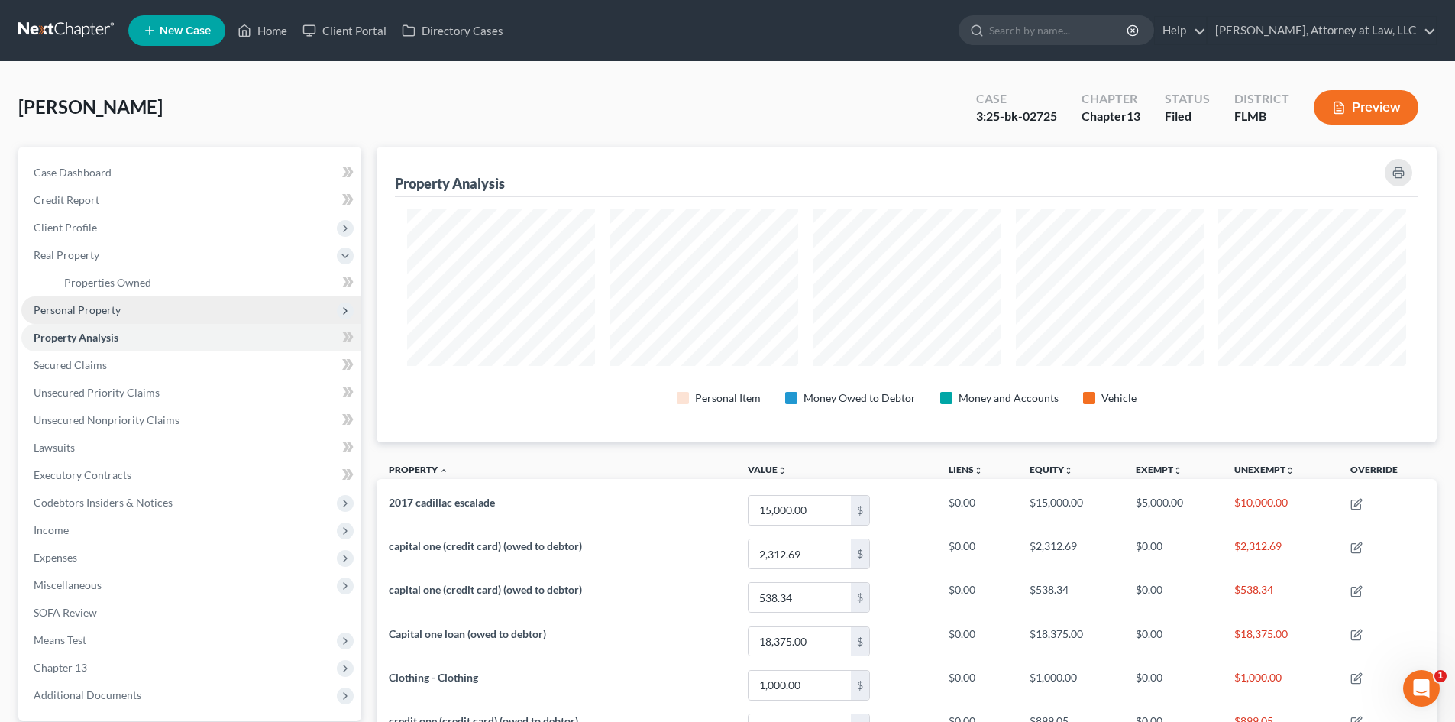
click at [280, 312] on span "Personal Property" at bounding box center [191, 309] width 340 height 27
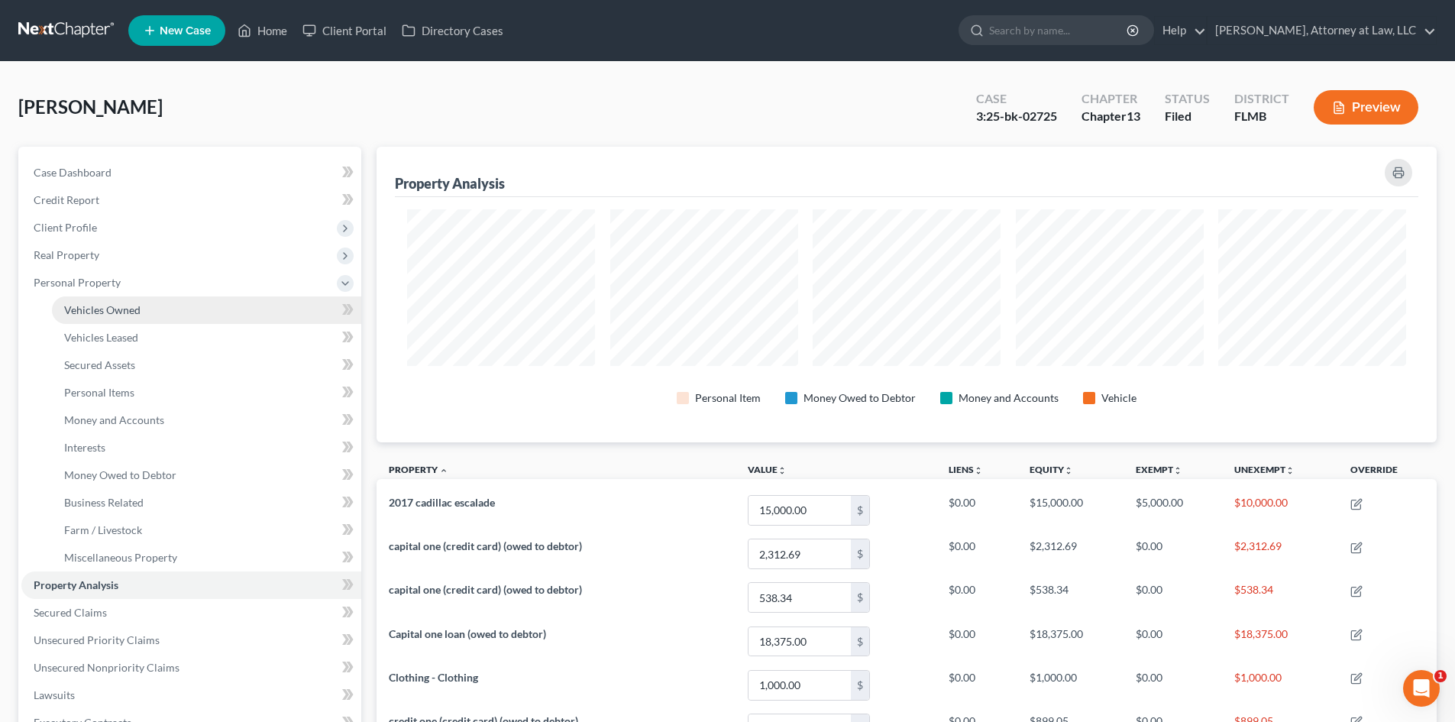
click at [276, 321] on link "Vehicles Owned" at bounding box center [206, 309] width 309 height 27
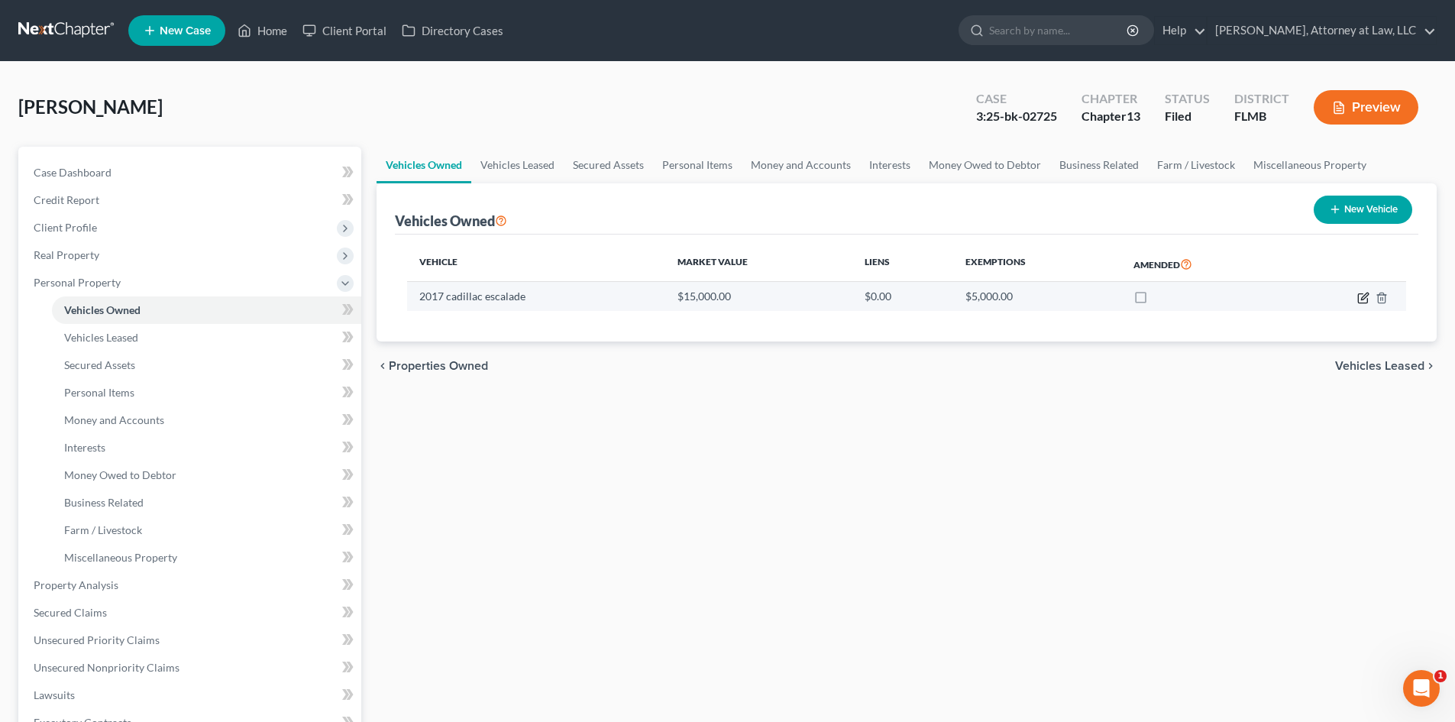
click at [1364, 297] on icon "button" at bounding box center [1363, 298] width 12 height 12
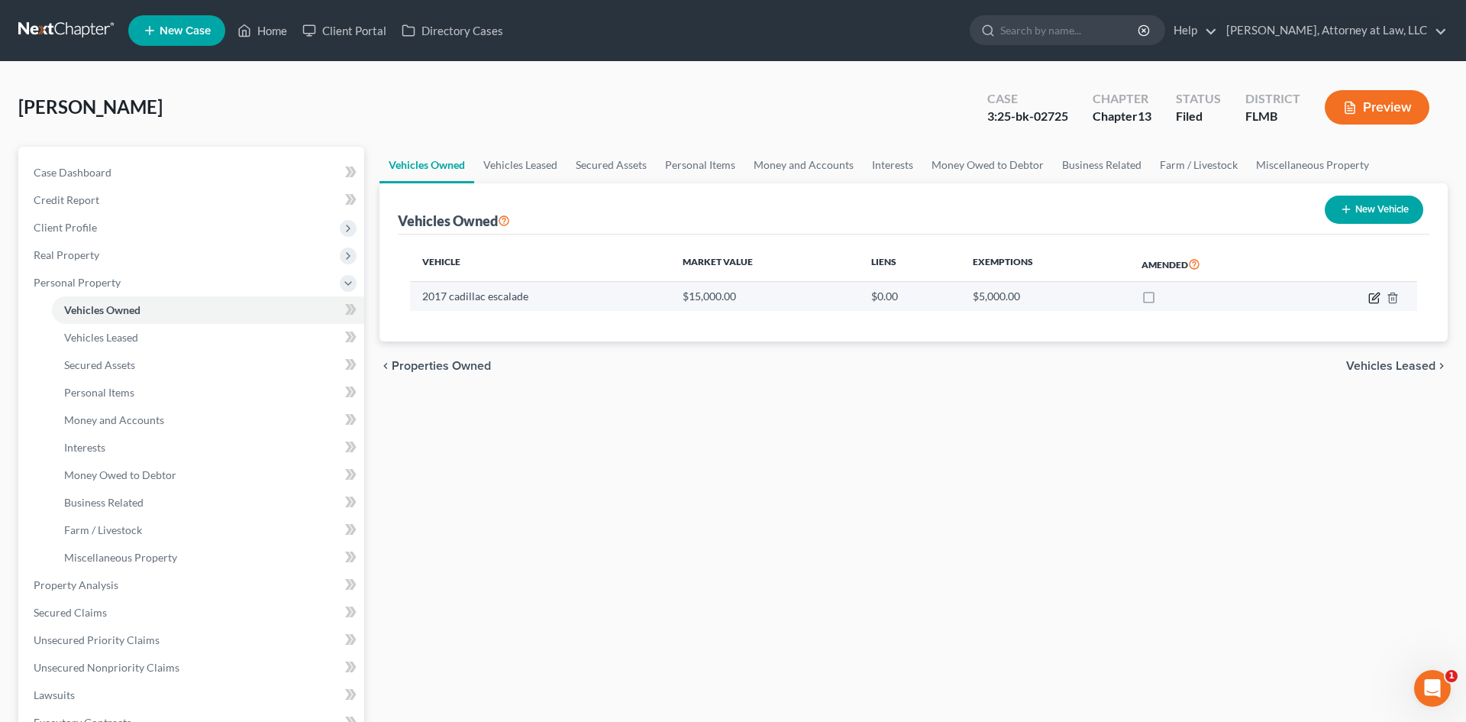
select select "0"
select select "9"
select select "0"
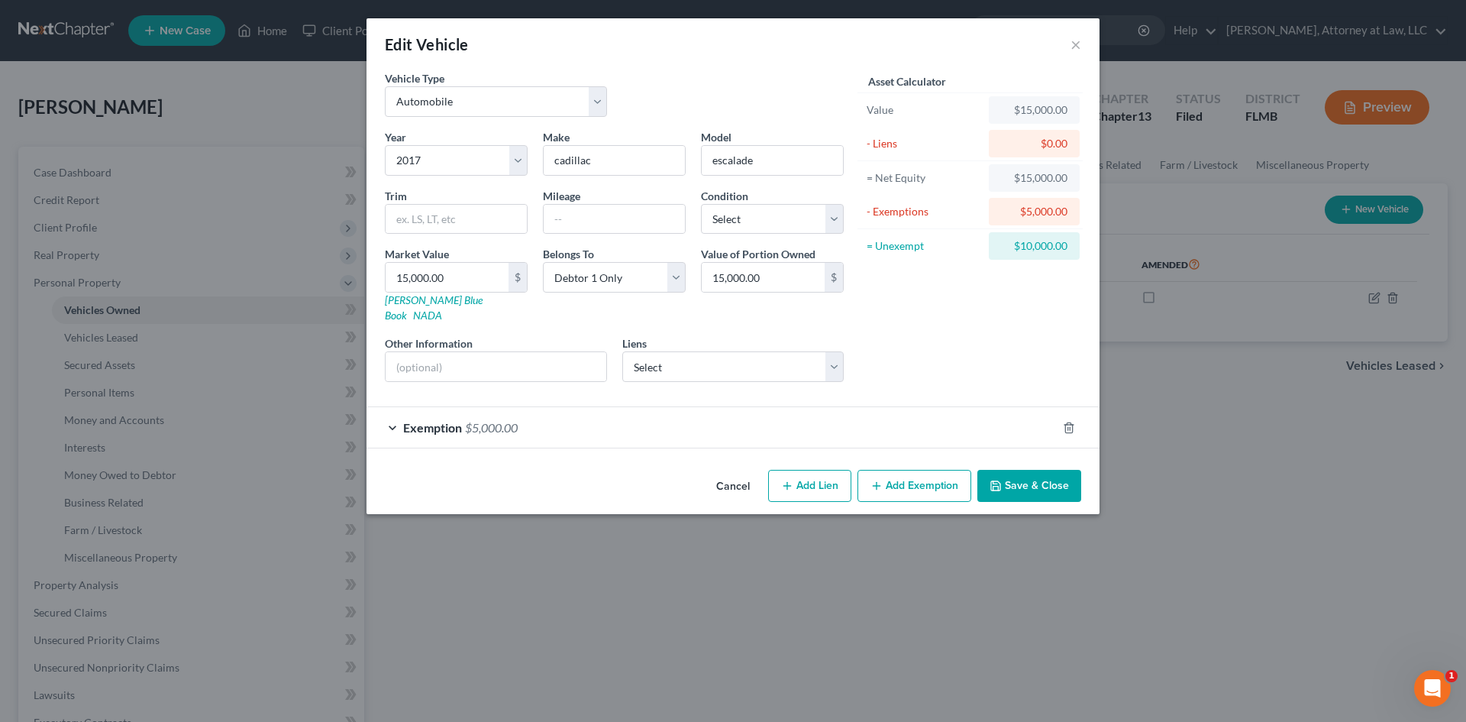
click at [879, 418] on div "Exemption $5,000.00" at bounding box center [712, 427] width 690 height 40
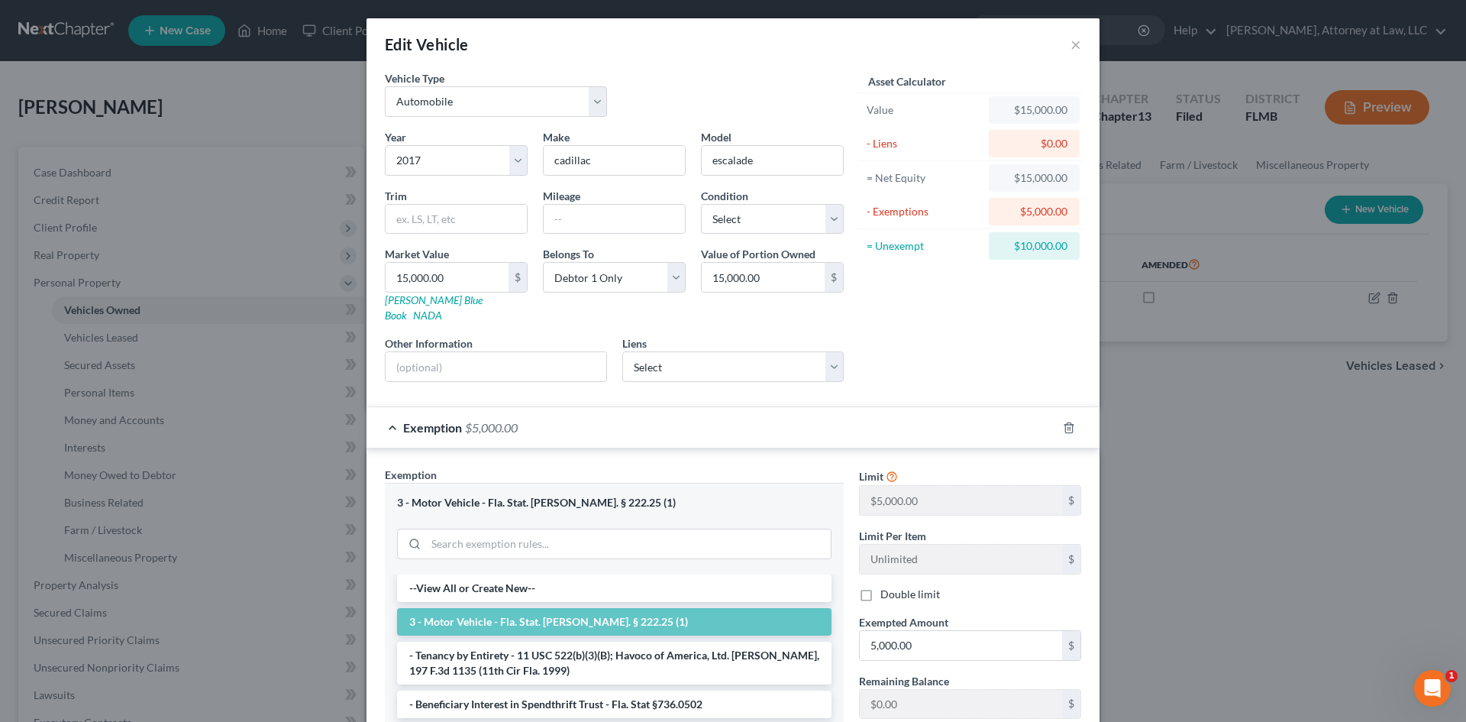
scroll to position [190, 0]
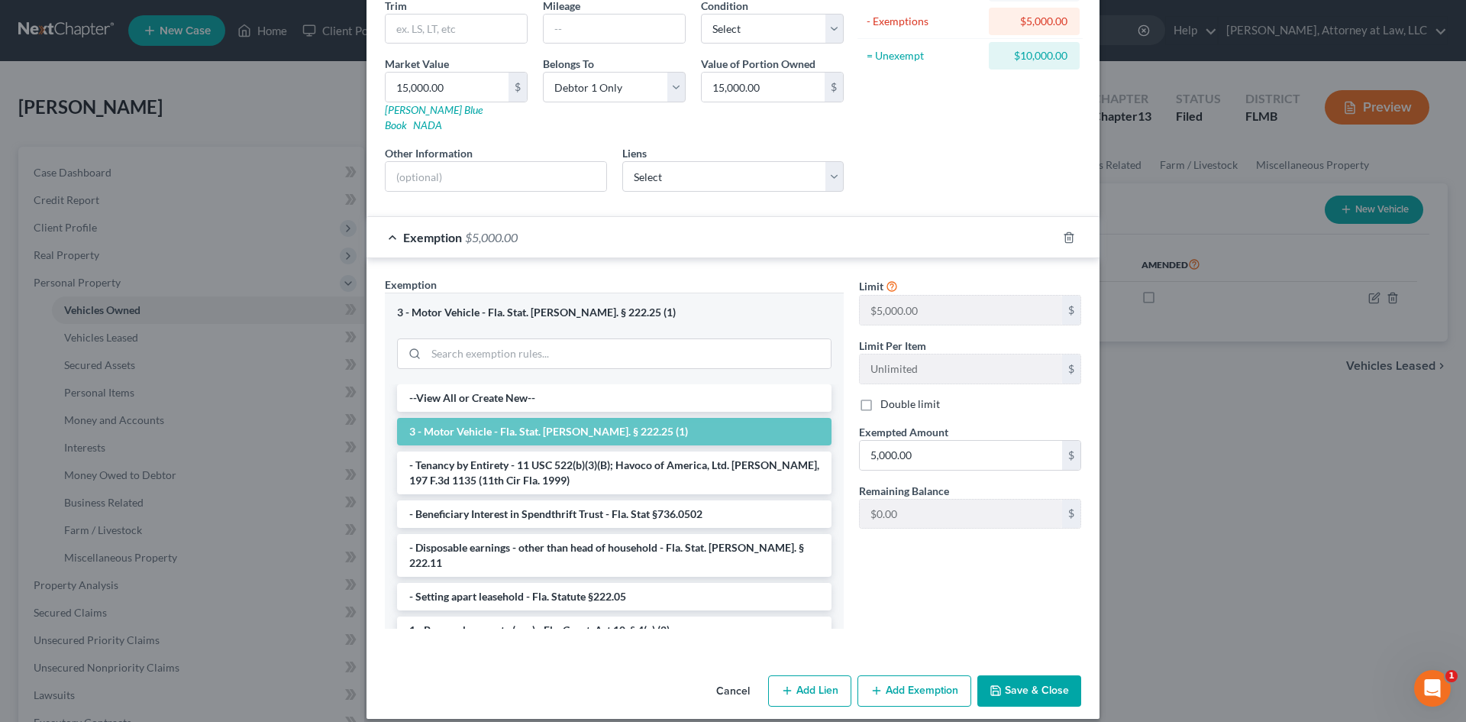
click at [931, 570] on div "Limit $5,000.00 $ Limit Per Item Unlimited $ Double limit Exempted Amount * 5,0…" at bounding box center [969, 457] width 237 height 363
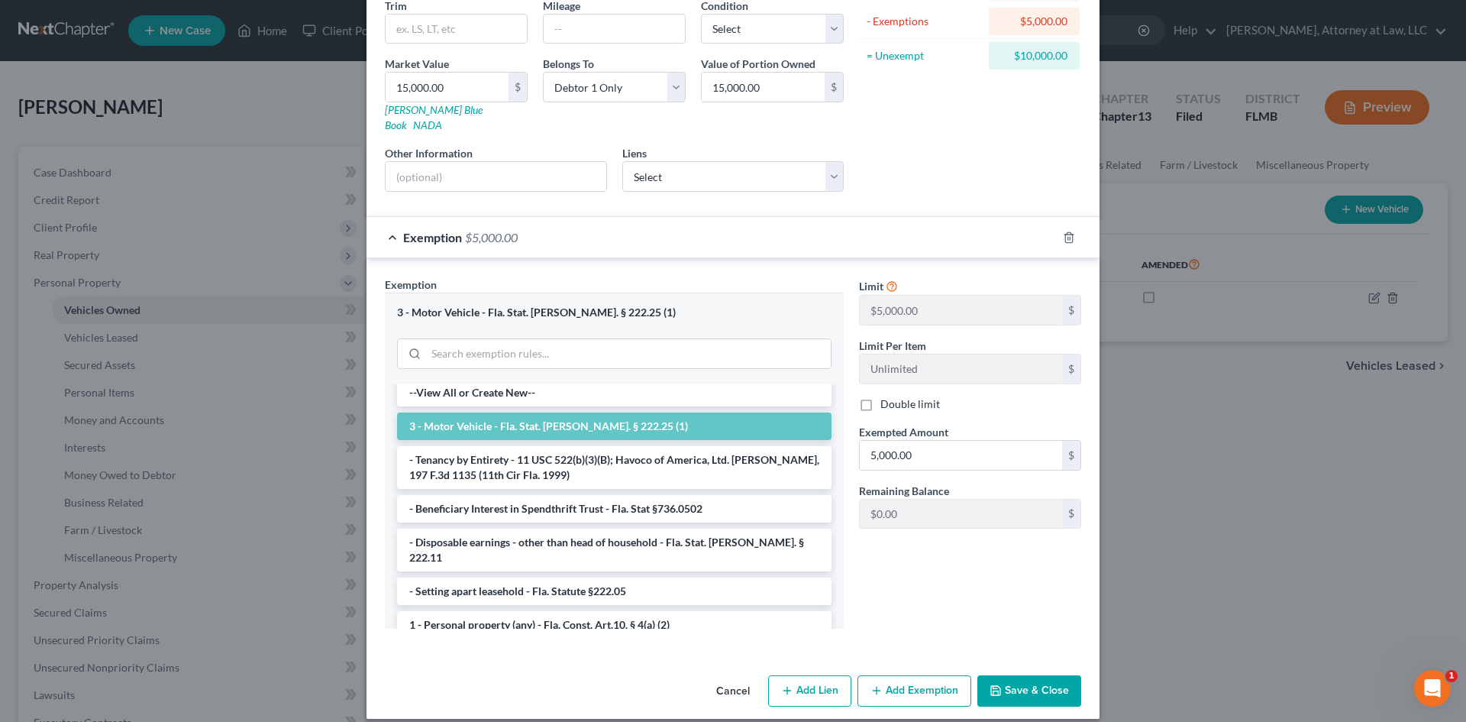
scroll to position [0, 0]
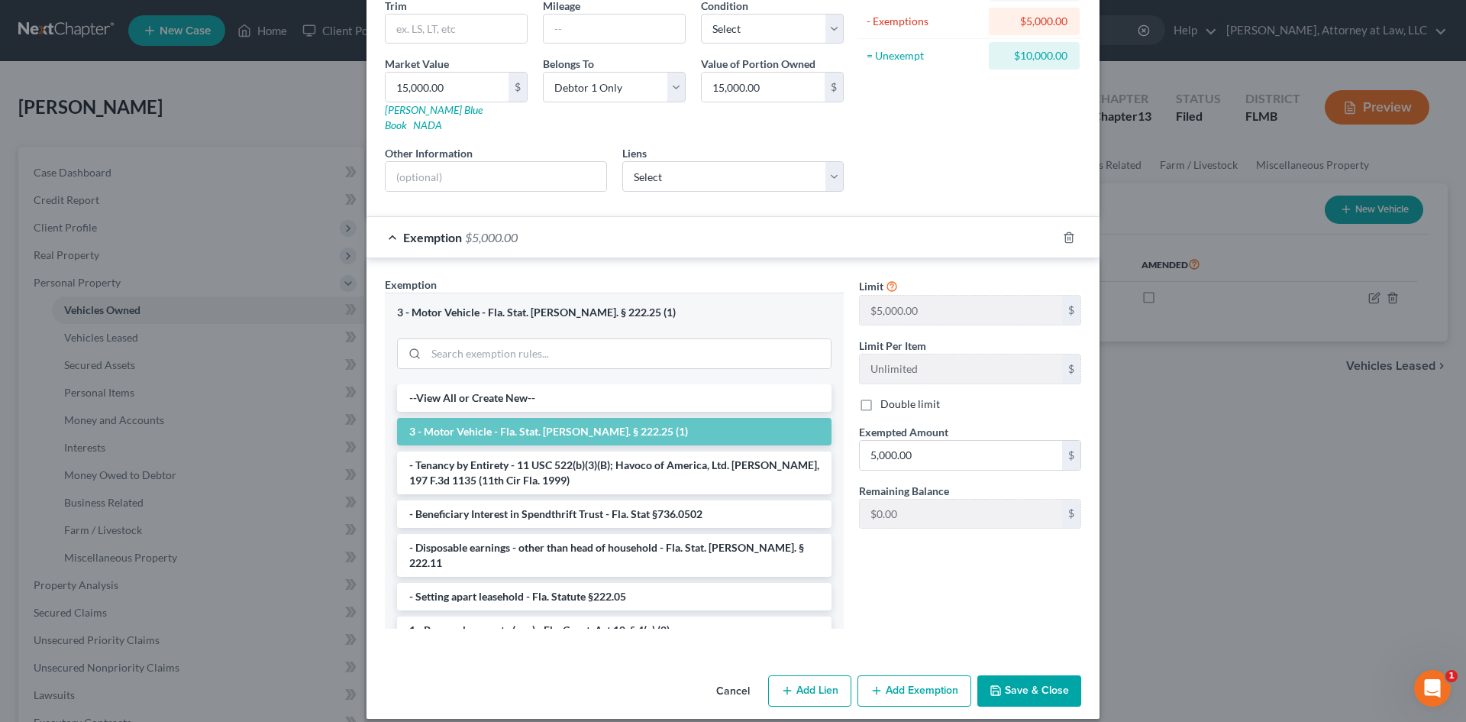
click at [842, 404] on div "Exemption Set must be selected for CA. Exemption * 3 - Motor Vehicle - Fla. Sta…" at bounding box center [614, 457] width 474 height 363
click at [899, 550] on div "Limit $5,000.00 $ Limit Per Item Unlimited $ Double limit Exempted Amount * 5,0…" at bounding box center [969, 457] width 237 height 363
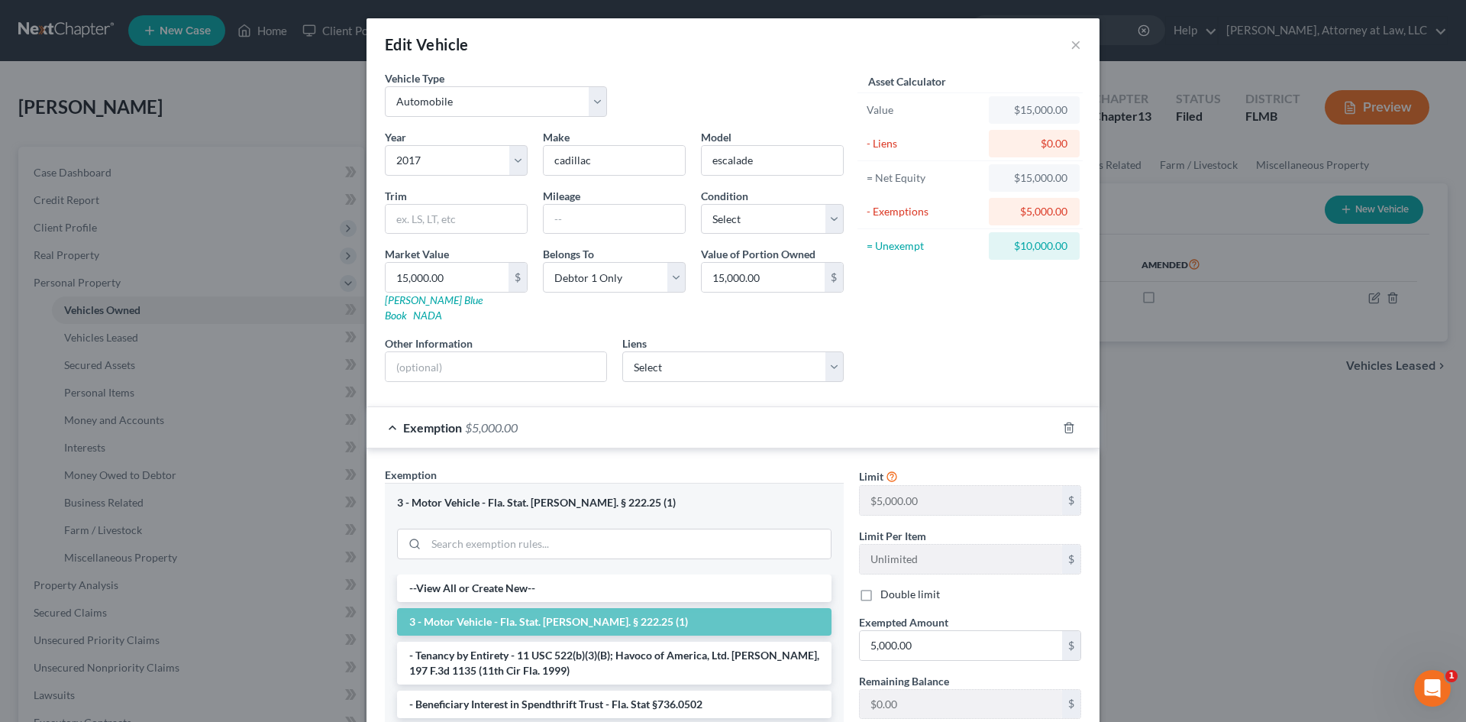
click at [940, 351] on div "Asset Calculator Value $15,000.00 - Liens $0.00 = Net Equity $15,000.00 - Exemp…" at bounding box center [969, 232] width 237 height 324
click at [829, 355] on select "Select CAPITAL ONE AUTO FIANCE - $19,158.00" at bounding box center [733, 366] width 222 height 31
select select "45"
select select "0"
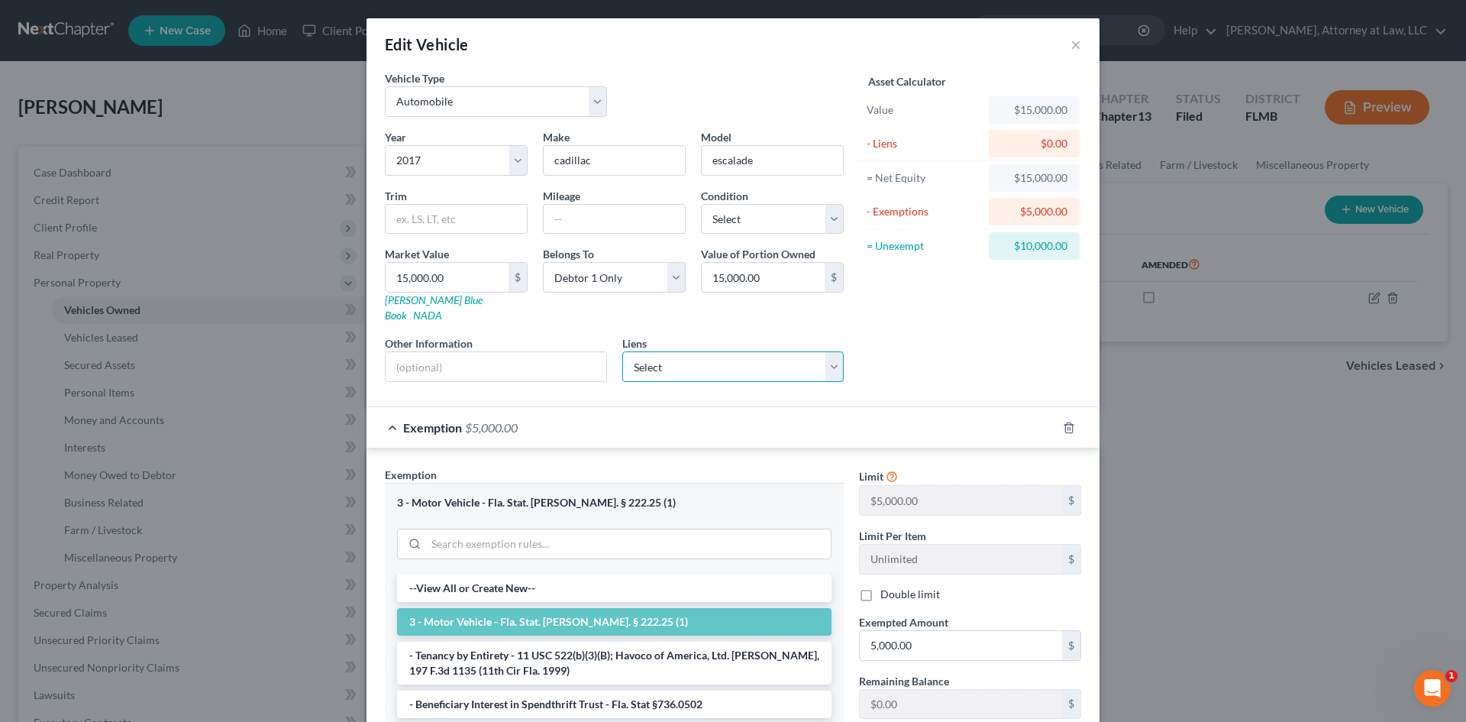
select select "2"
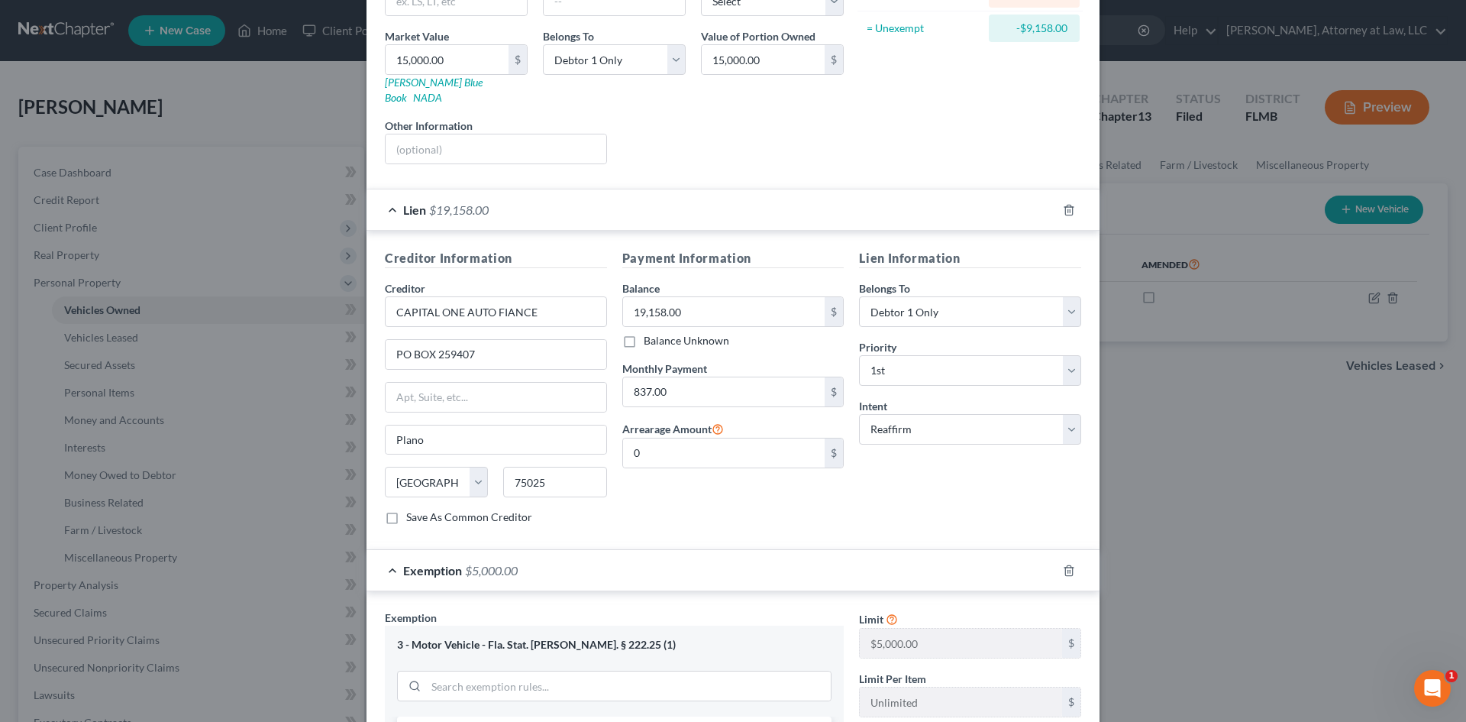
scroll to position [218, 0]
click at [877, 461] on div "Lien Information Belongs To * Select Debtor 1 Only Debtor 2 Only Debtor 1 And D…" at bounding box center [969, 392] width 237 height 288
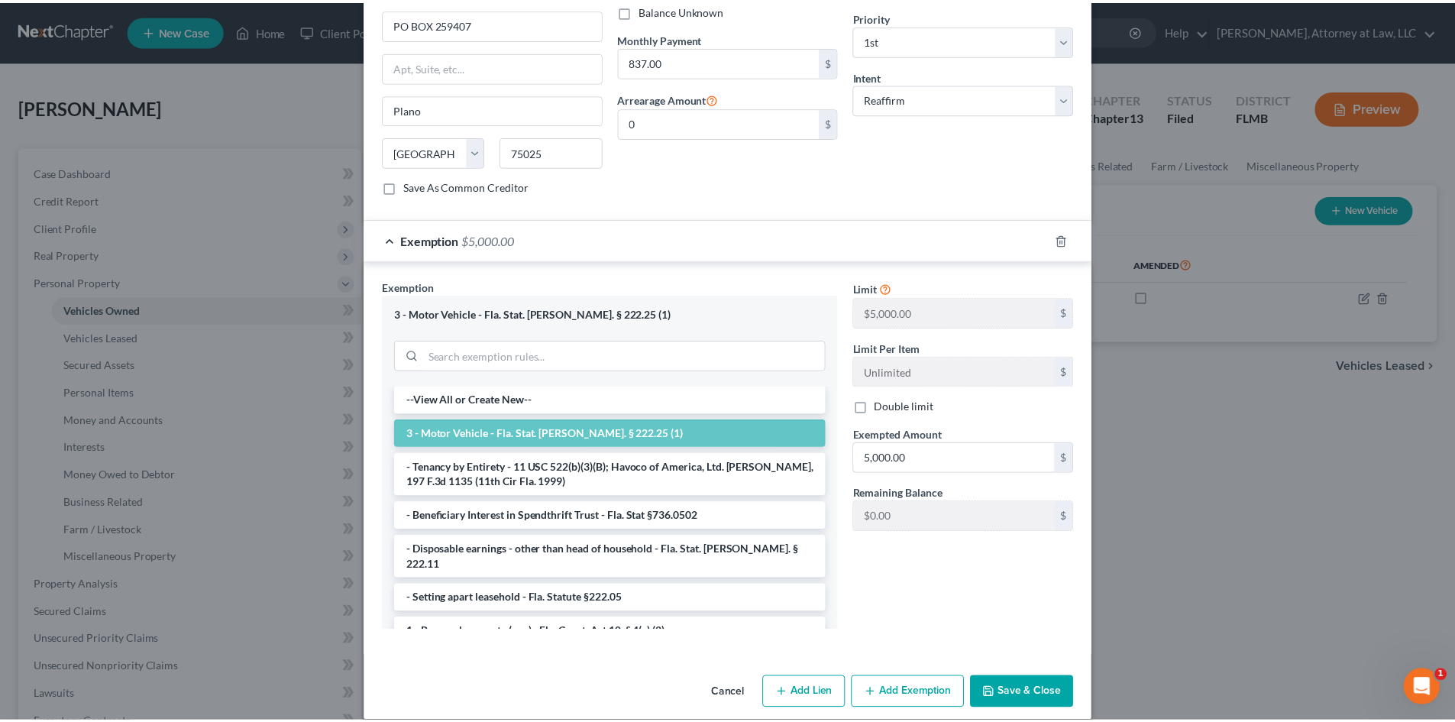
scroll to position [551, 0]
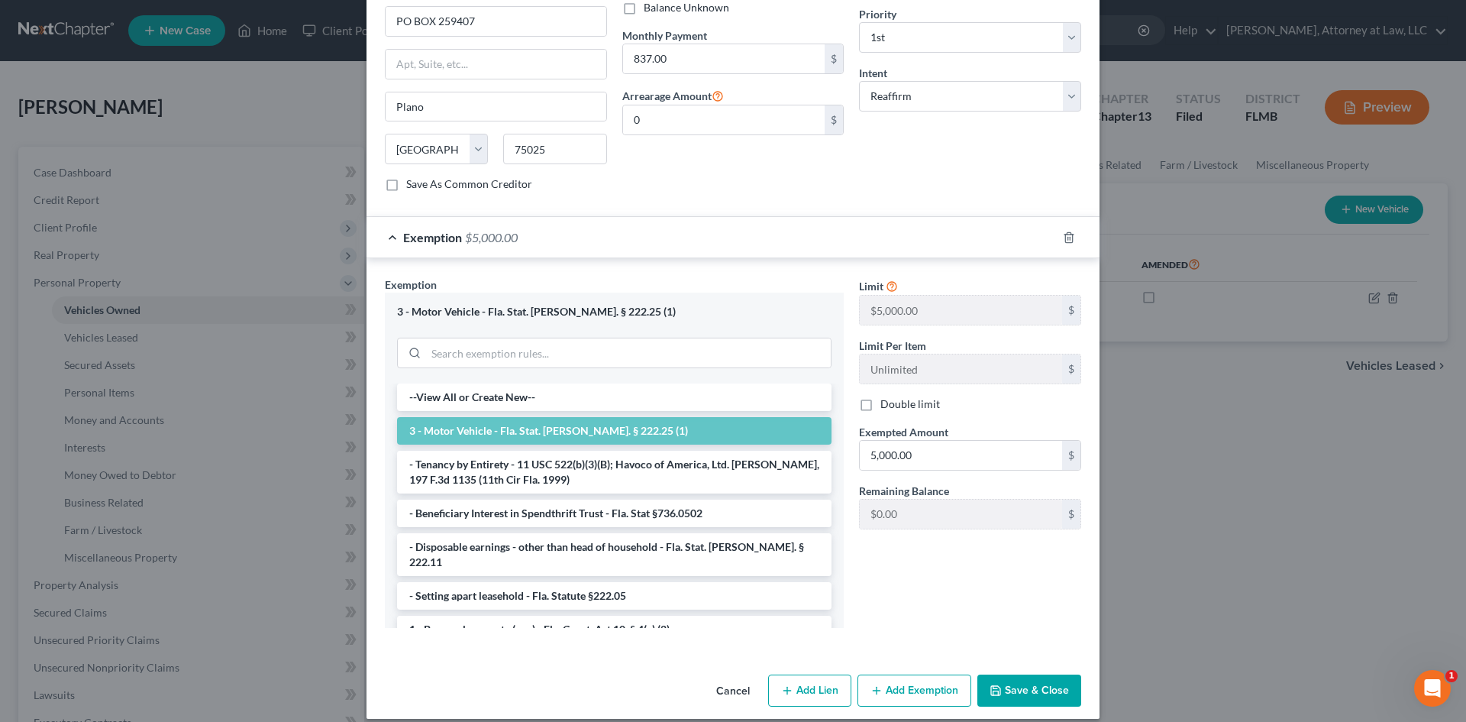
click at [1022, 674] on button "Save & Close" at bounding box center [1029, 690] width 104 height 32
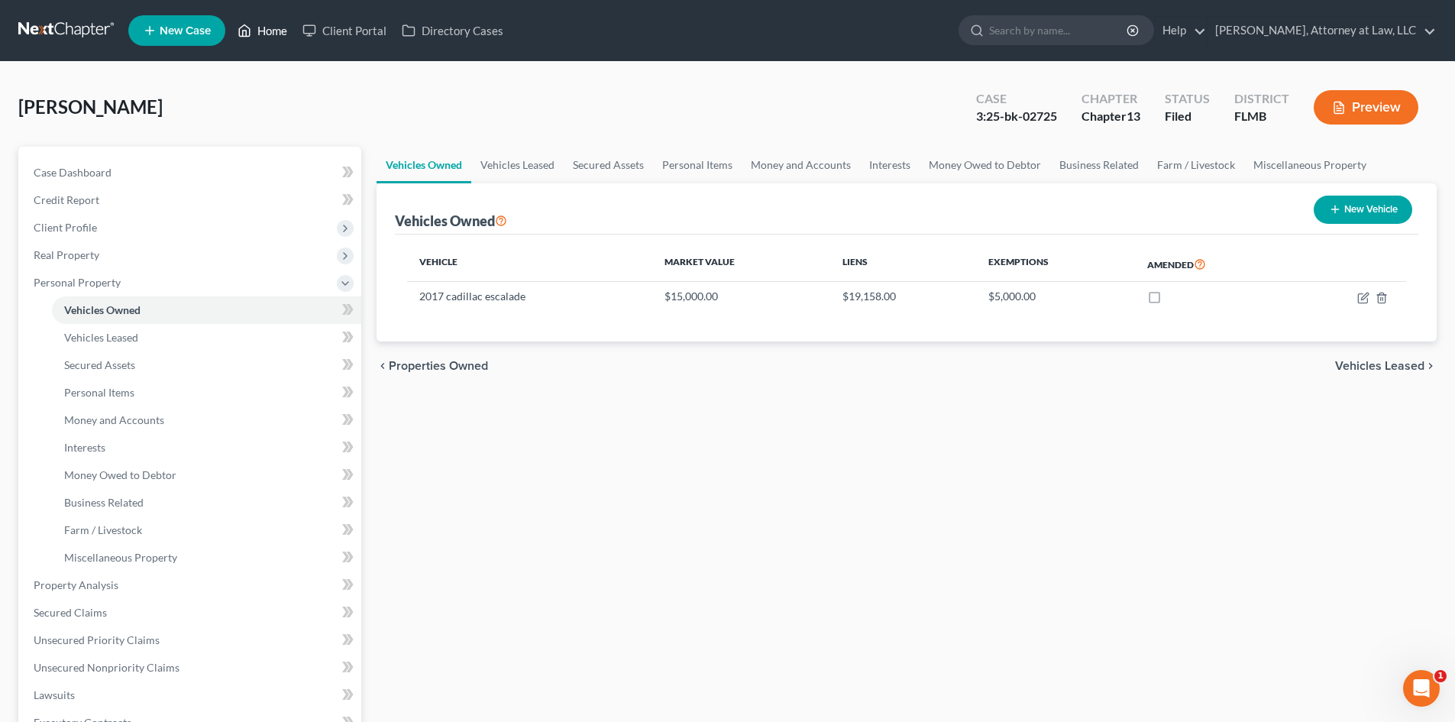
click at [274, 36] on link "Home" at bounding box center [262, 30] width 65 height 27
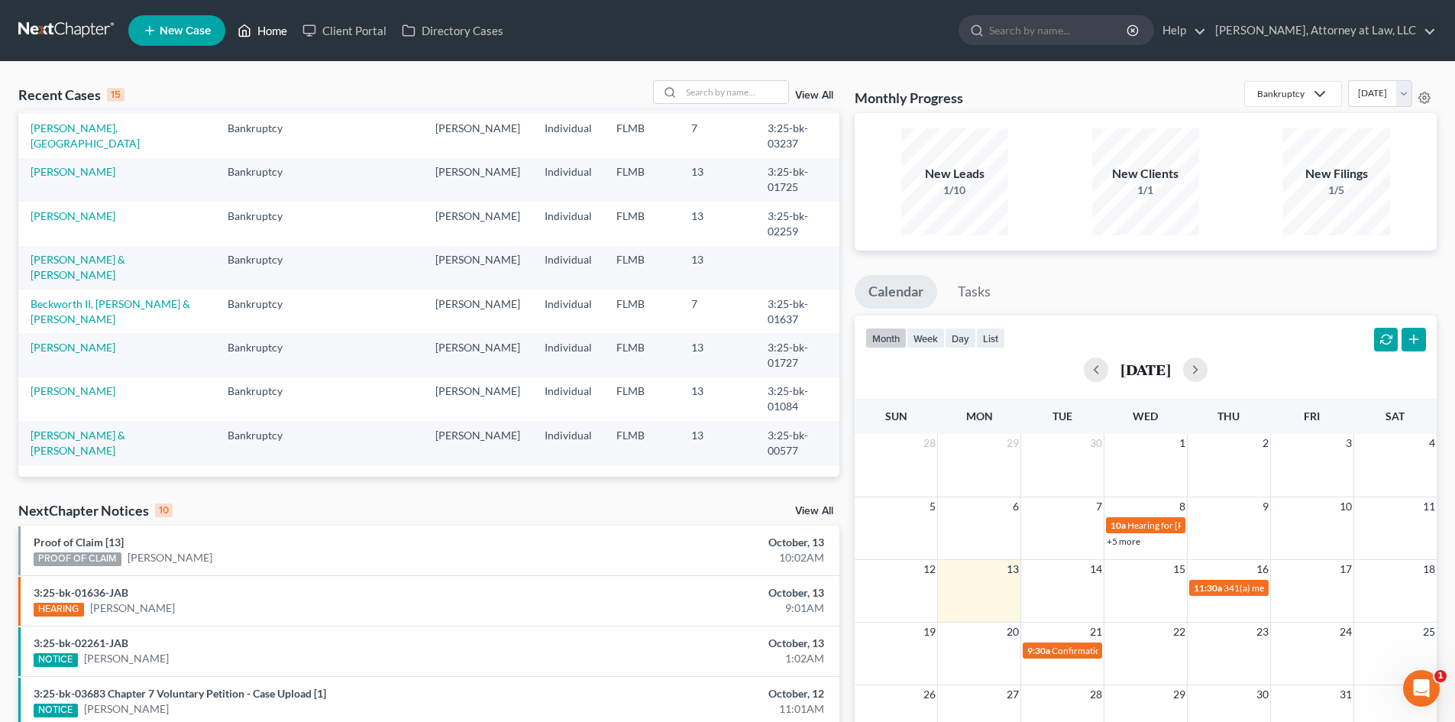
scroll to position [334, 0]
click at [679, 435] on td "13" at bounding box center [717, 443] width 76 height 44
click at [798, 506] on link "View All" at bounding box center [814, 511] width 38 height 11
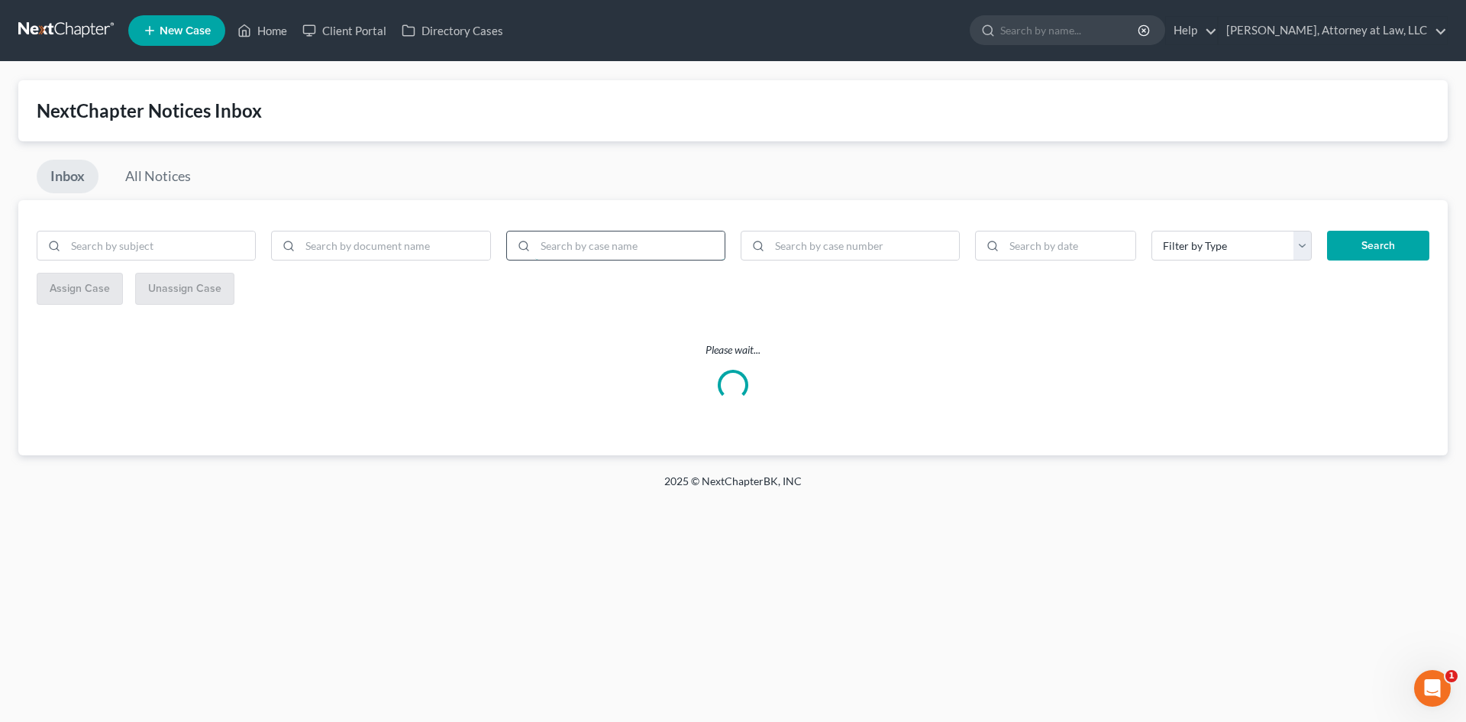
click at [621, 247] on input "search" at bounding box center [629, 245] width 189 height 29
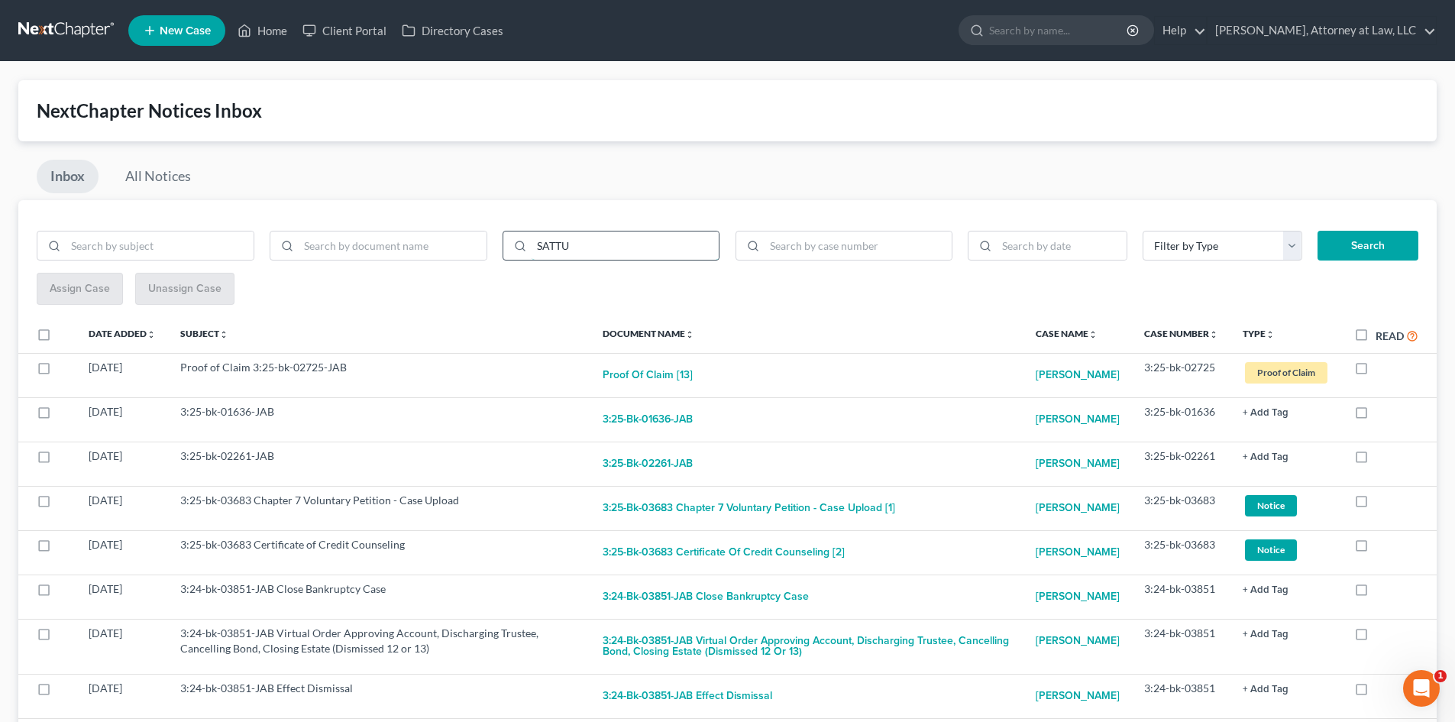
click at [1317, 231] on button "Search" at bounding box center [1367, 246] width 101 height 31
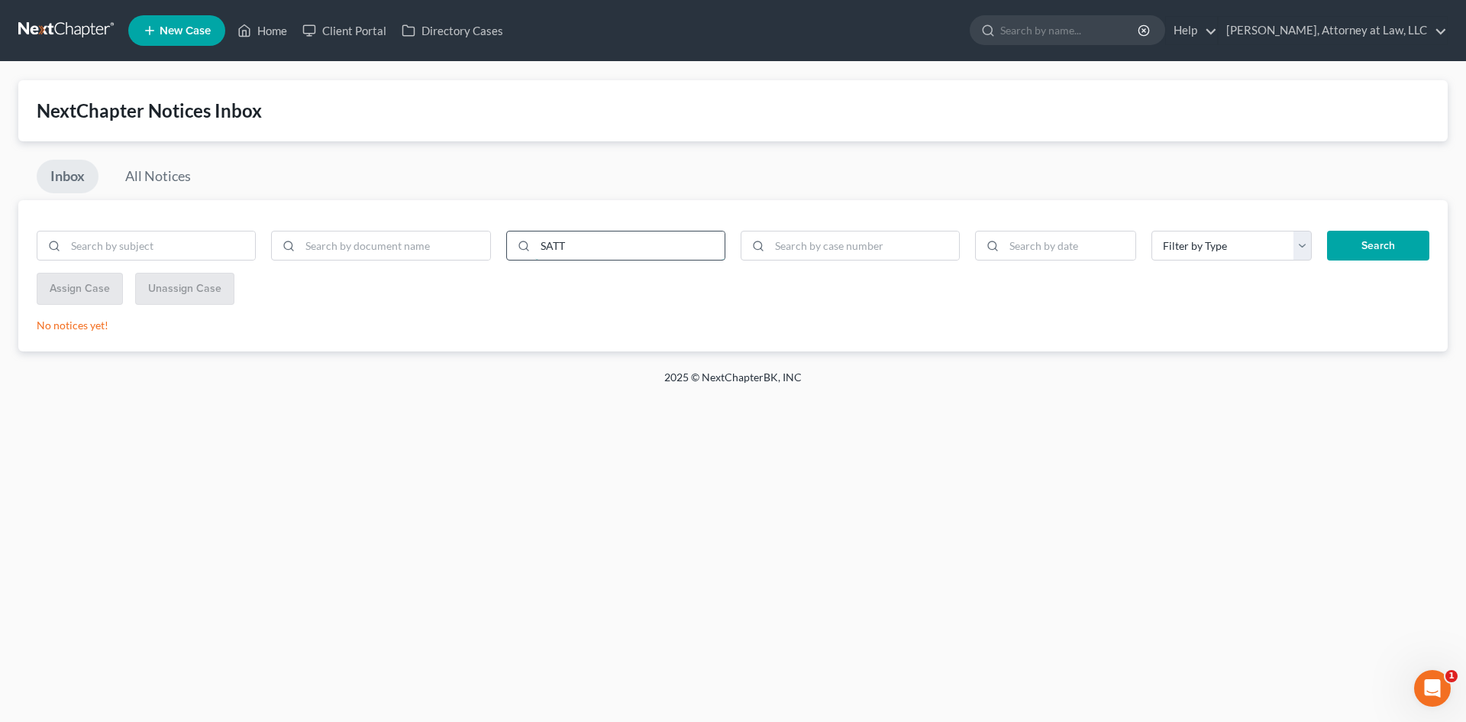
type input "SATT"
click at [1327, 231] on button "Search" at bounding box center [1378, 246] width 102 height 31
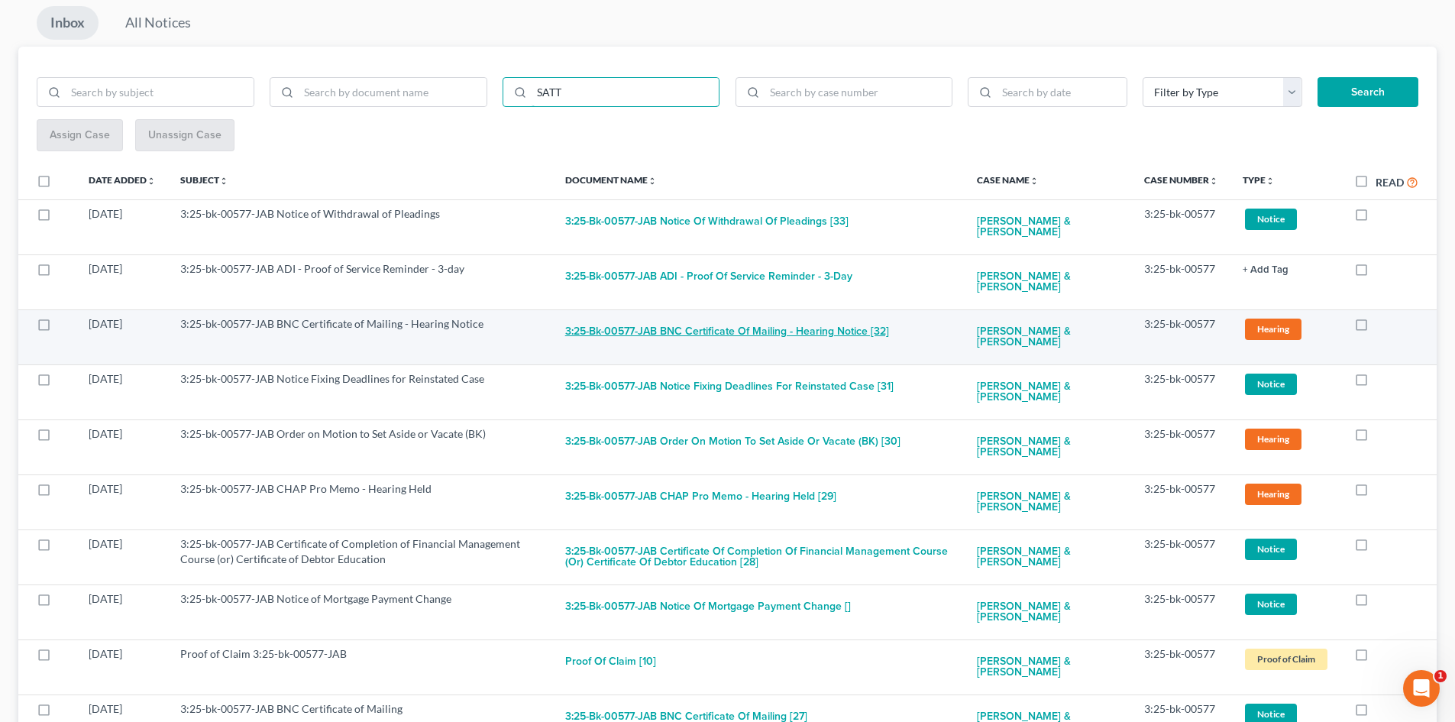
scroll to position [155, 0]
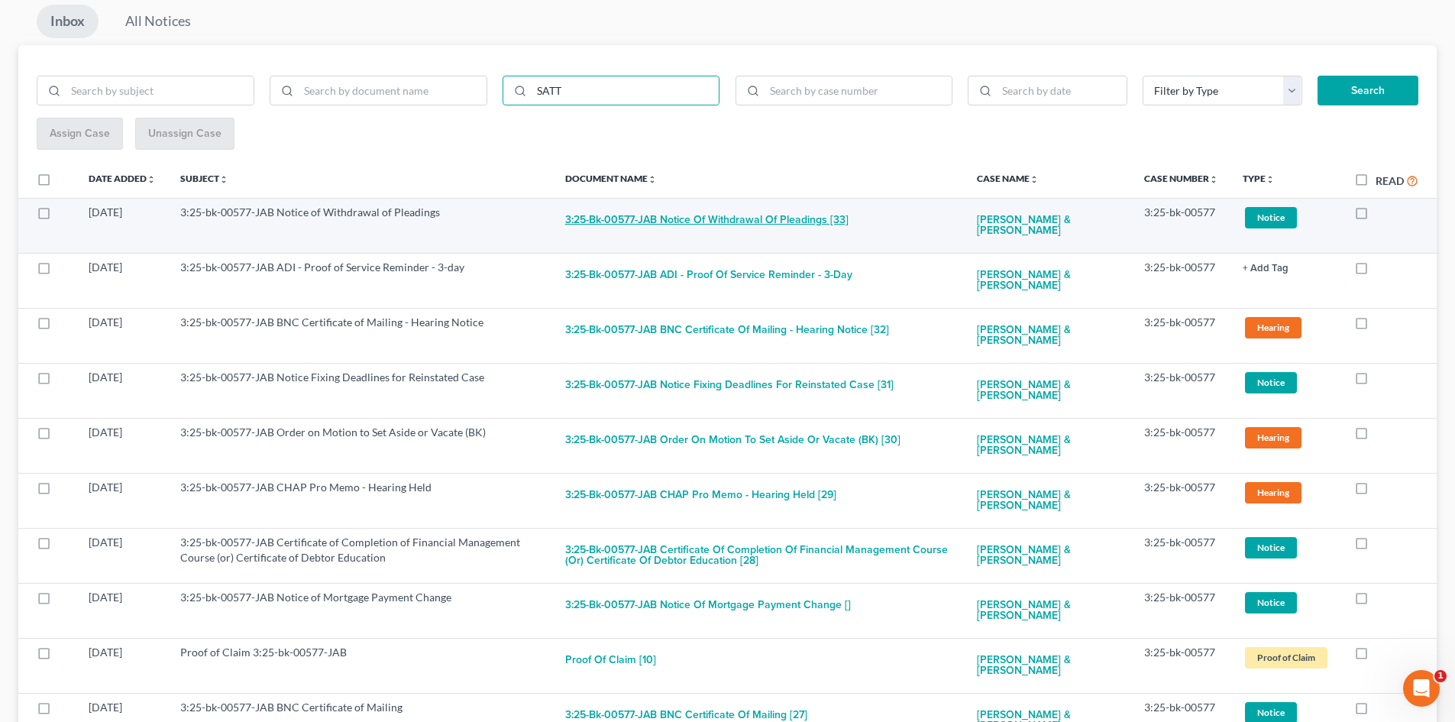
click at [803, 212] on button "3:25-bk-00577-JAB Notice of Withdrawal of Pleadings [33]" at bounding box center [706, 220] width 283 height 31
checkbox input "true"
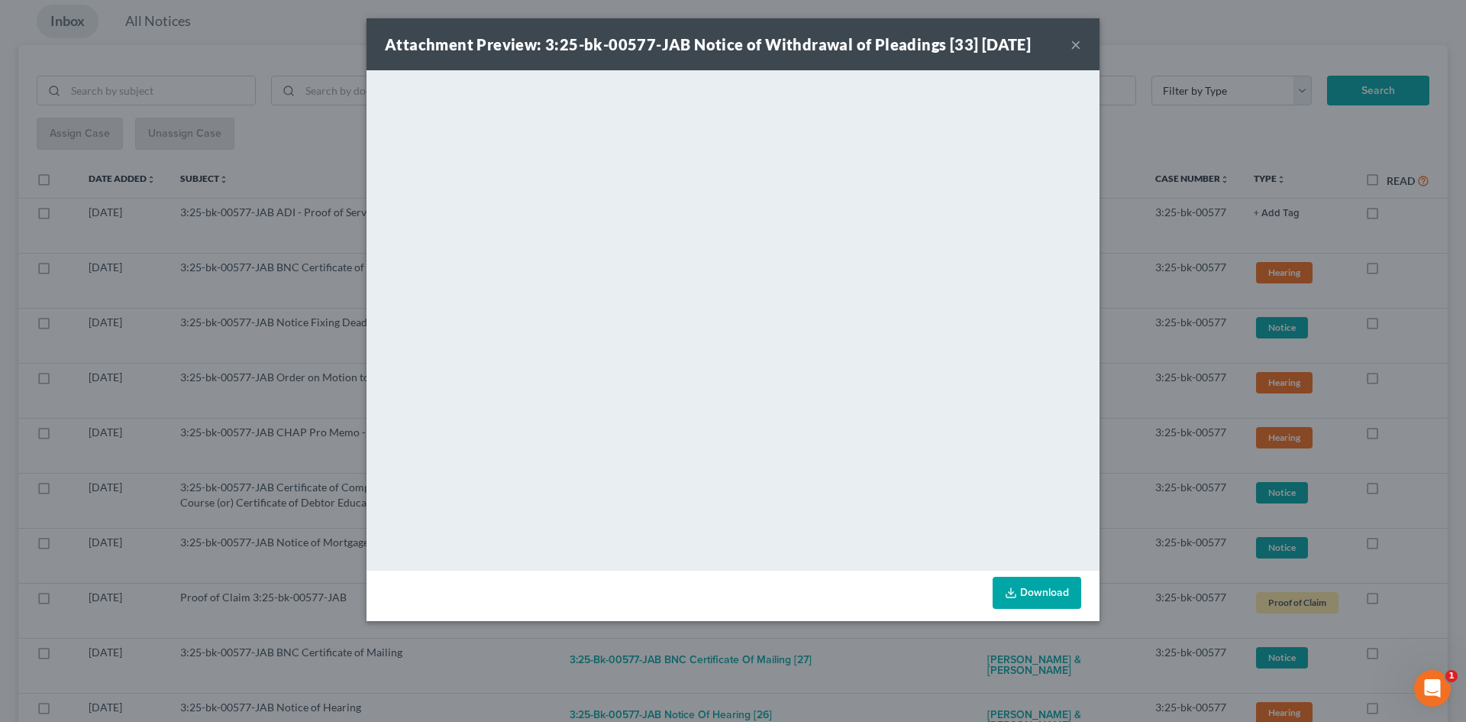
click at [1074, 39] on button "×" at bounding box center [1076, 44] width 11 height 18
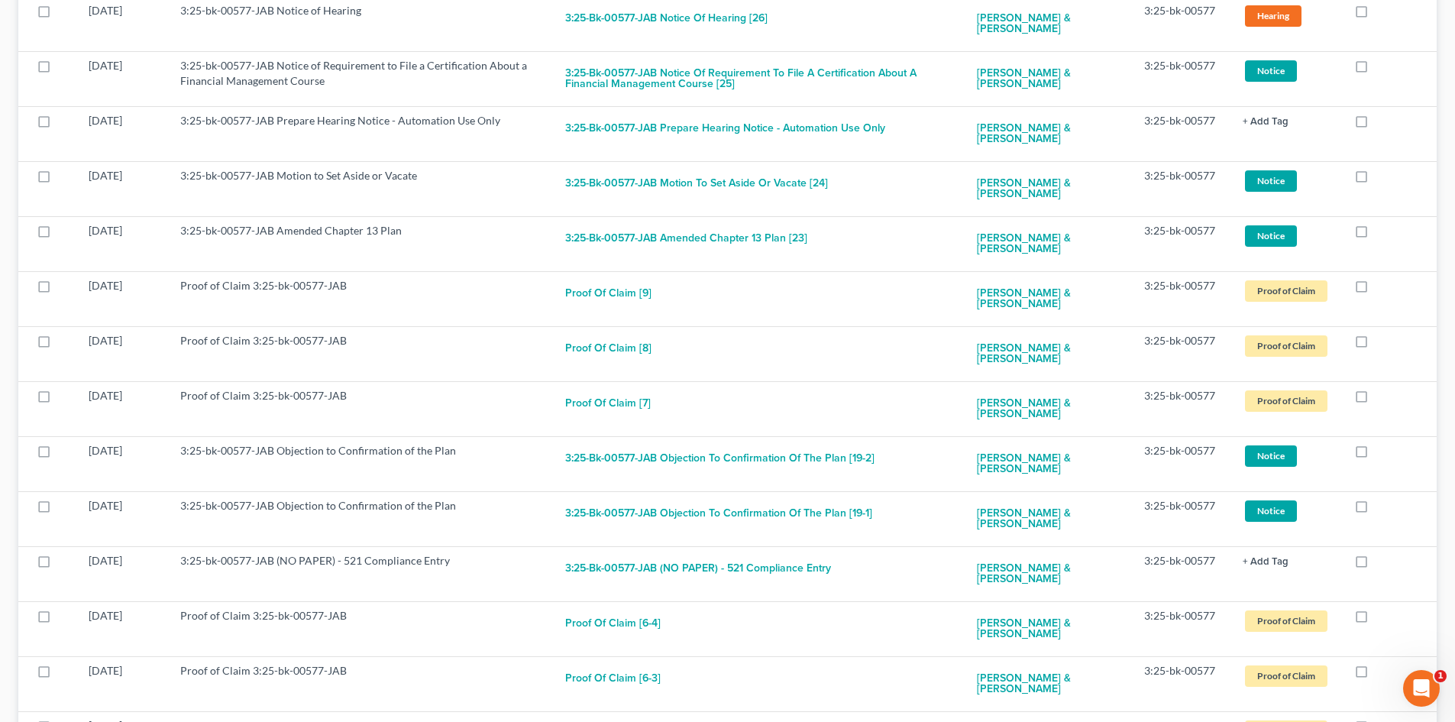
scroll to position [852, 0]
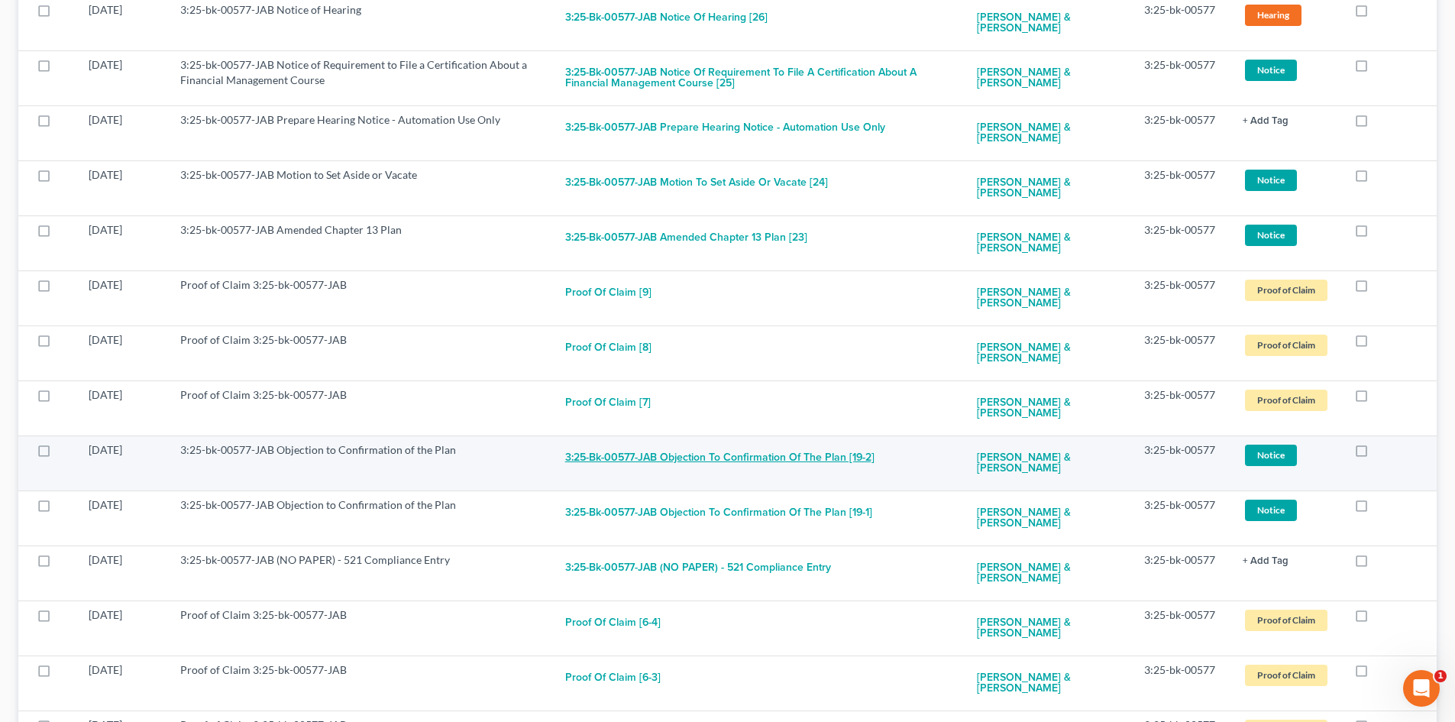
click at [837, 451] on button "3:25-bk-00577-JAB Objection to Confirmation of the Plan [19-2]" at bounding box center [719, 457] width 309 height 31
checkbox input "true"
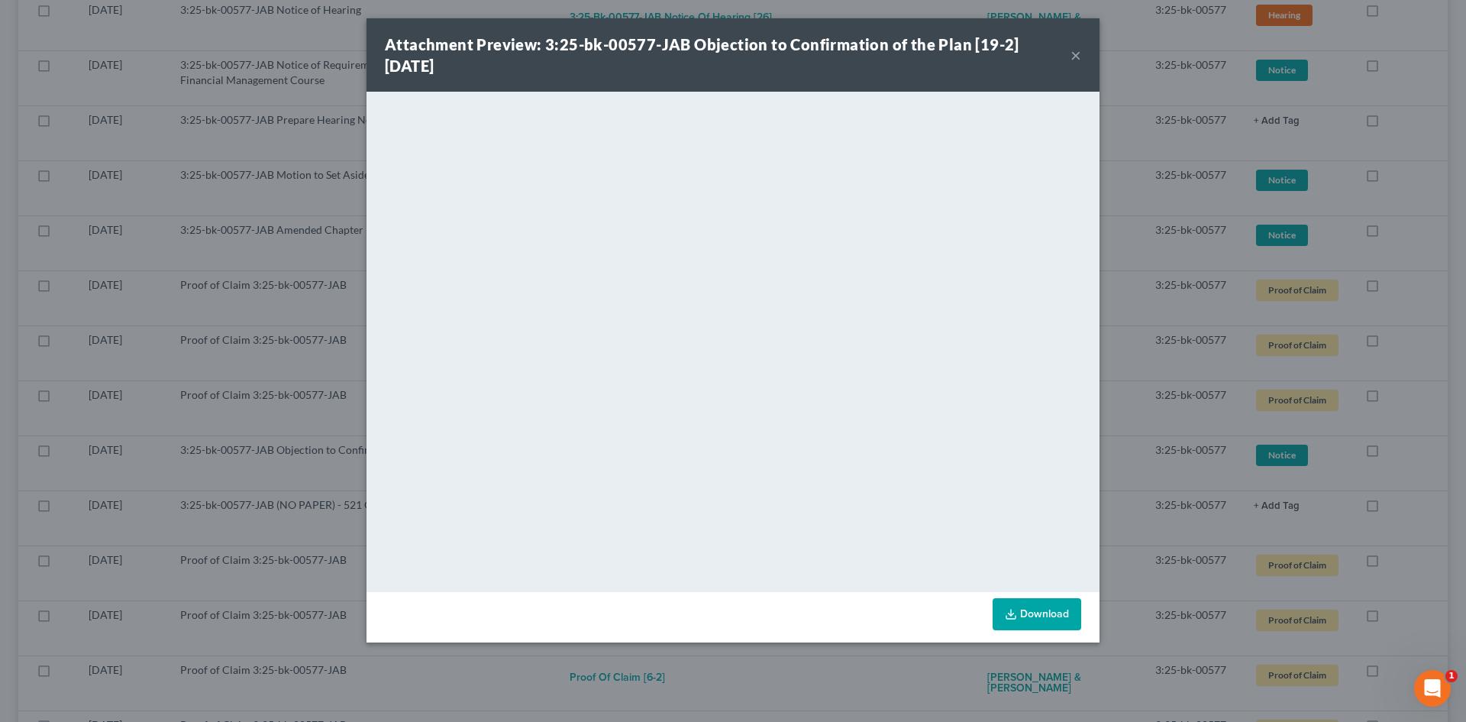
click at [1073, 53] on button "×" at bounding box center [1076, 55] width 11 height 18
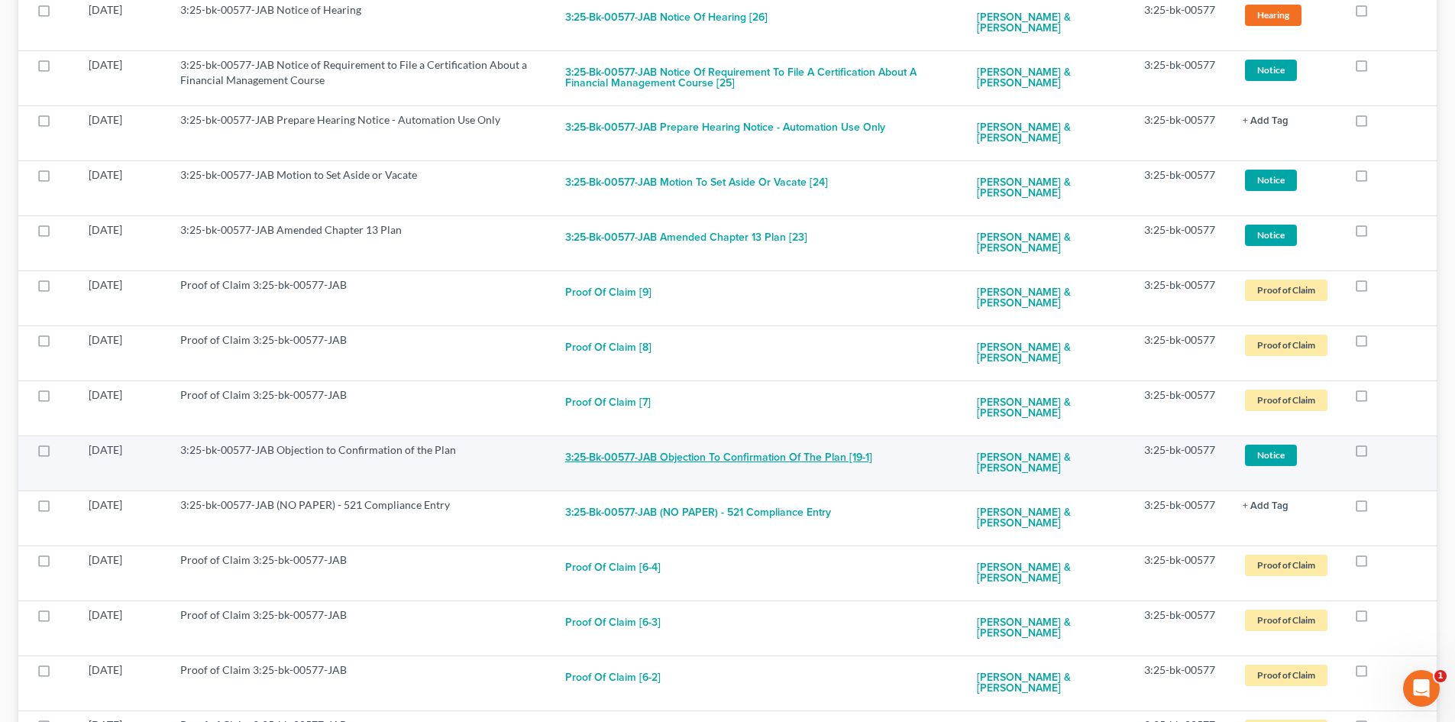
click at [695, 452] on button "3:25-bk-00577-JAB Objection to Confirmation of the Plan [19-1]" at bounding box center [718, 457] width 307 height 31
checkbox input "true"
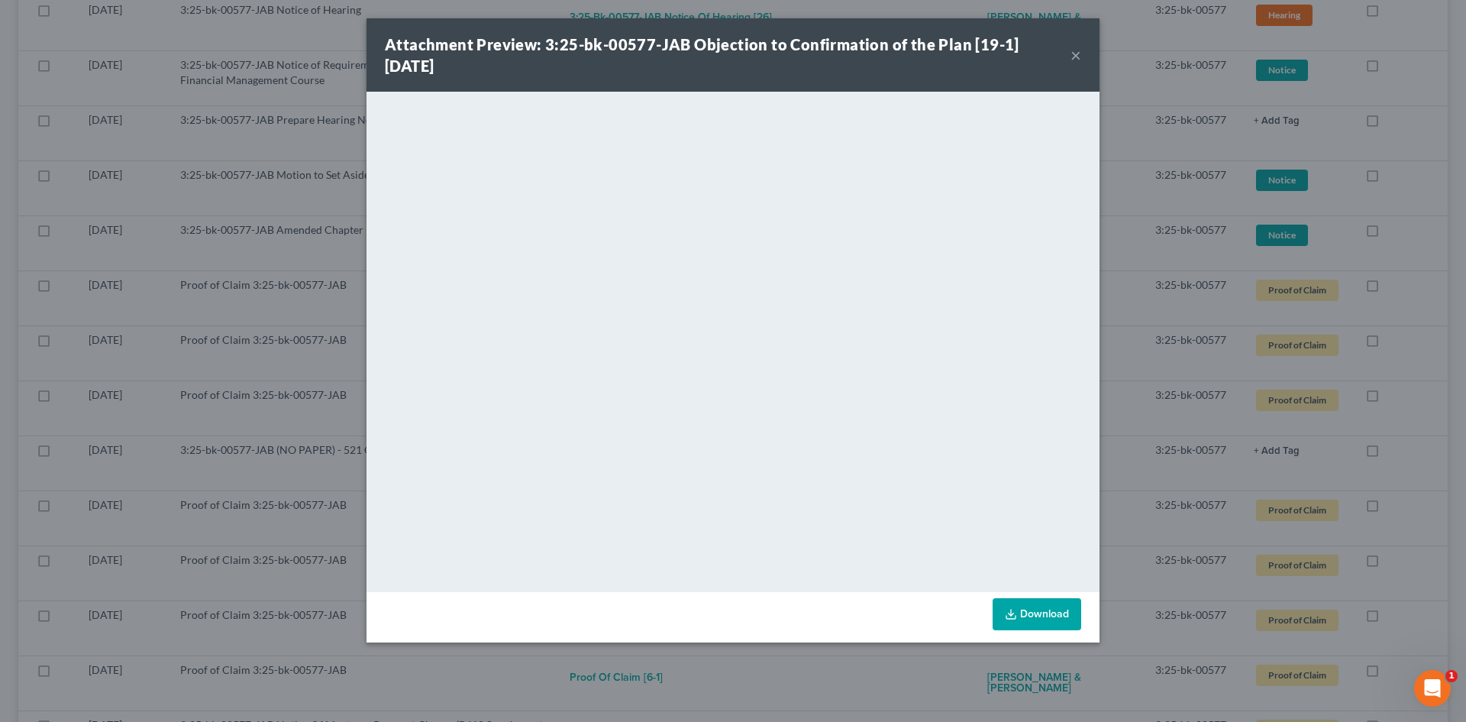
click at [1075, 49] on button "×" at bounding box center [1076, 55] width 11 height 18
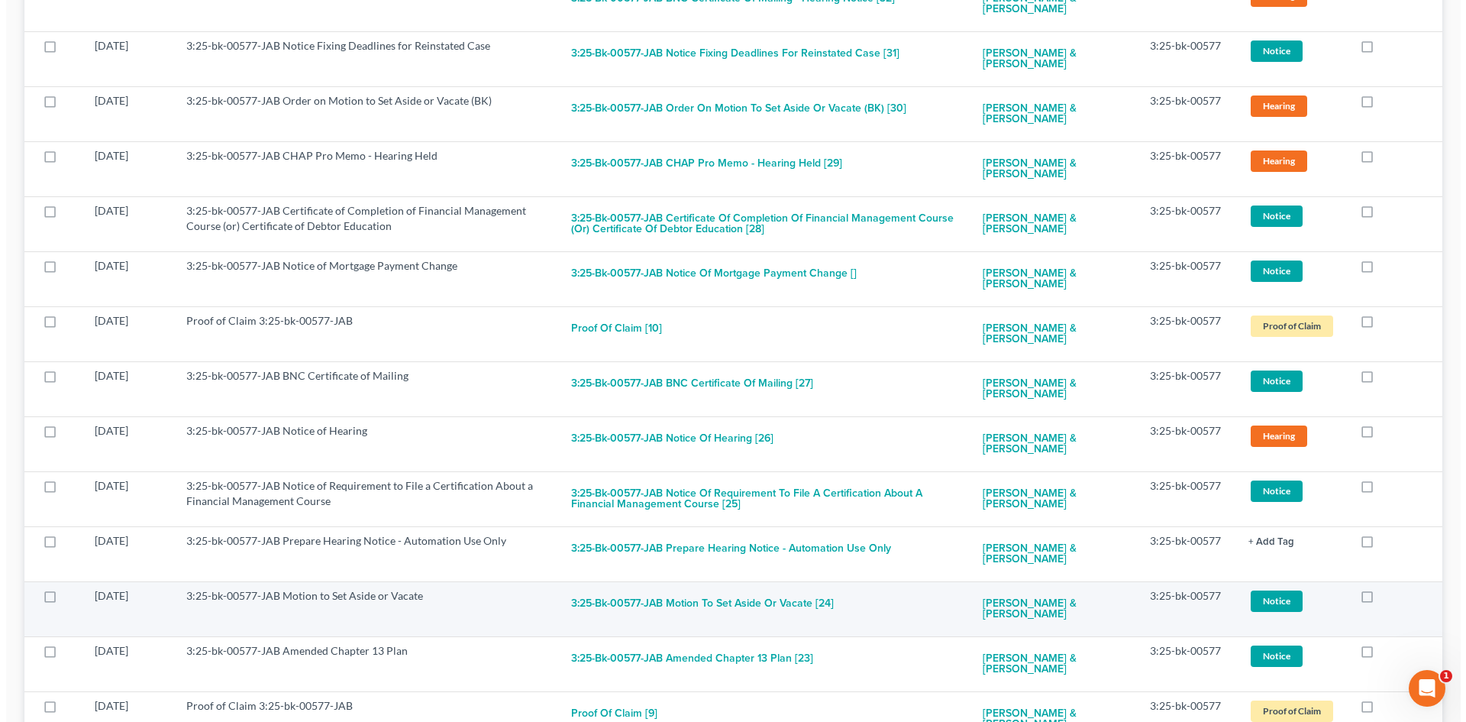
scroll to position [0, 0]
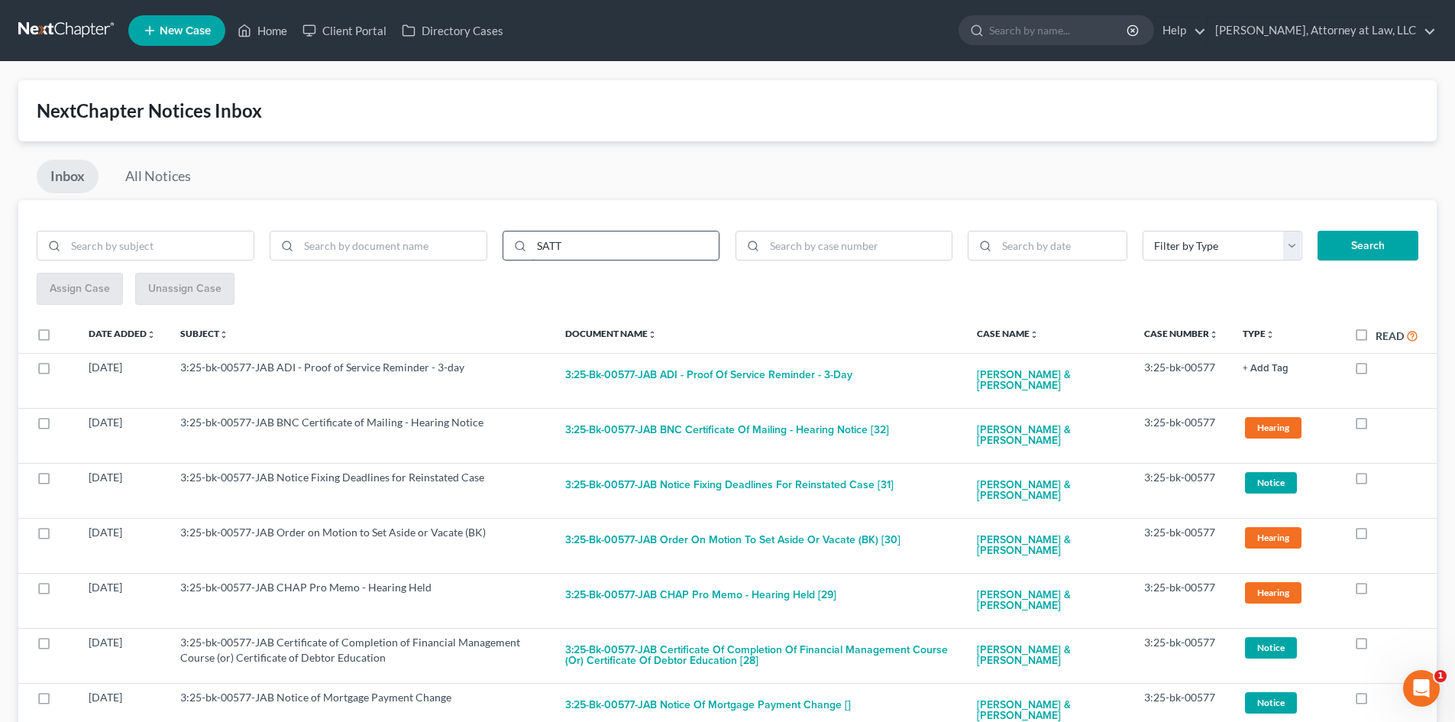
click at [576, 240] on input "SATT" at bounding box center [625, 245] width 188 height 29
type input "[PERSON_NAME]"
click at [1317, 231] on button "Search" at bounding box center [1367, 246] width 101 height 31
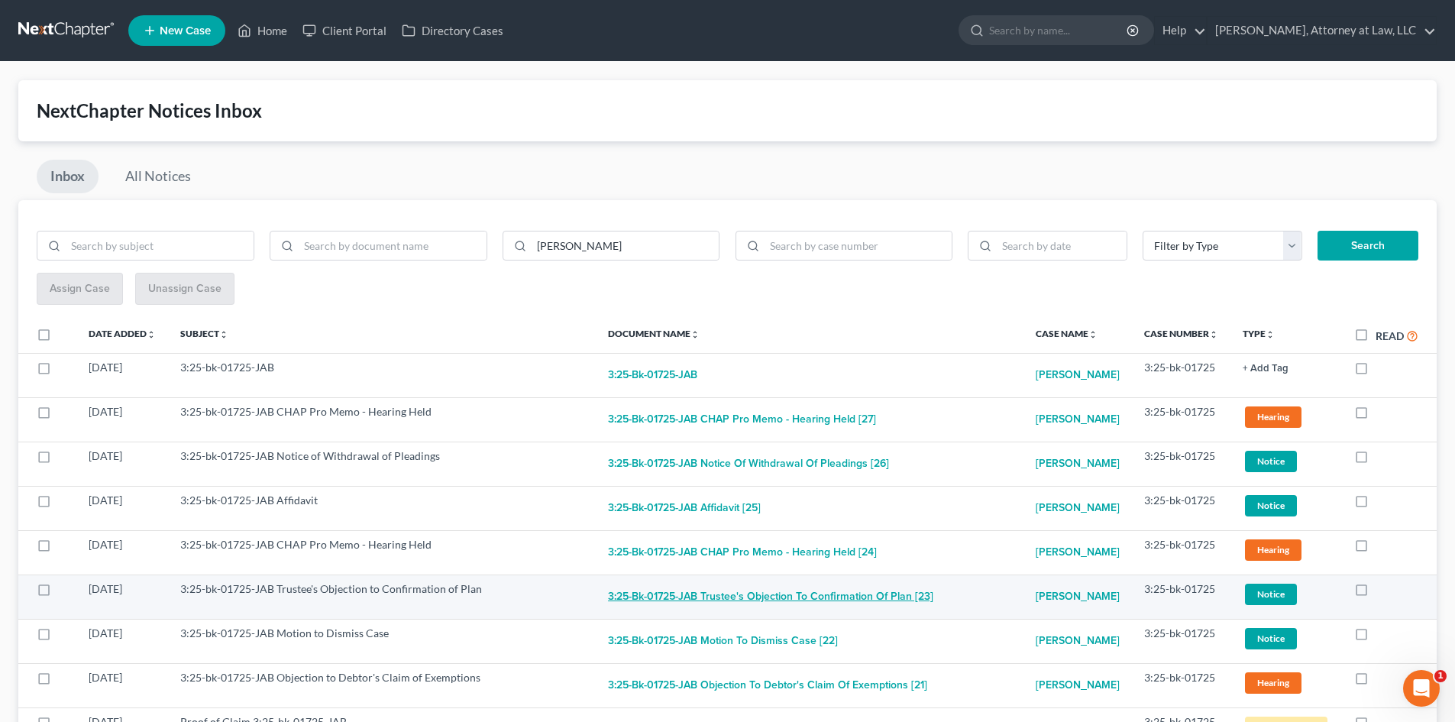
click at [793, 612] on button "3:25-bk-01725-JAB Trustee's Objection to Confirmation of Plan [23]" at bounding box center [770, 596] width 325 height 31
checkbox input "true"
